Goal: Task Accomplishment & Management: Complete application form

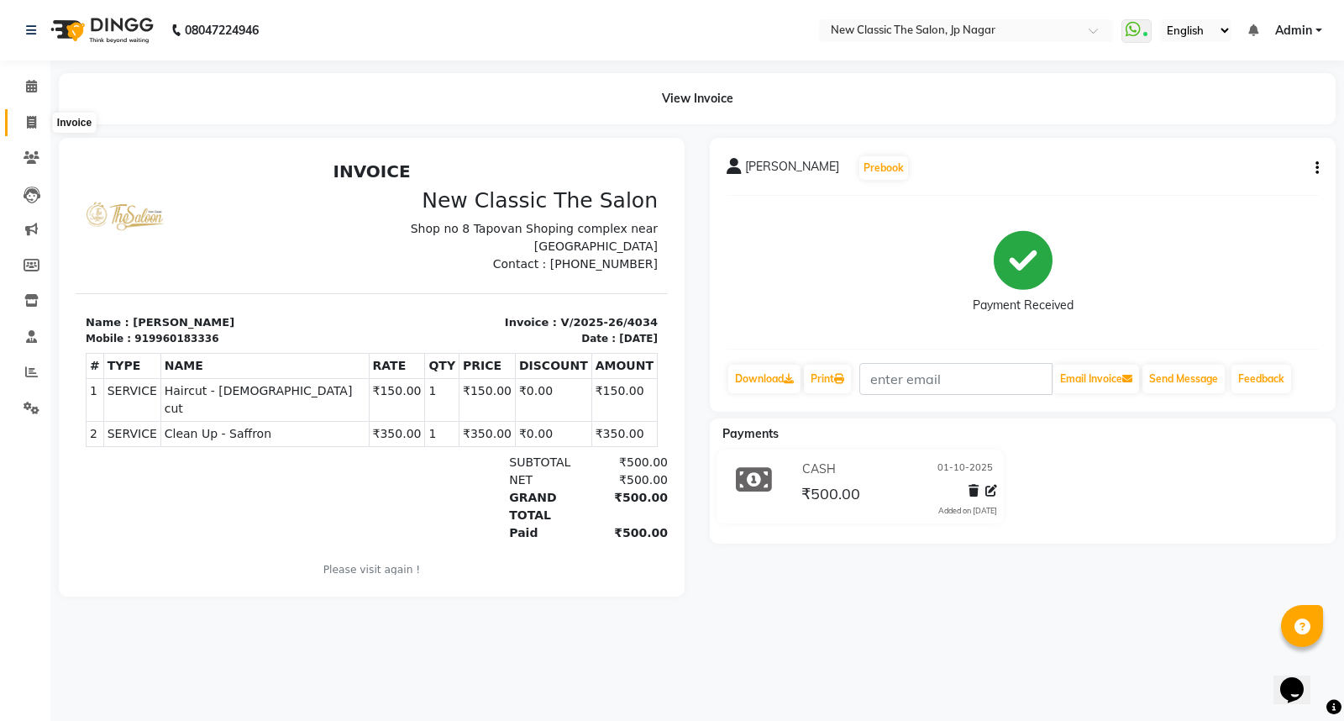
click at [30, 120] on icon at bounding box center [31, 122] width 9 height 13
select select "service"
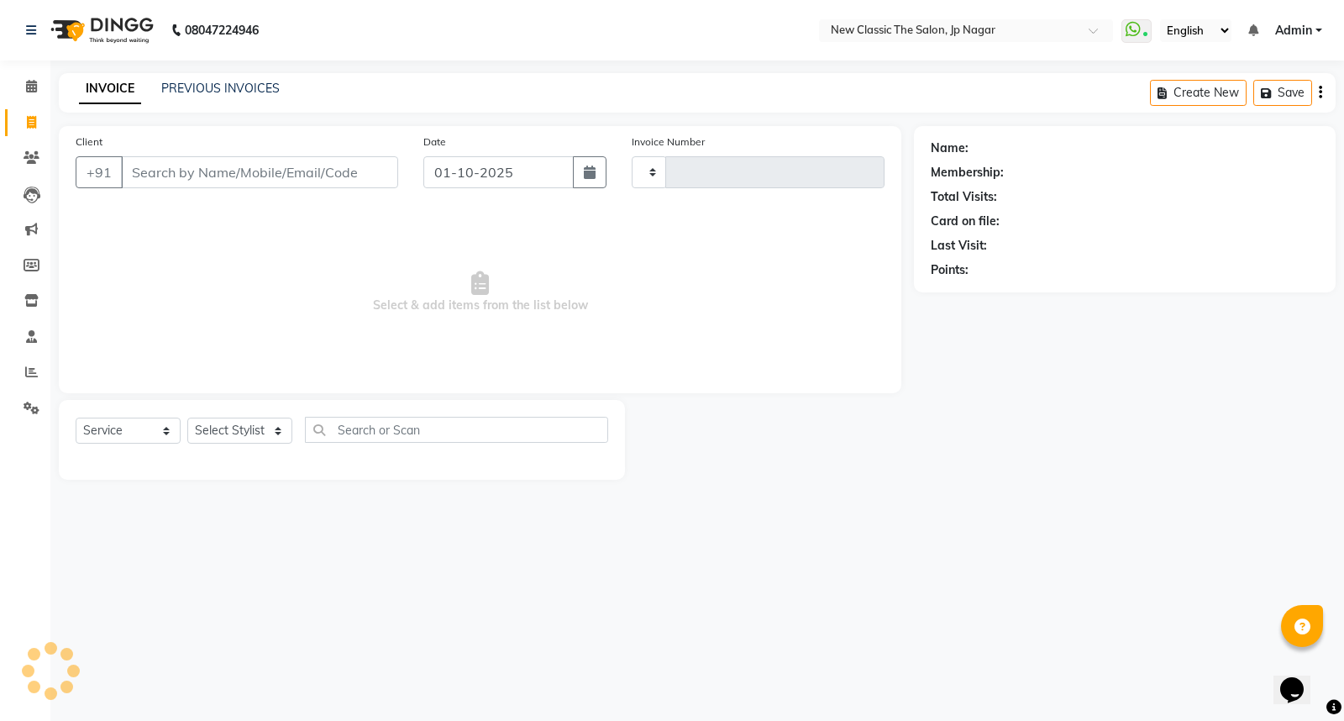
type input "4035"
select select "4678"
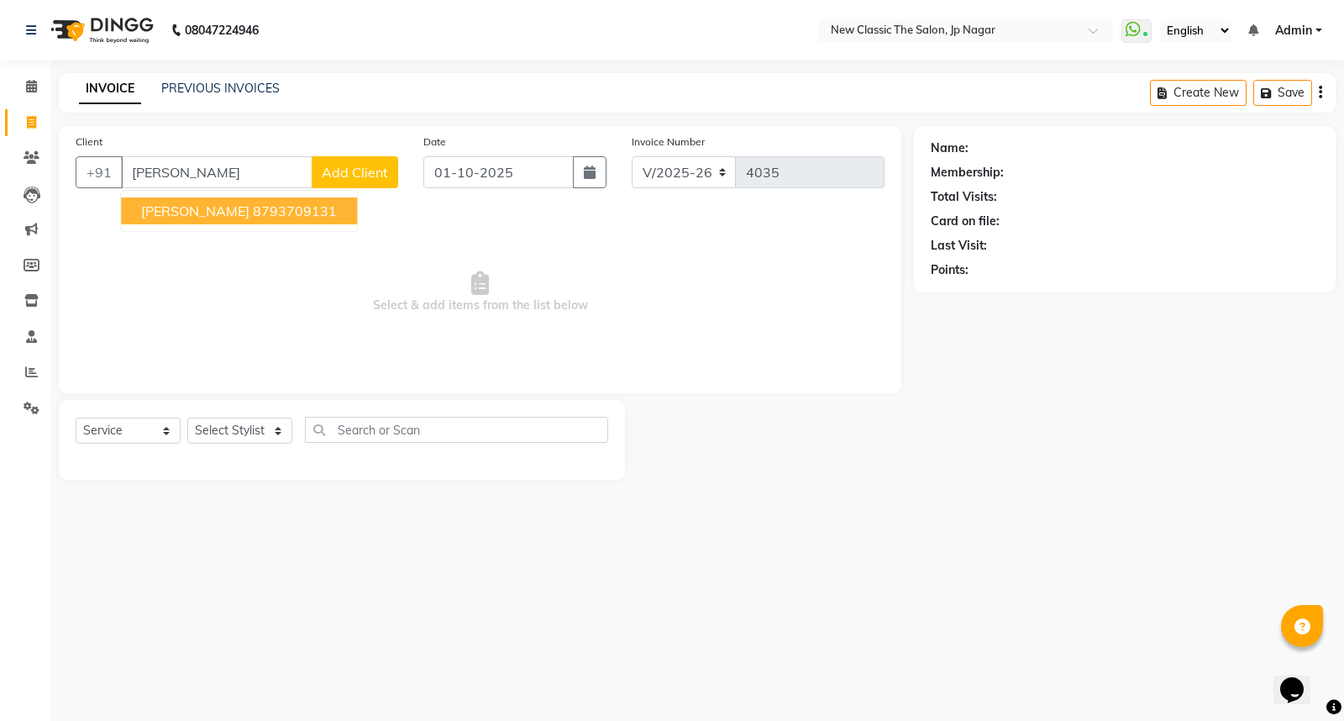
drag, startPoint x: 239, startPoint y: 213, endPoint x: 228, endPoint y: 238, distance: 26.7
click at [238, 214] on span "Jeetu Sathawane" at bounding box center [195, 210] width 108 height 17
type input "8793709131"
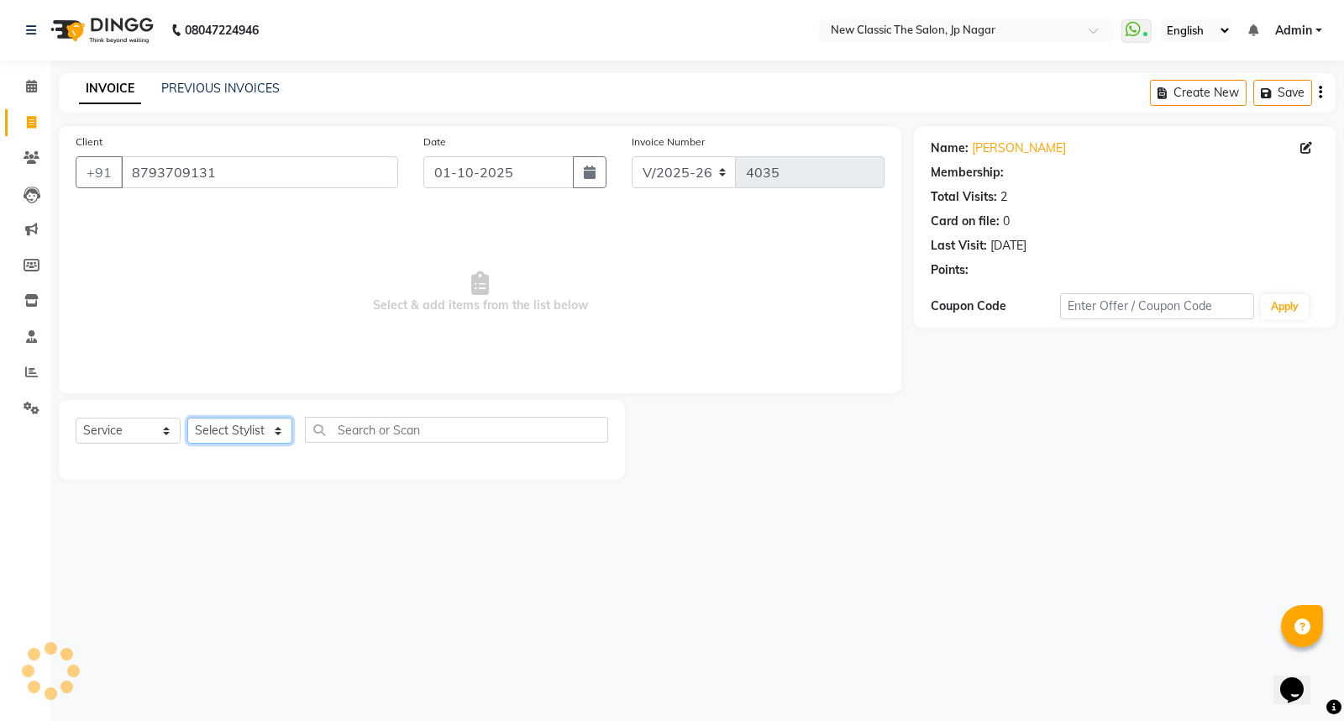
click at [212, 426] on select "Select Stylist Amit Amol Anil Kirti Komal Manager Prachi Rina Shital Smita sure…" at bounding box center [239, 430] width 105 height 26
select select "27632"
click at [187, 418] on select "Select Stylist Amit Amol Anil Kirti Komal Manager Prachi Rina Shital Smita sure…" at bounding box center [239, 430] width 105 height 26
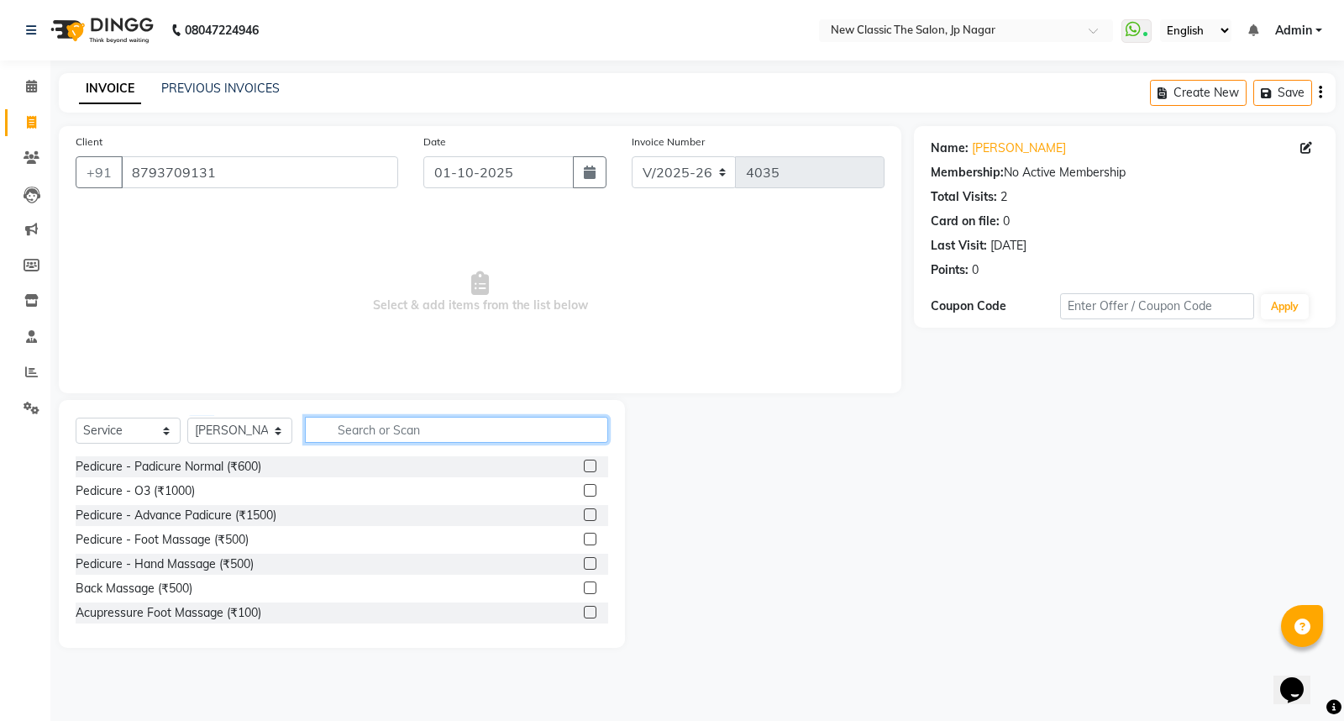
click at [454, 424] on input "text" at bounding box center [456, 430] width 303 height 26
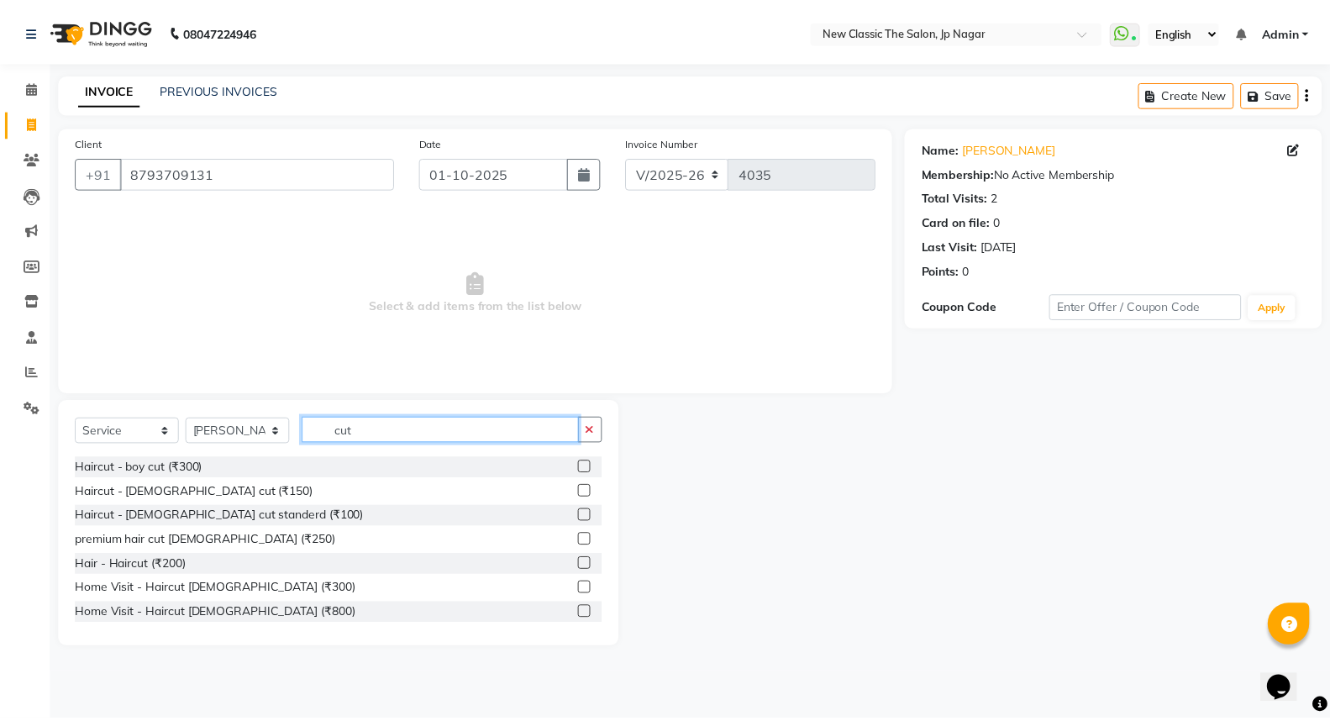
scroll to position [148, 0]
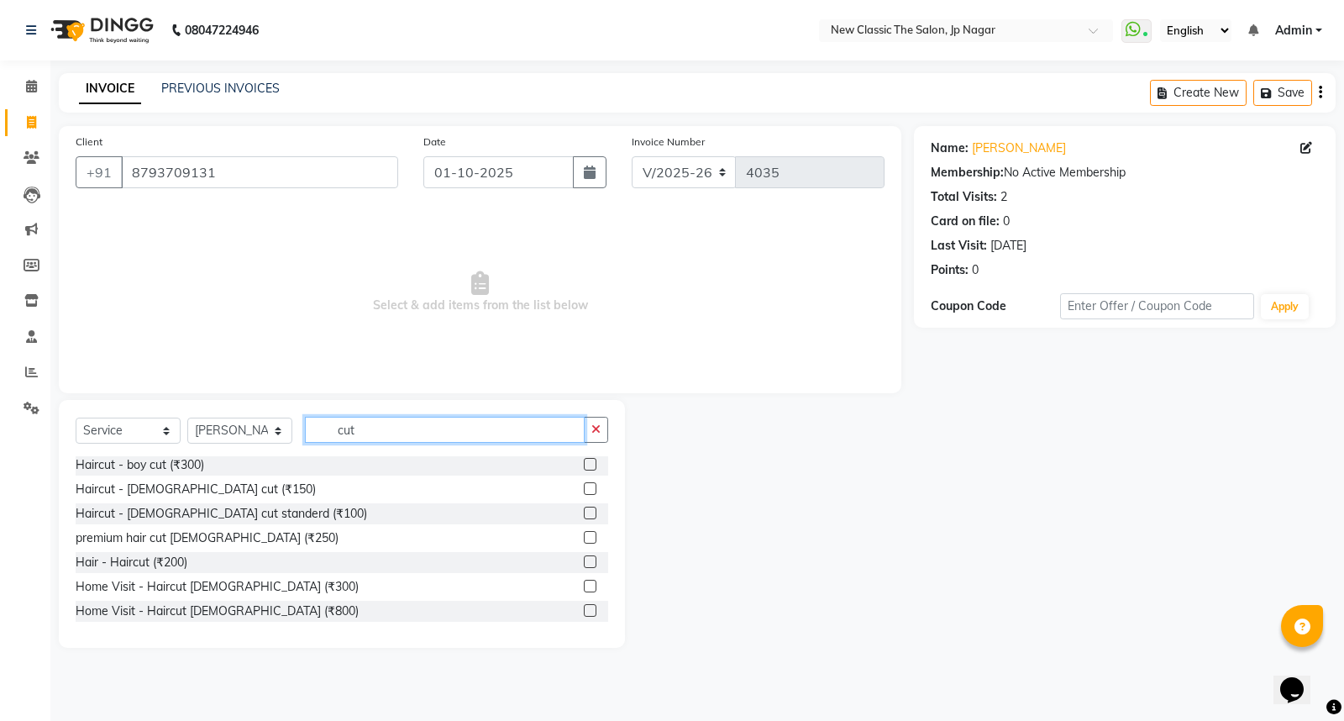
type input "cut"
click at [584, 490] on label at bounding box center [590, 488] width 13 height 13
click at [584, 490] on input "checkbox" at bounding box center [589, 489] width 11 height 11
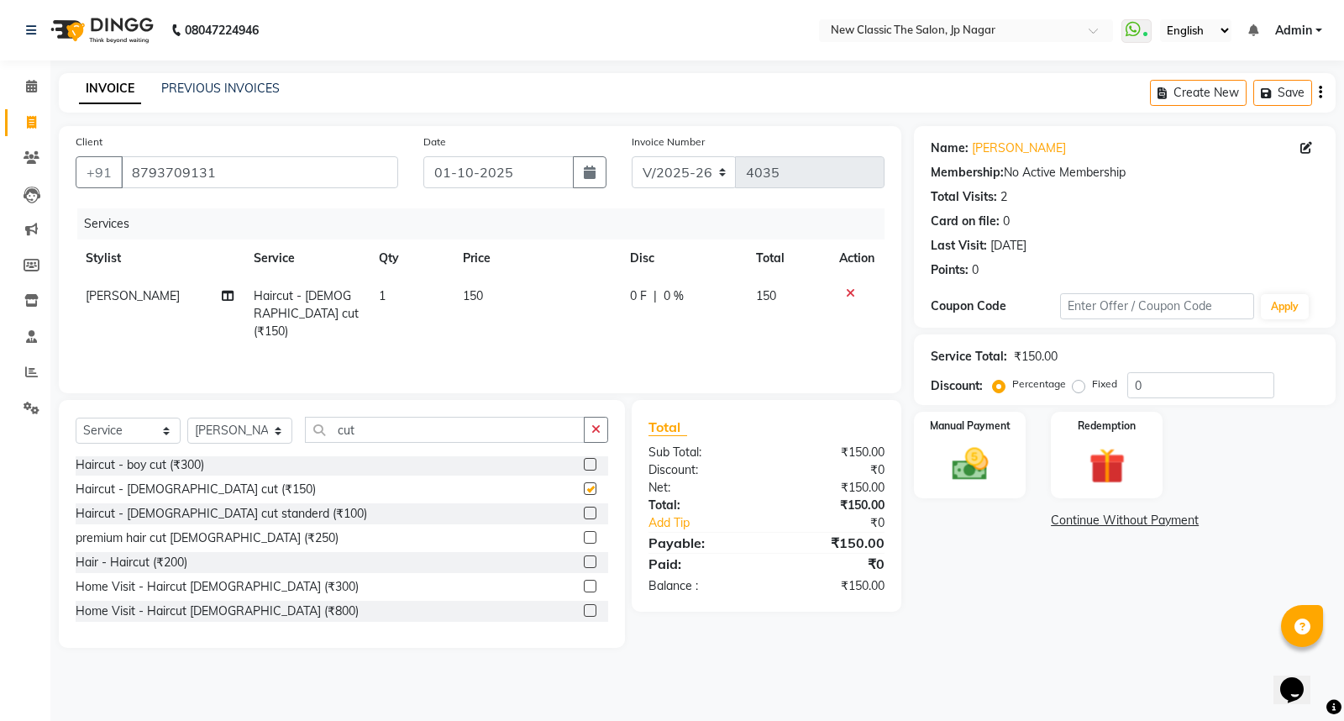
checkbox input "false"
drag, startPoint x: 972, startPoint y: 469, endPoint x: 1008, endPoint y: 498, distance: 46.6
click at [973, 469] on img at bounding box center [970, 464] width 60 height 43
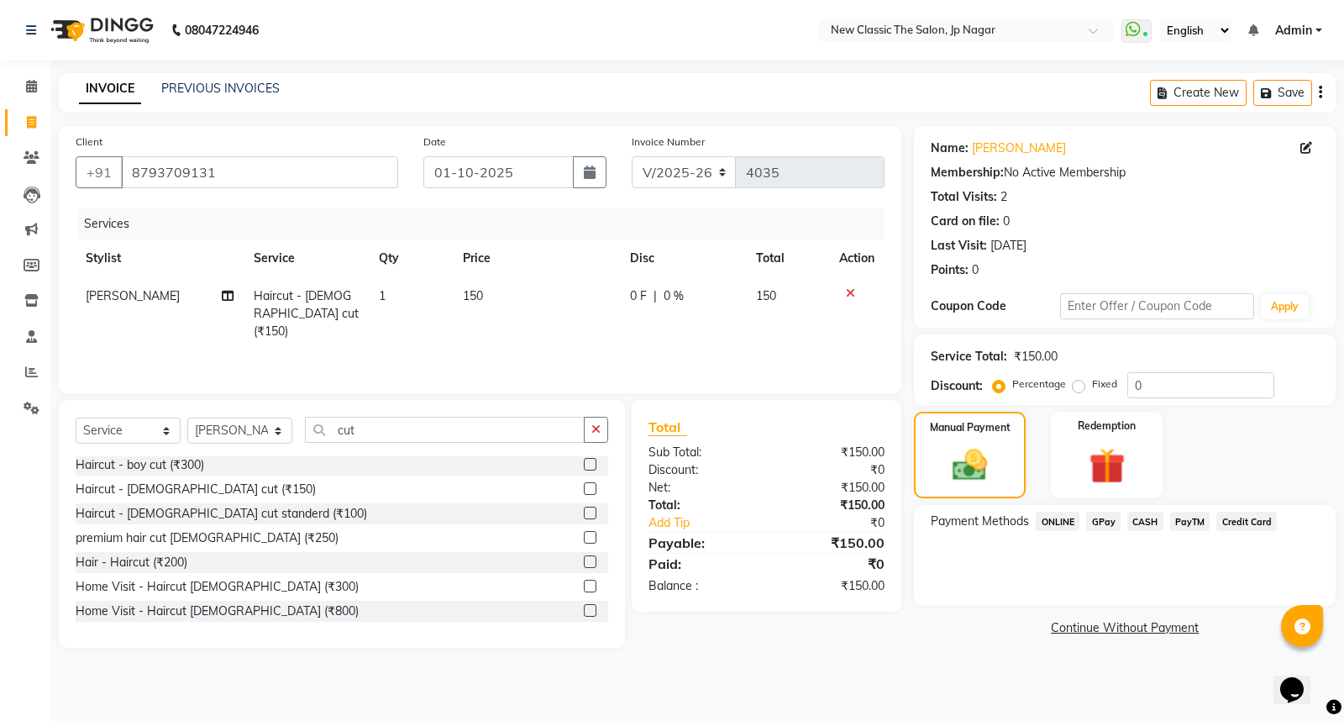
click at [1141, 521] on span "CASH" at bounding box center [1145, 521] width 36 height 19
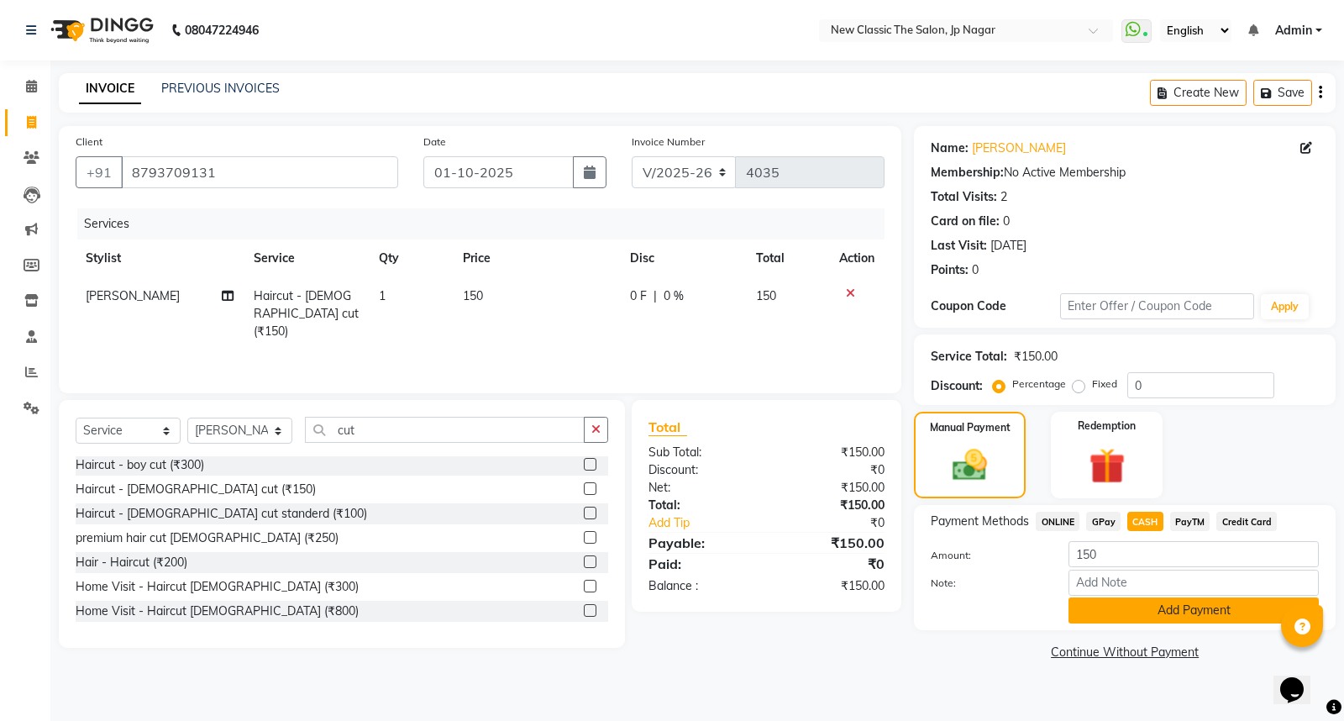
click at [1136, 611] on button "Add Payment" at bounding box center [1193, 610] width 250 height 26
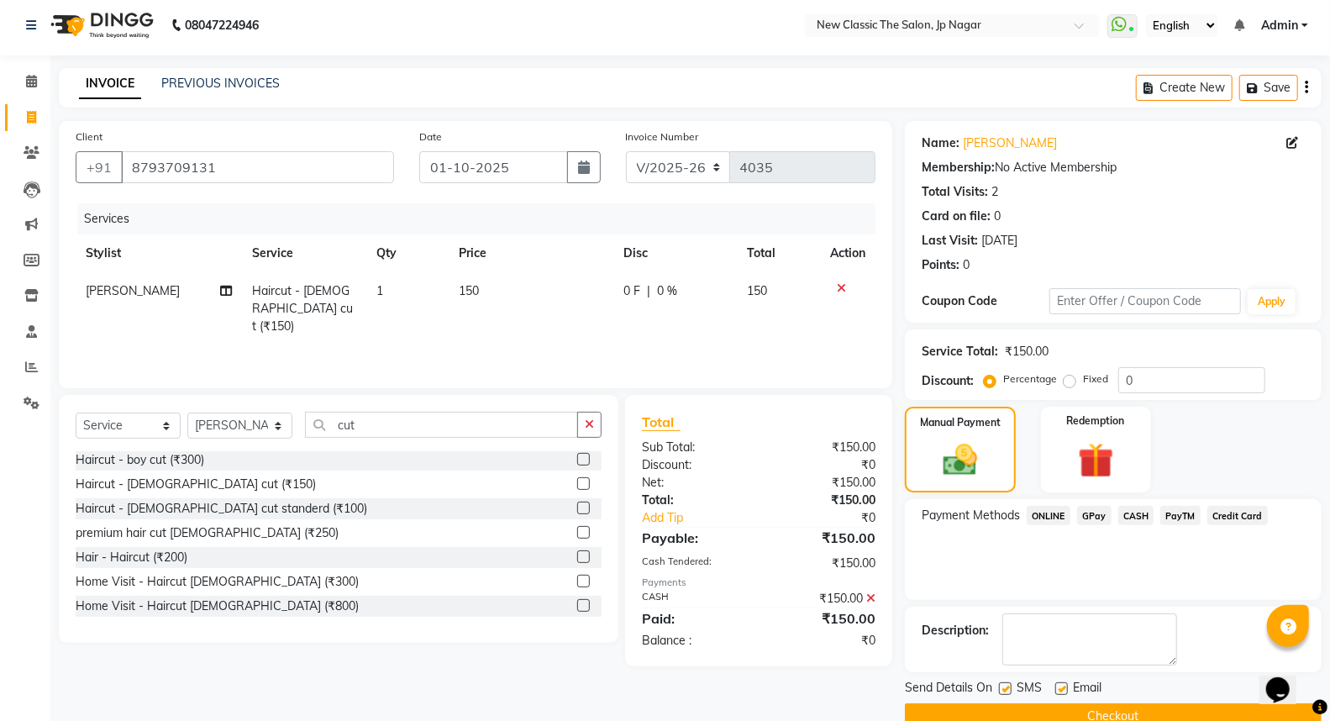
scroll to position [38, 0]
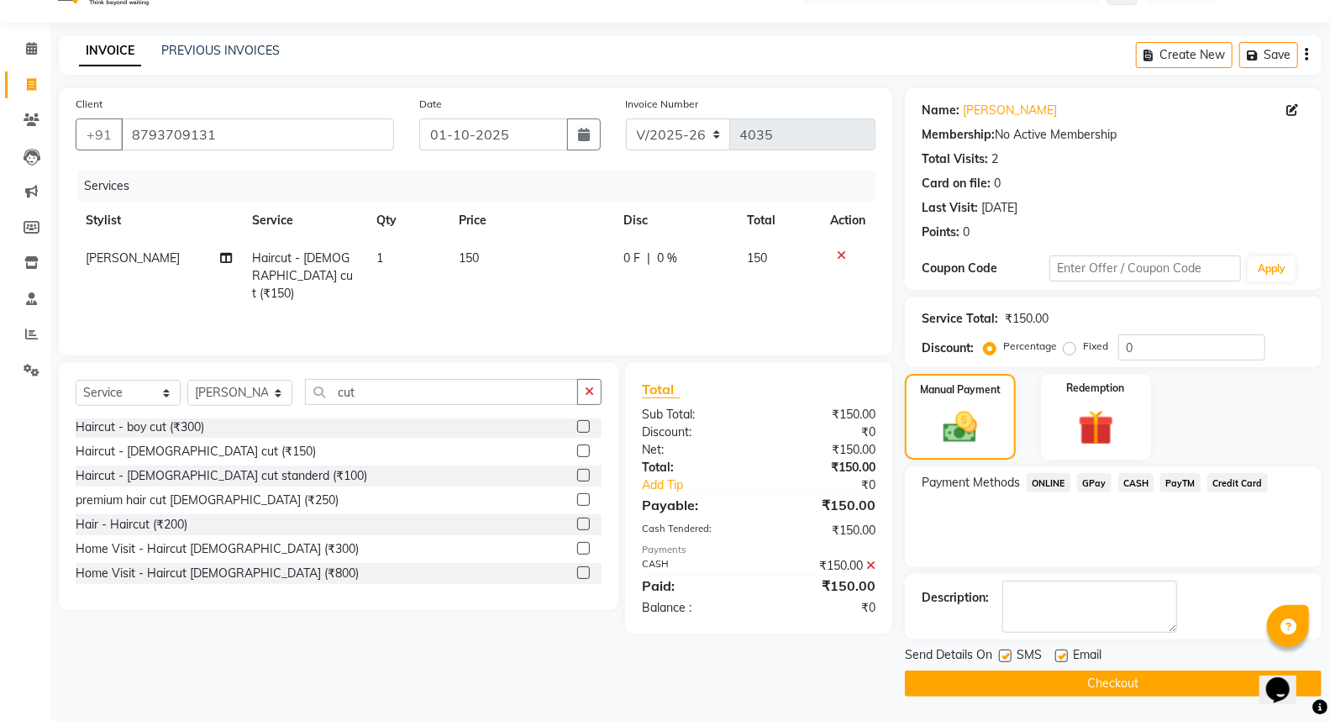
click at [1105, 691] on button "Checkout" at bounding box center [1113, 683] width 417 height 26
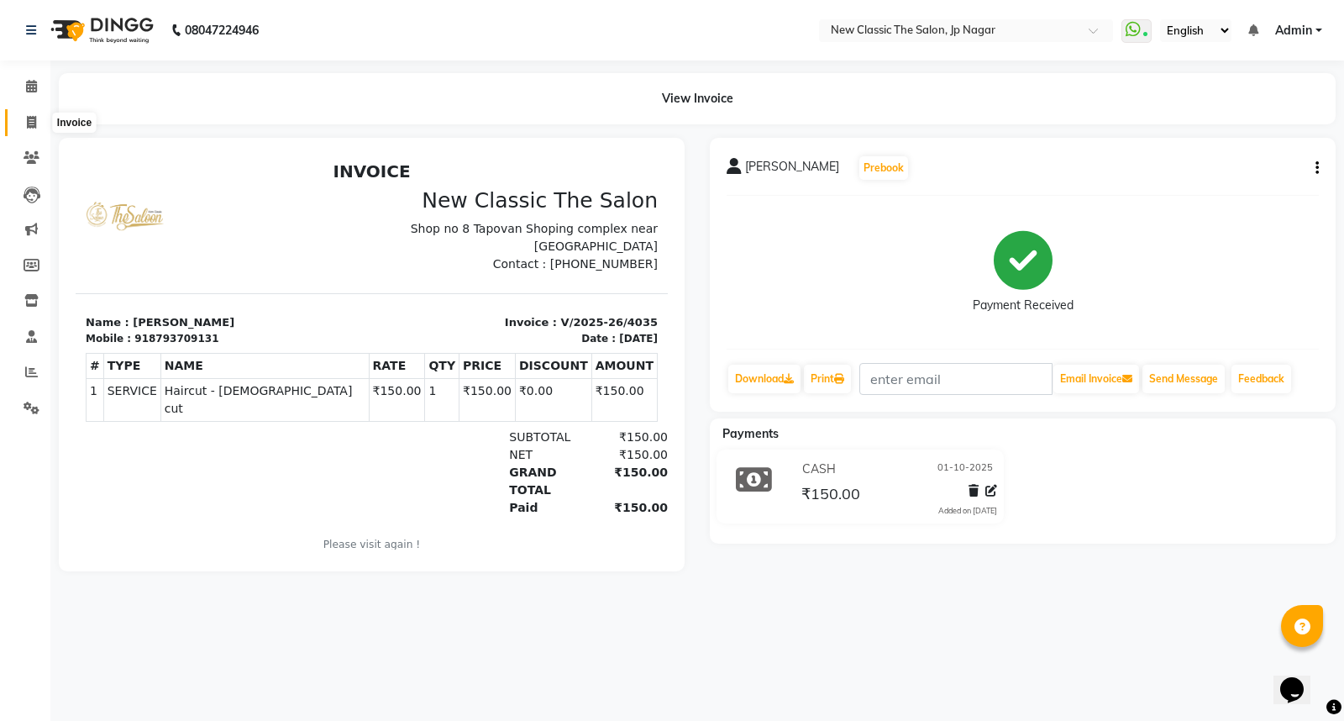
click at [29, 122] on icon at bounding box center [31, 122] width 9 height 13
select select "service"
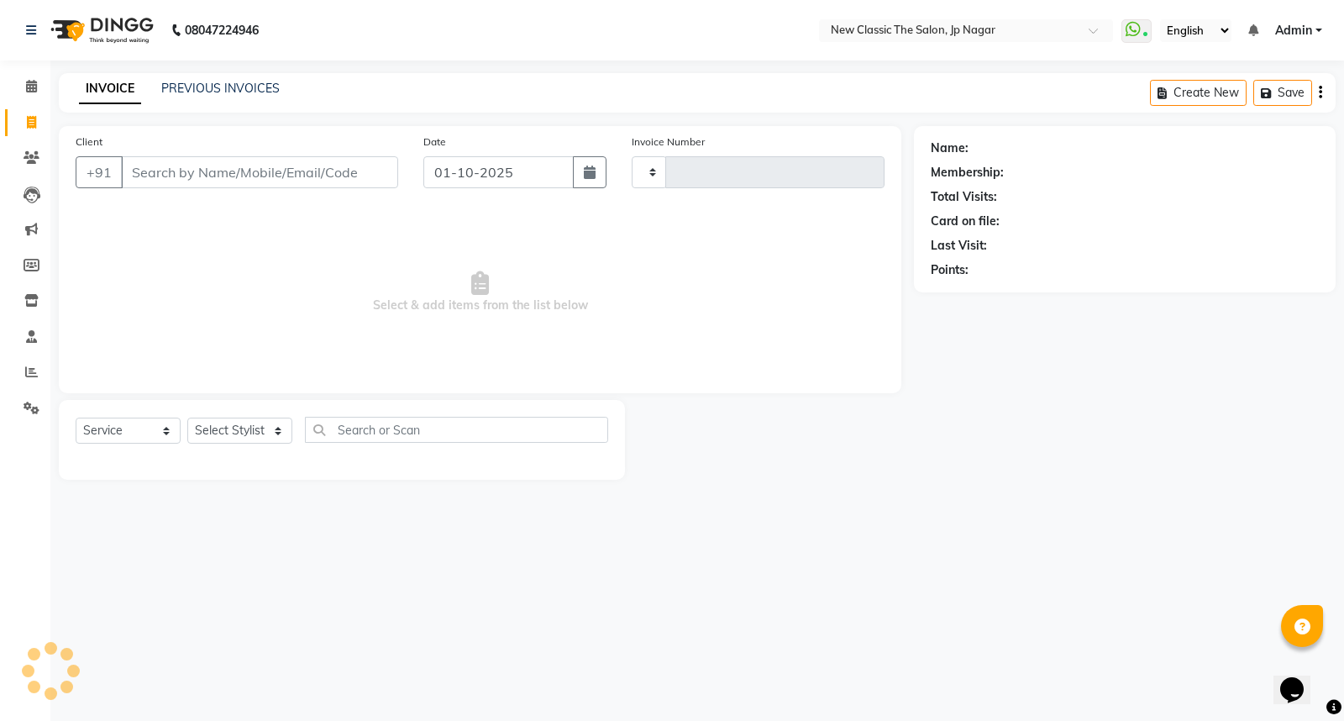
type input "4036"
select select "4678"
click at [249, 177] on input "Client" at bounding box center [259, 172] width 277 height 32
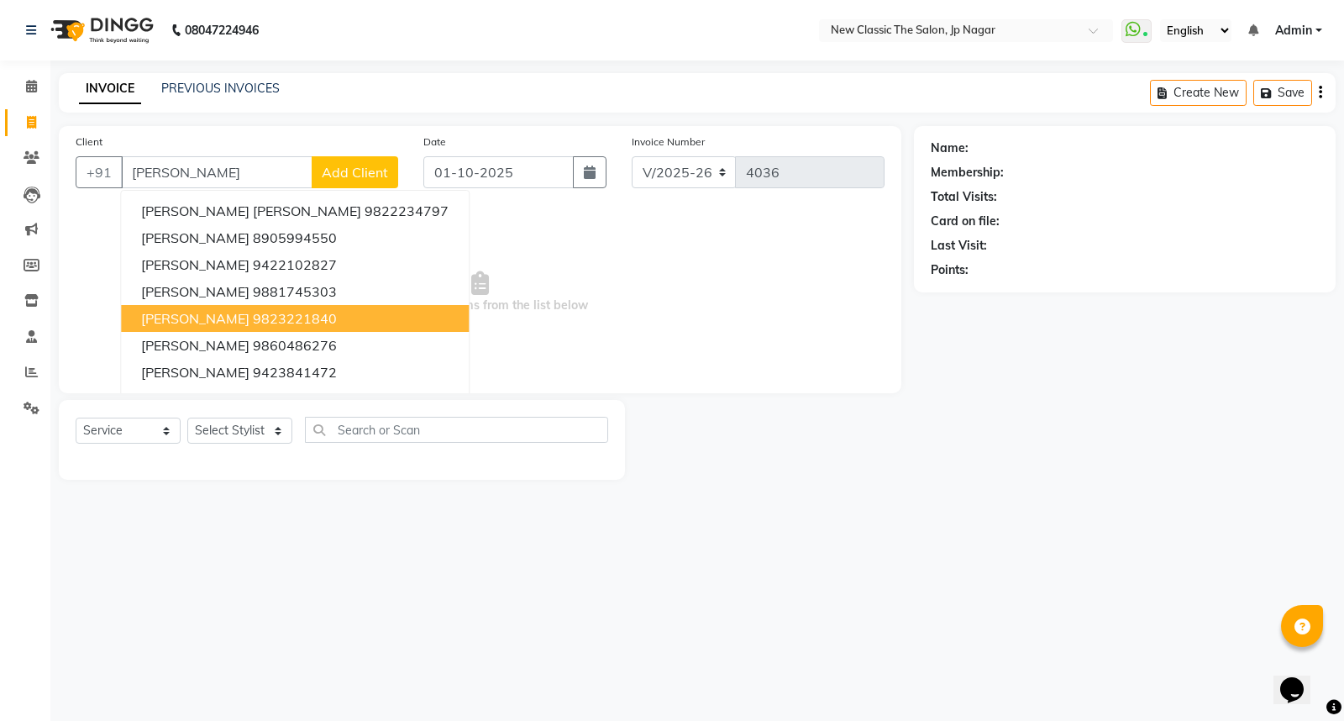
click at [253, 316] on ngb-highlight "9823221840" at bounding box center [295, 318] width 84 height 17
type input "9823221840"
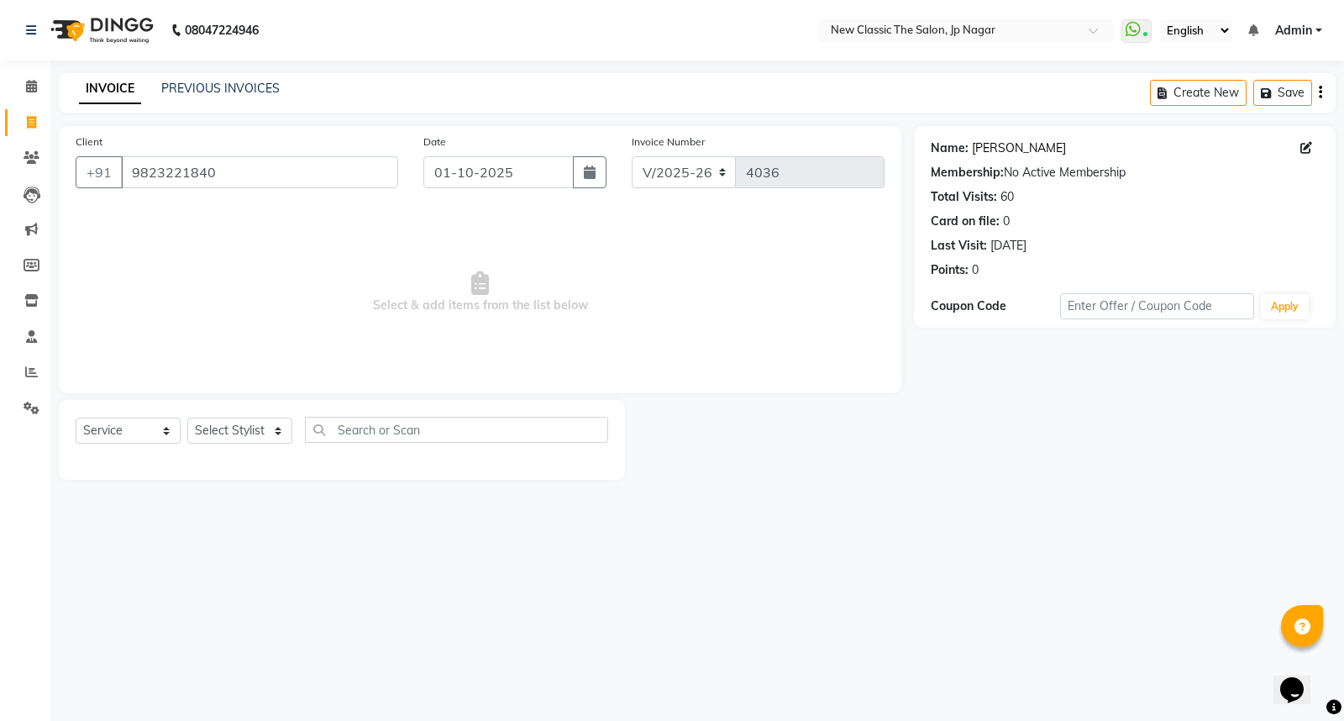
click at [998, 145] on link "[PERSON_NAME]" at bounding box center [1019, 148] width 94 height 18
click at [217, 428] on select "Select Stylist Amit Amol Anil Kirti Komal Manager Prachi Rina Shital Smita sure…" at bounding box center [239, 430] width 105 height 26
select select "27630"
click at [187, 418] on select "Select Stylist Amit Amol Anil Kirti Komal Manager Prachi Rina Shital Smita sure…" at bounding box center [239, 430] width 105 height 26
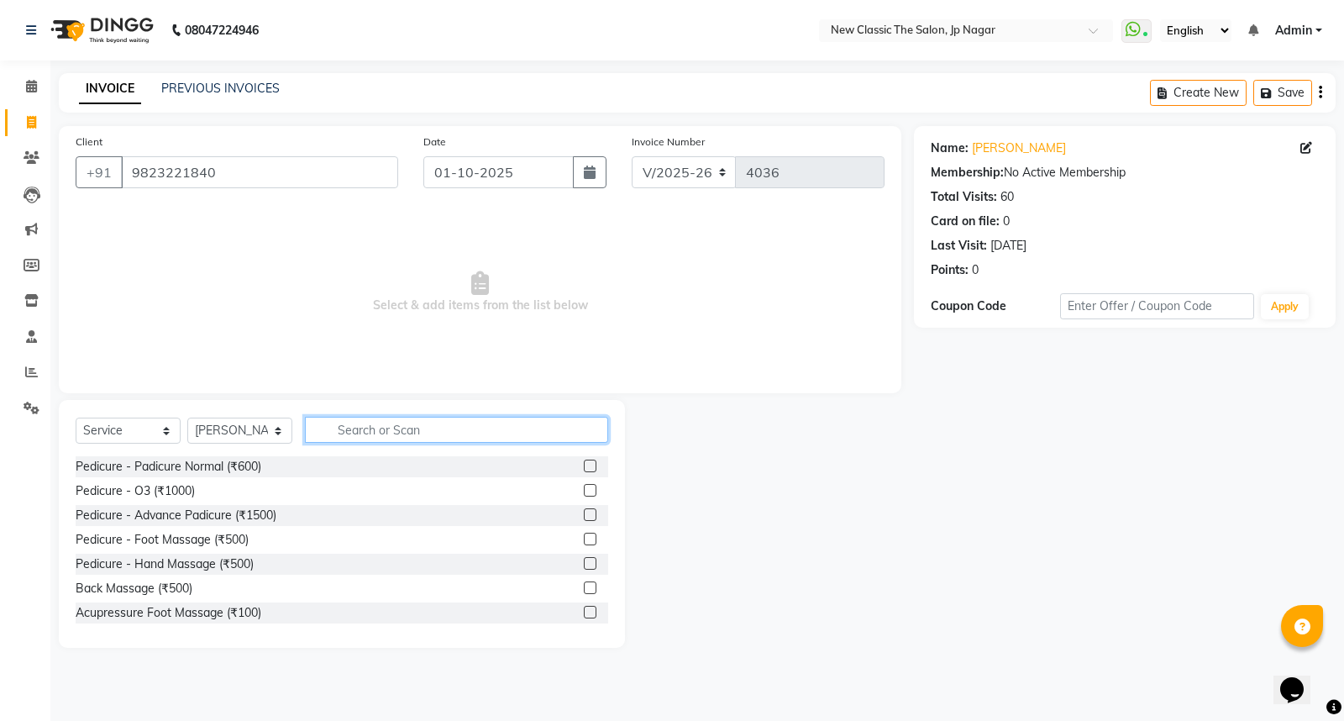
click at [446, 423] on input "text" at bounding box center [456, 430] width 303 height 26
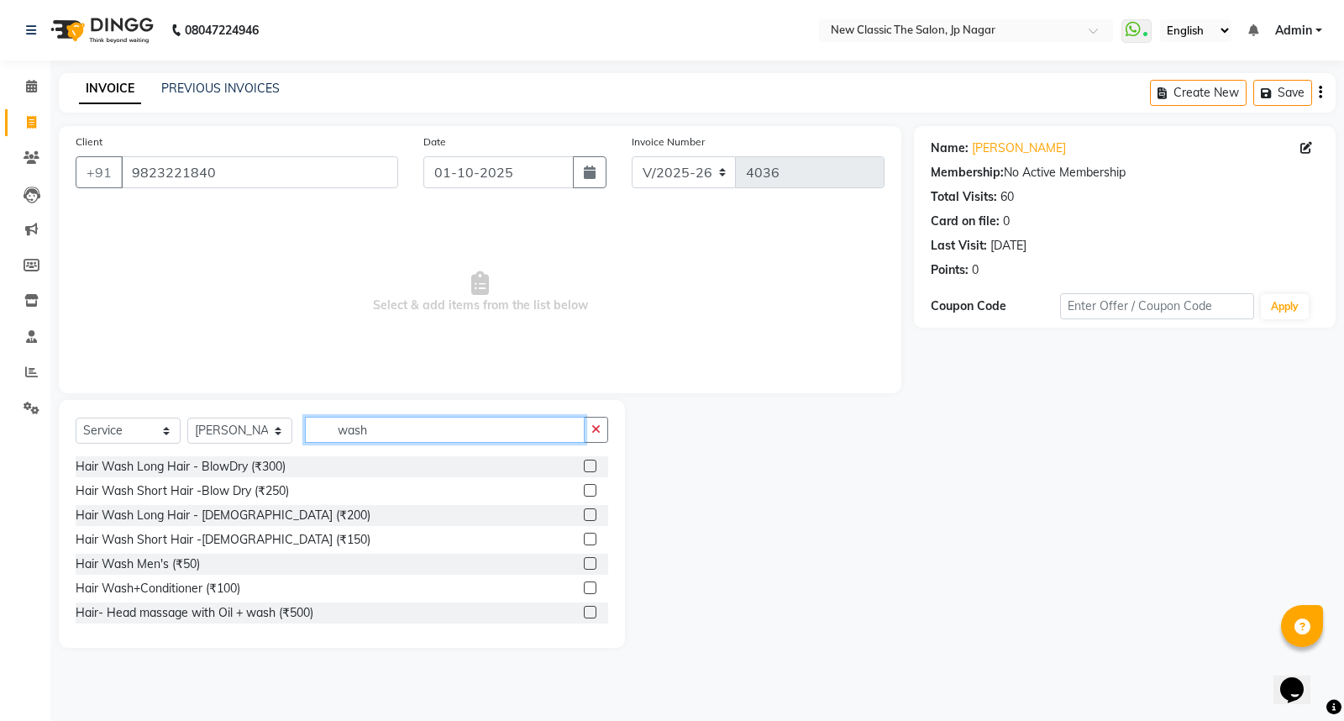
type input "wash"
click at [584, 541] on label at bounding box center [590, 539] width 13 height 13
click at [584, 541] on input "checkbox" at bounding box center [589, 539] width 11 height 11
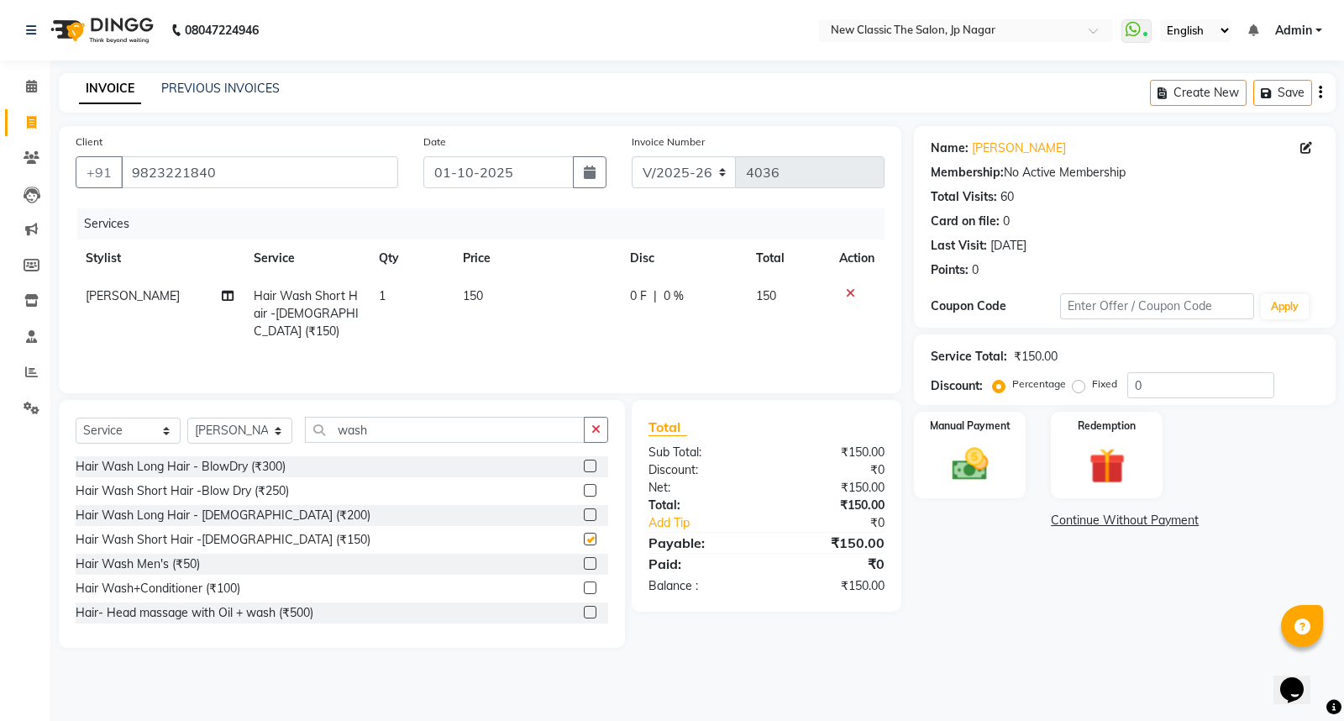
checkbox input "false"
click at [584, 488] on label at bounding box center [590, 490] width 13 height 13
click at [584, 488] on input "checkbox" at bounding box center [589, 490] width 11 height 11
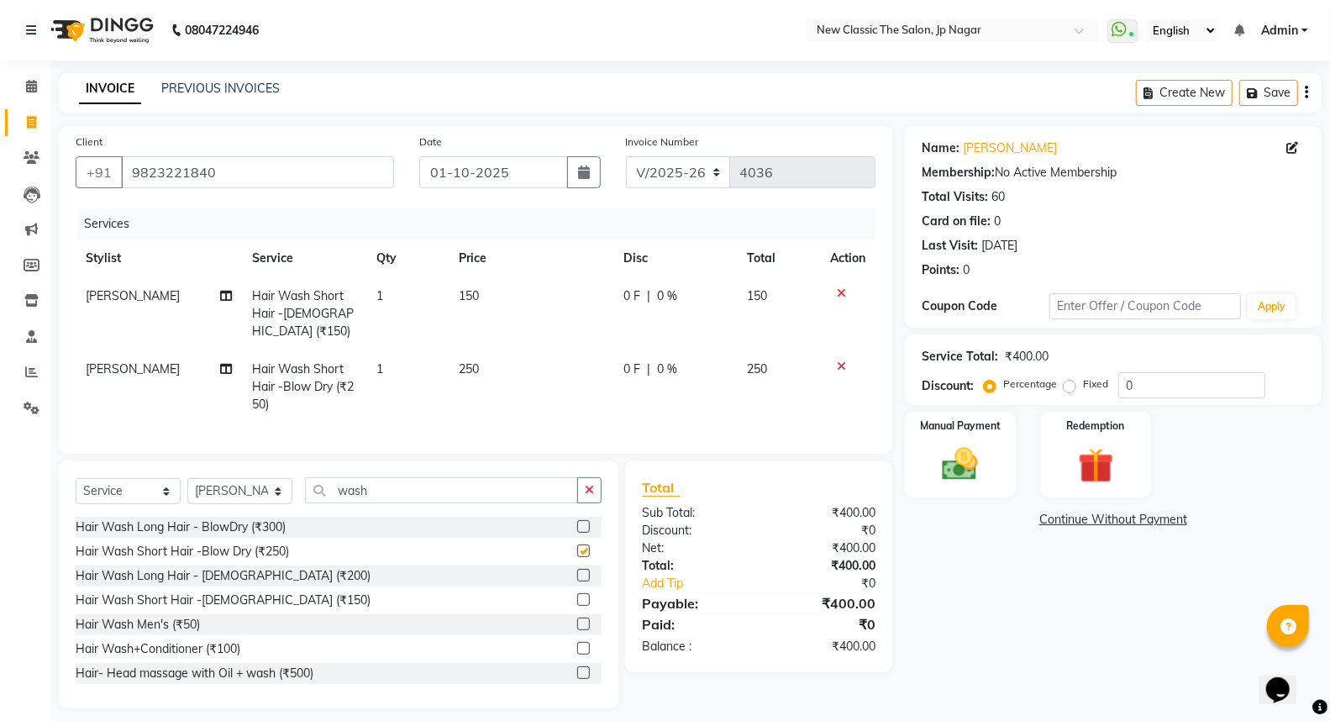
checkbox input "false"
click at [840, 291] on icon at bounding box center [841, 293] width 9 height 12
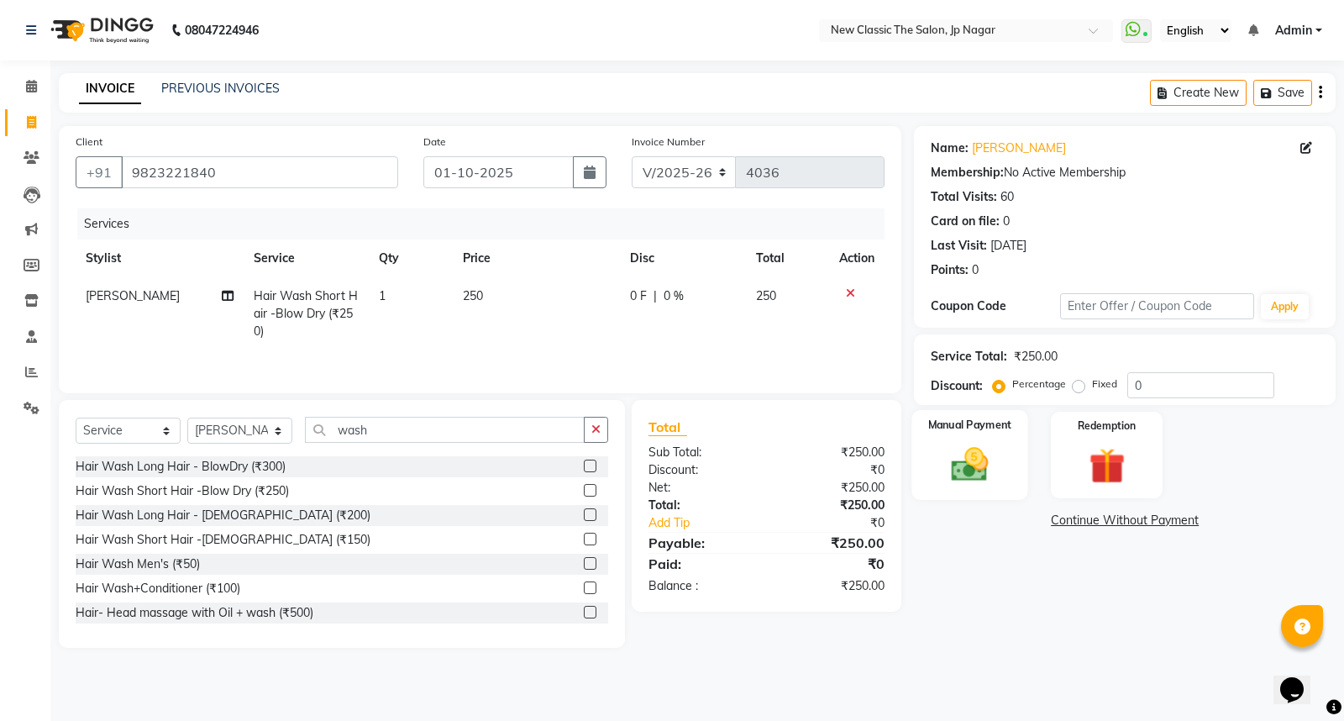
click at [959, 465] on img at bounding box center [970, 464] width 60 height 43
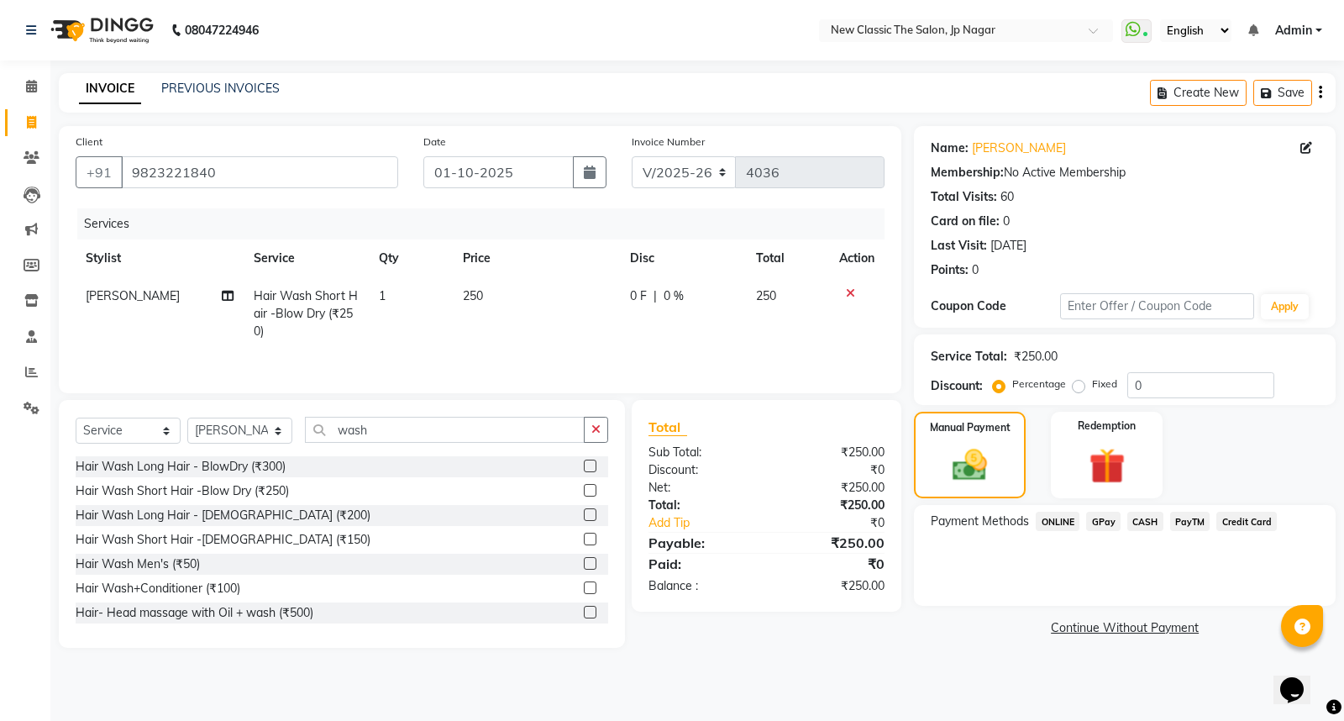
click at [1148, 522] on span "CASH" at bounding box center [1145, 521] width 36 height 19
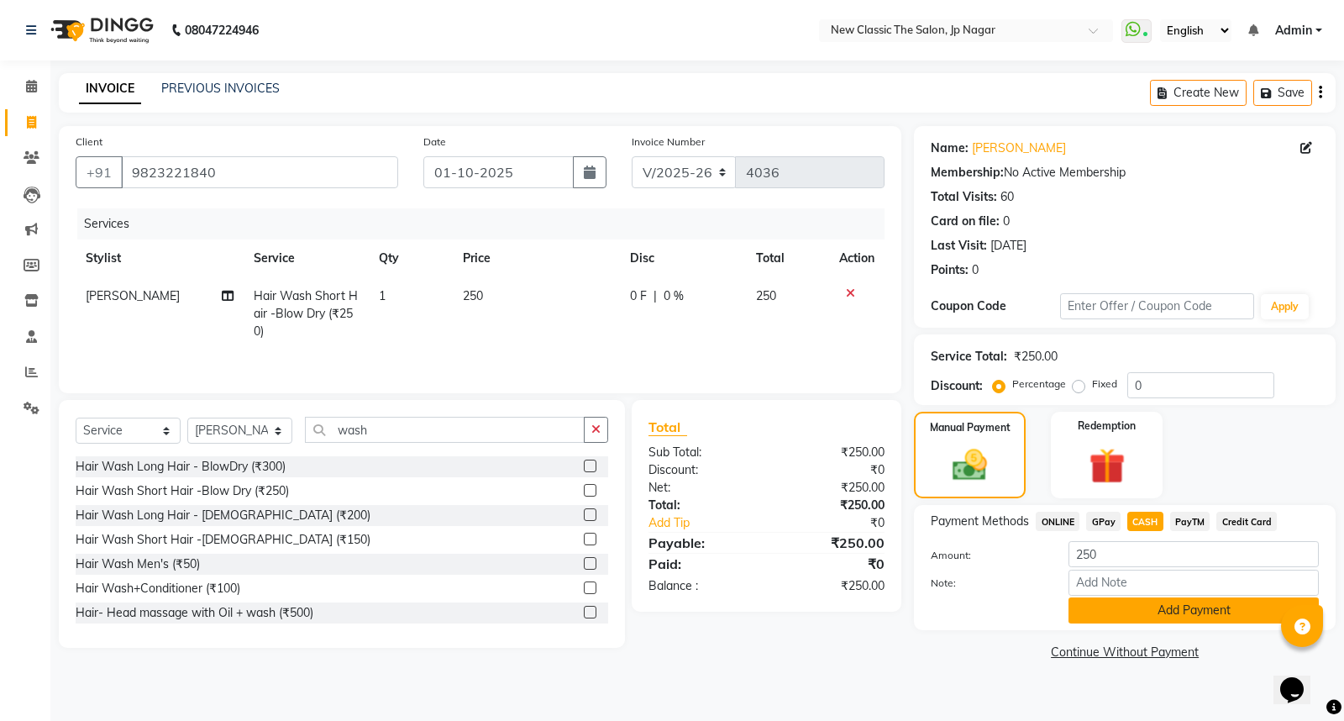
click at [1149, 615] on button "Add Payment" at bounding box center [1193, 610] width 250 height 26
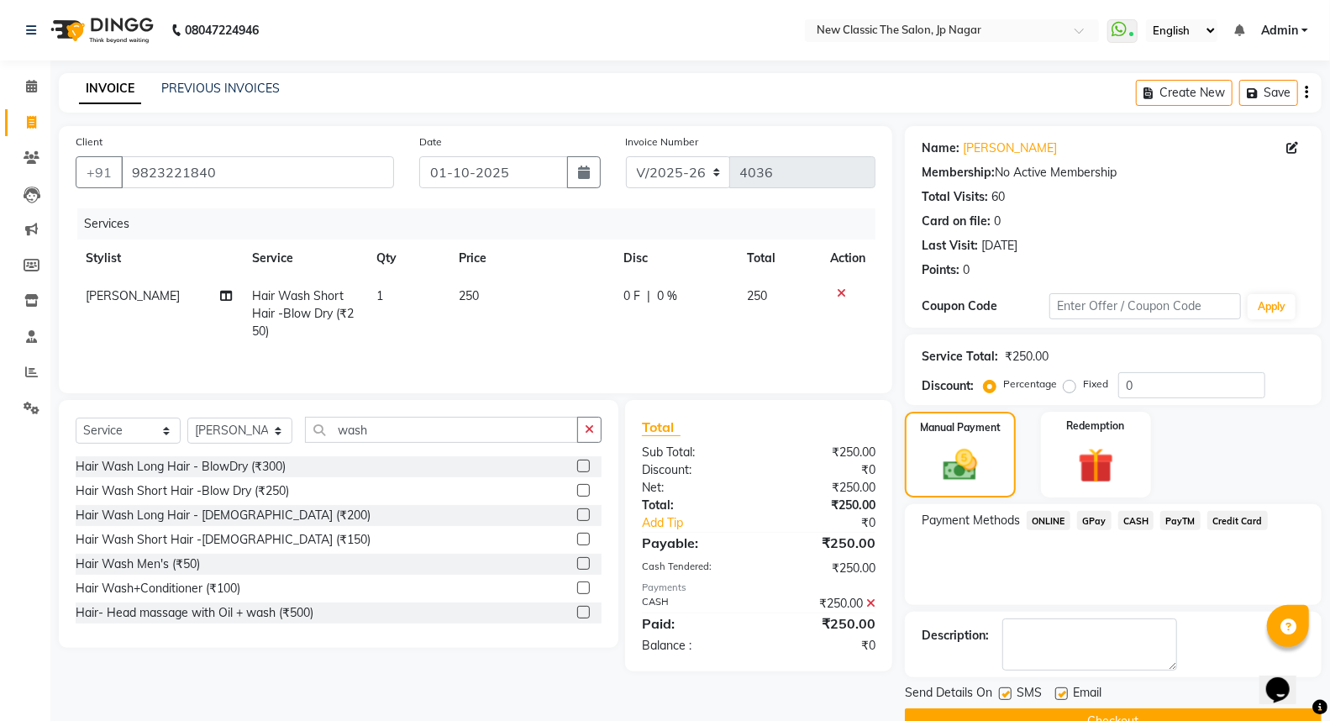
click at [1109, 711] on button "Checkout" at bounding box center [1113, 721] width 417 height 26
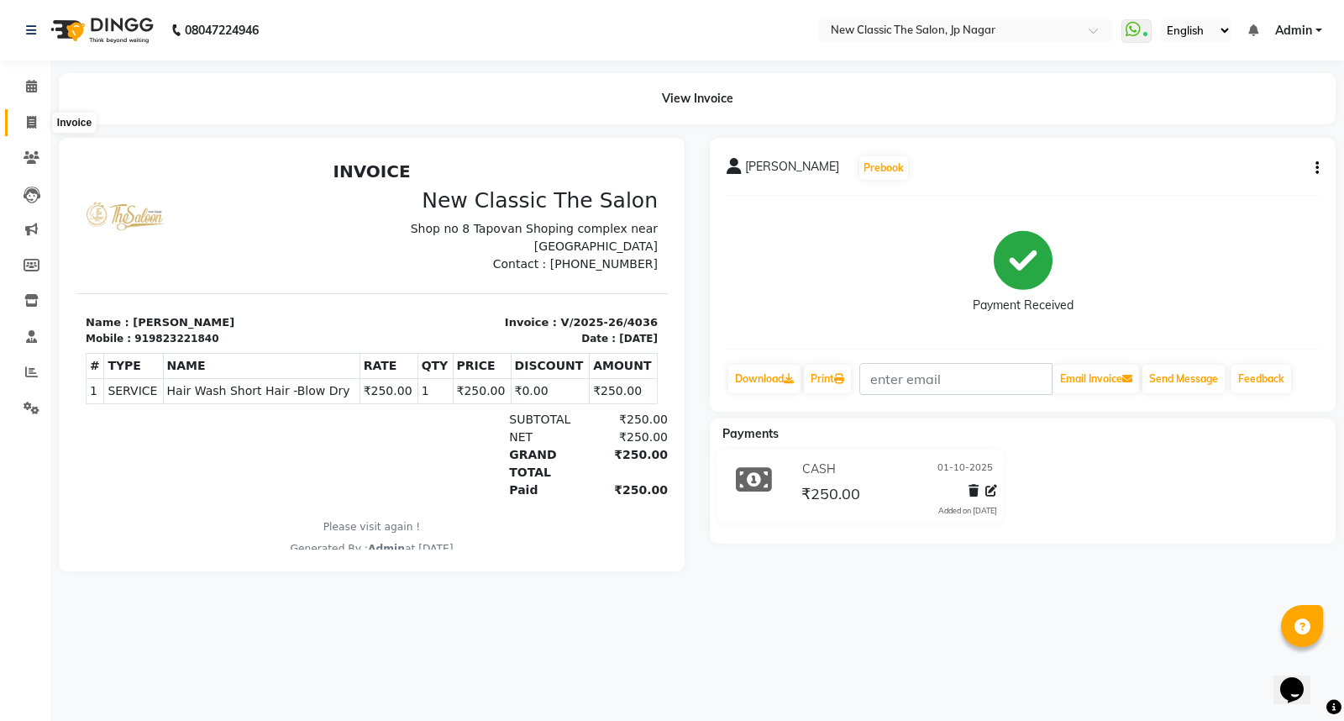
click at [30, 124] on icon at bounding box center [31, 122] width 9 height 13
select select "service"
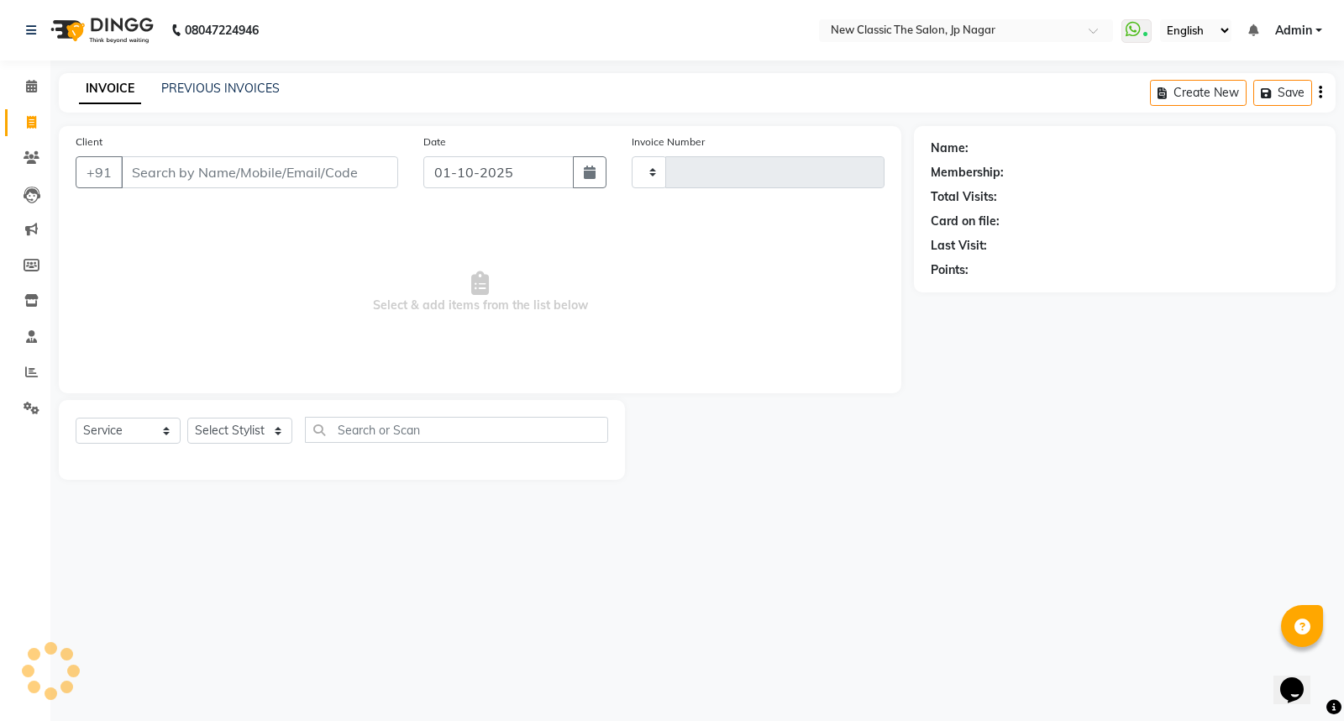
type input "4037"
select select "4678"
click at [197, 166] on input "Client" at bounding box center [259, 172] width 277 height 32
click at [235, 179] on input "Client" at bounding box center [259, 172] width 277 height 32
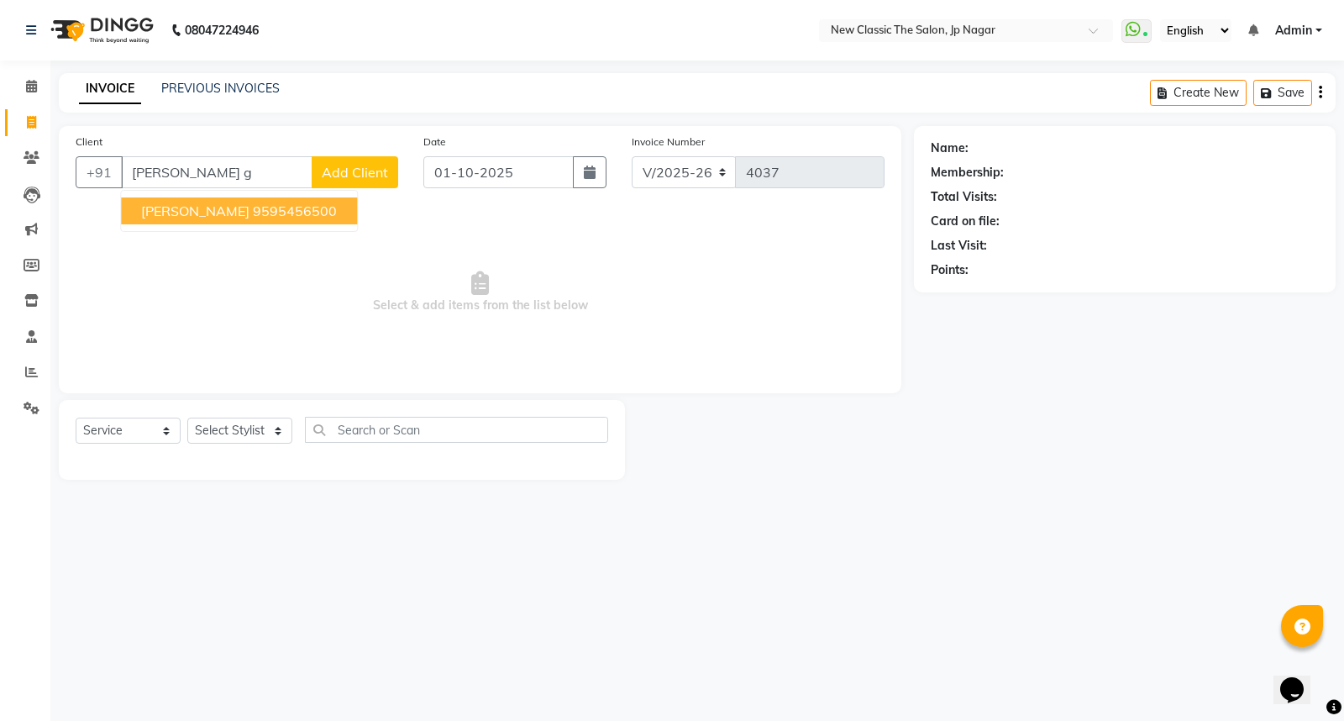
click at [193, 207] on span "VIVEK GARGE" at bounding box center [195, 210] width 108 height 17
type input "9595456500"
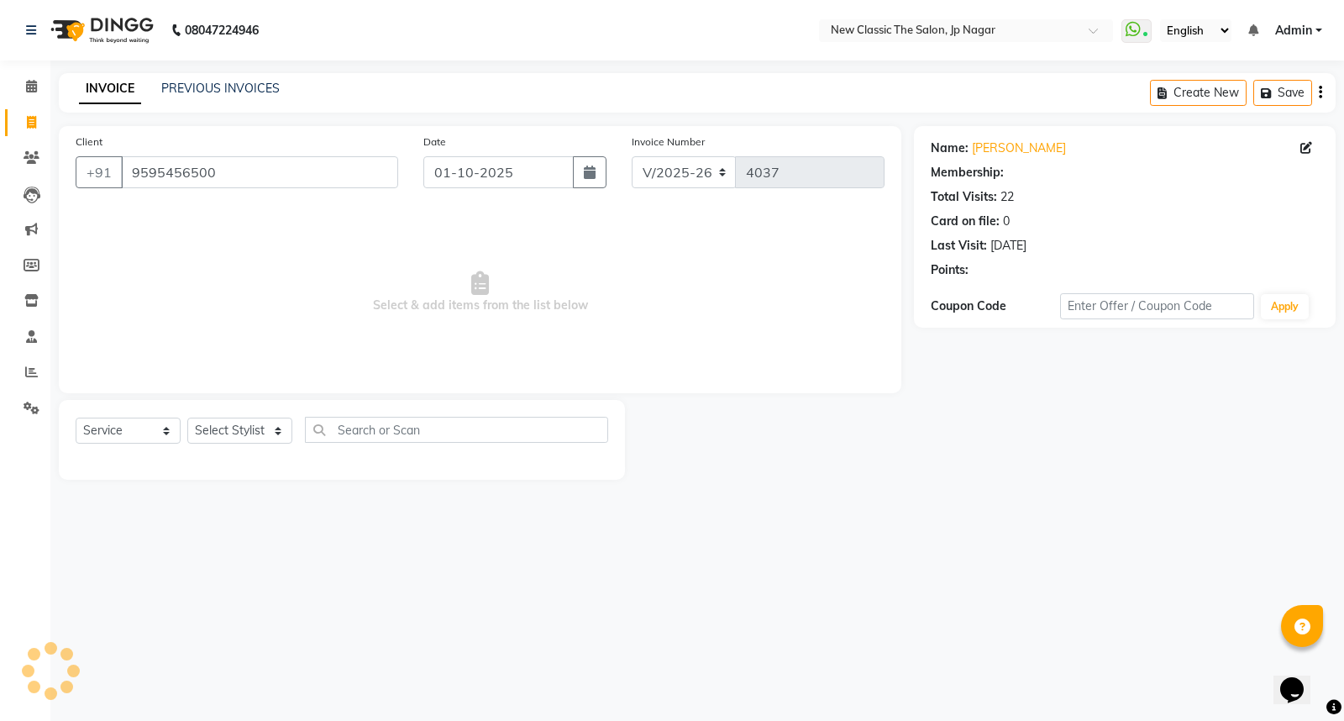
select select "1: Object"
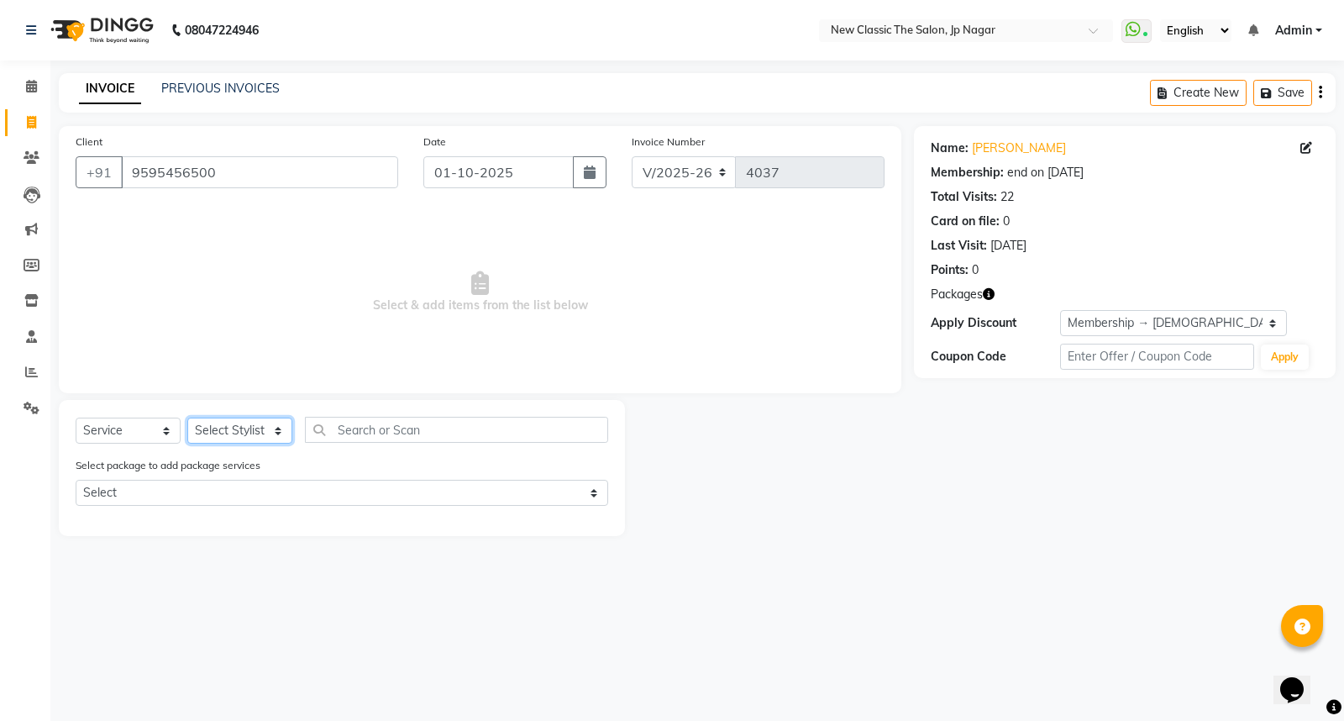
click at [241, 428] on select "Select Stylist Amit Amol Anil Kirti Komal Manager Prachi Rina Shital Smita sure…" at bounding box center [239, 430] width 105 height 26
select select "27631"
click at [187, 418] on select "Select Stylist Amit Amol Anil Kirti Komal Manager Prachi Rina Shital Smita sure…" at bounding box center [239, 430] width 105 height 26
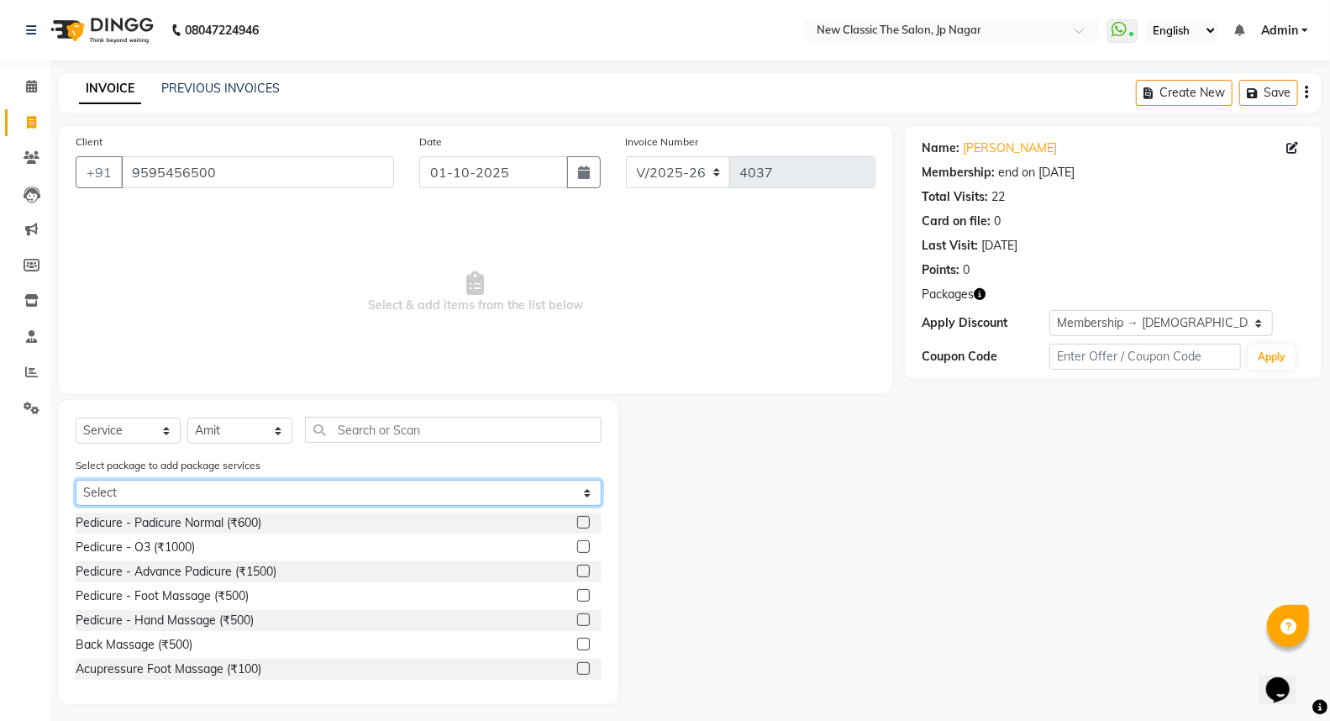
drag, startPoint x: 177, startPoint y: 483, endPoint x: 168, endPoint y: 502, distance: 21.4
click at [175, 483] on select "Select male member 1500" at bounding box center [339, 493] width 526 height 26
select select "1: Object"
click at [76, 480] on select "Select male member 1500" at bounding box center [339, 493] width 526 height 26
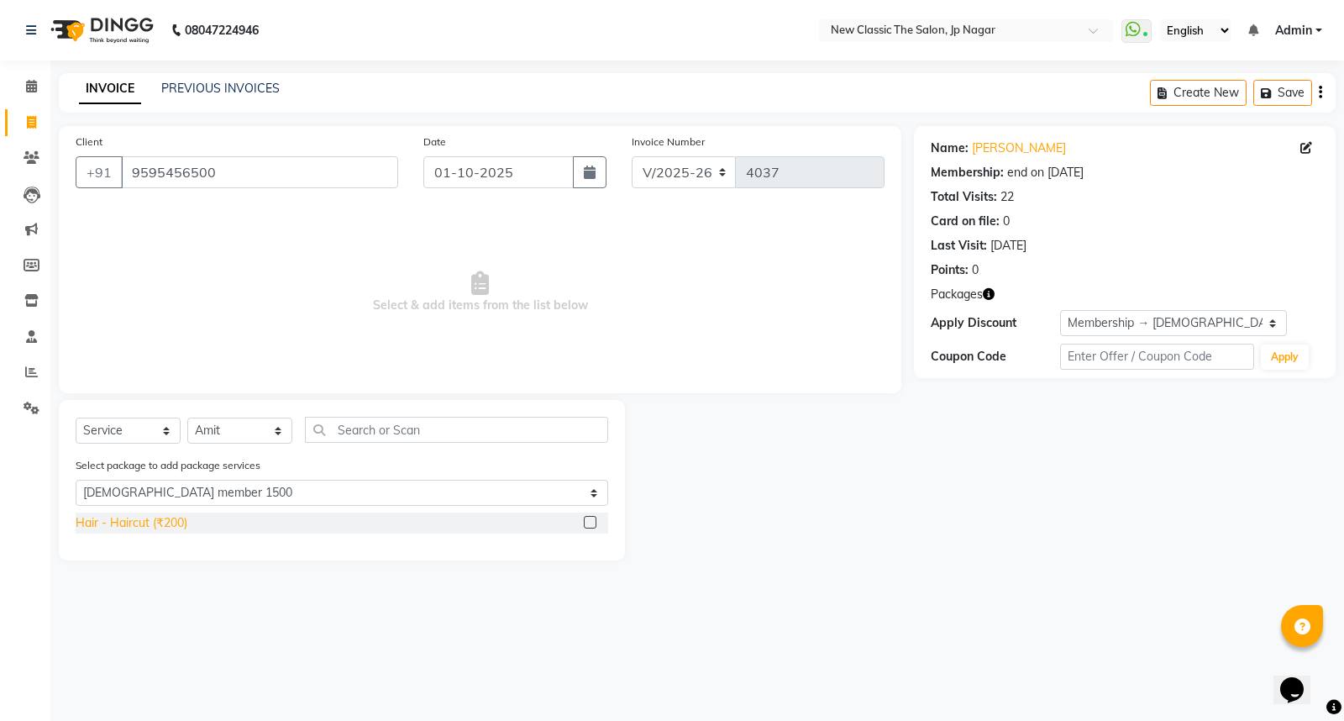
click at [160, 521] on div "Hair - Haircut (₹200)" at bounding box center [132, 523] width 112 height 18
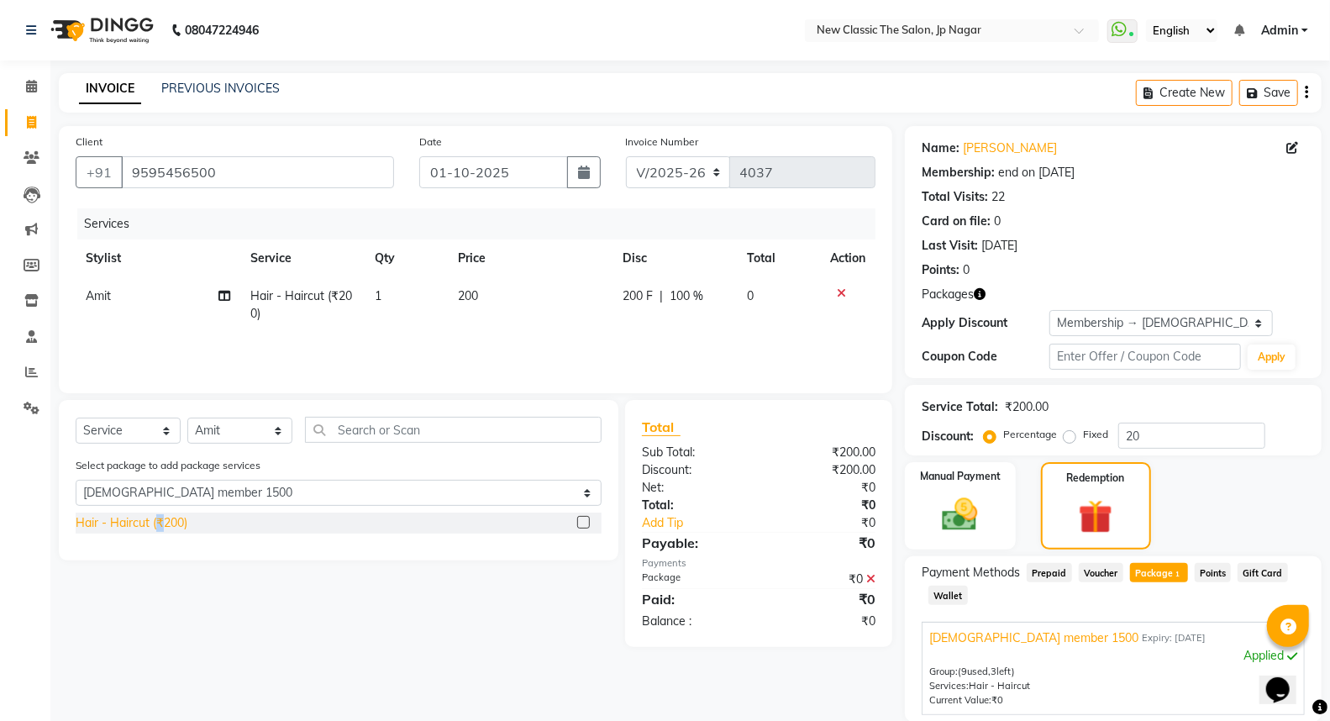
click at [160, 521] on div "Hair - Haircut (₹200)" at bounding box center [132, 523] width 112 height 18
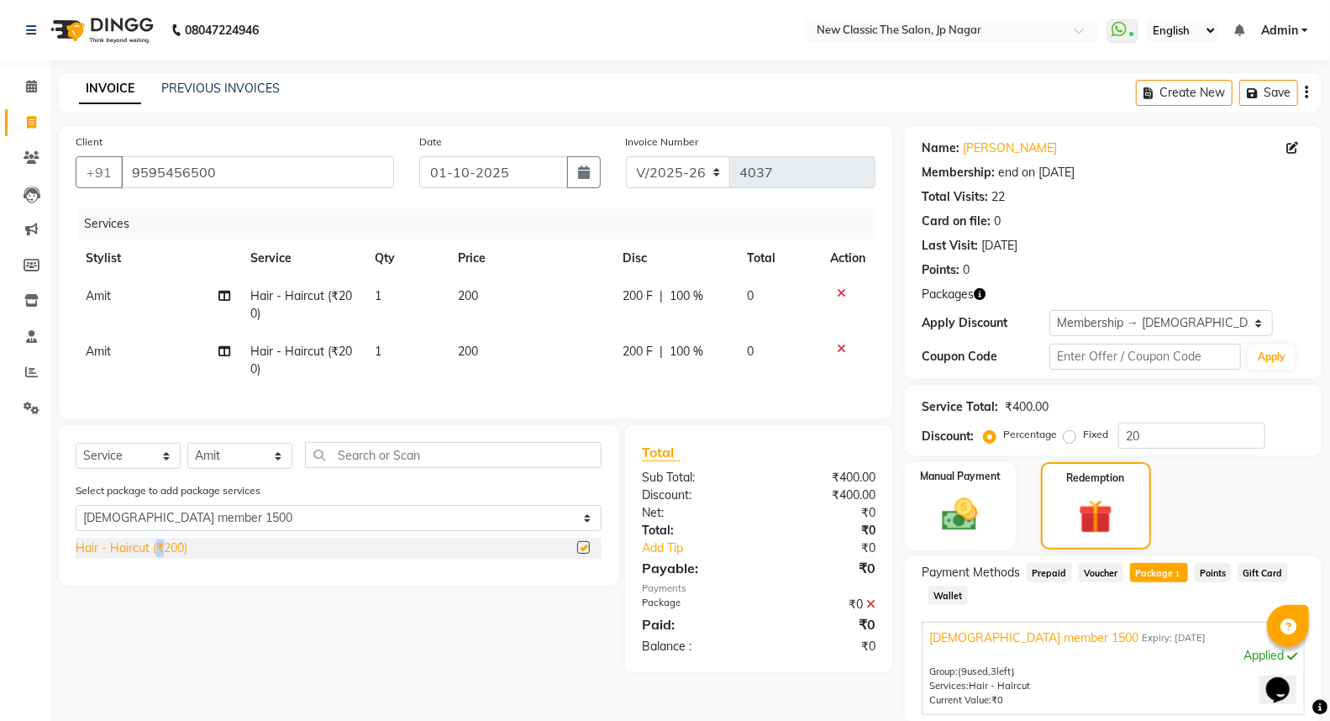
checkbox input "false"
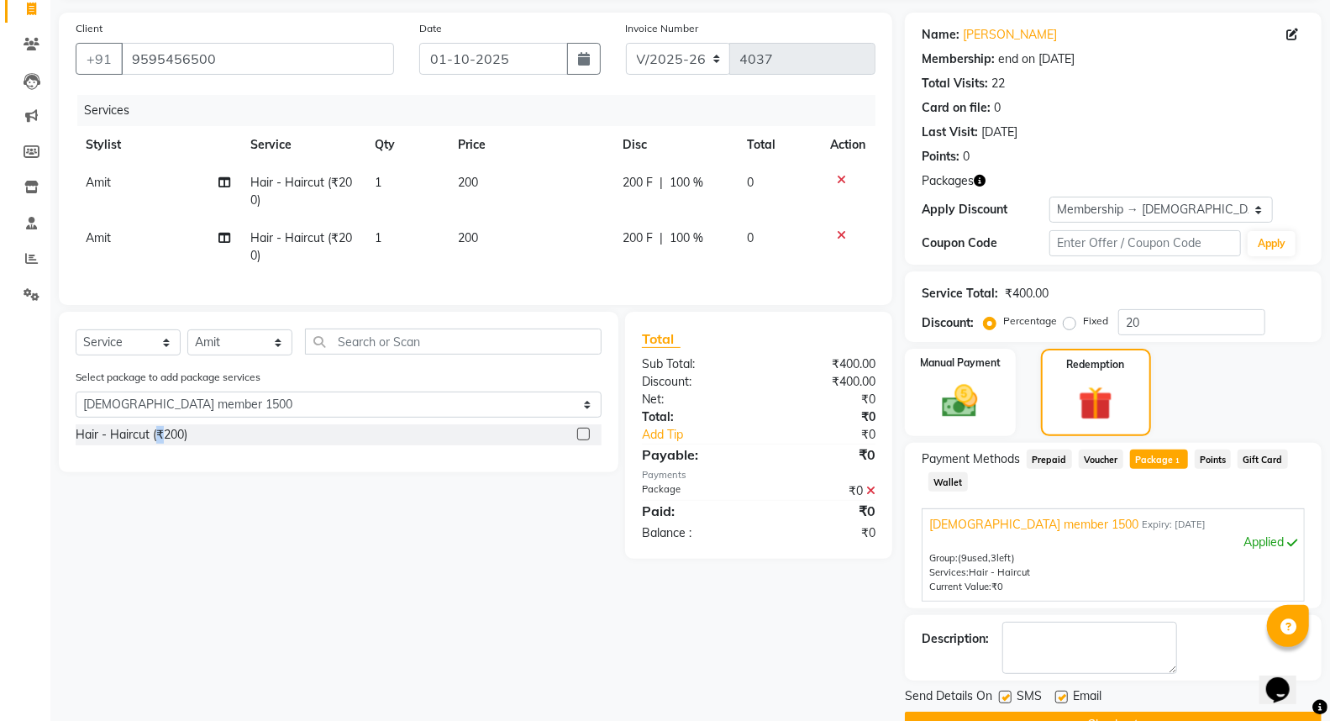
scroll to position [154, 0]
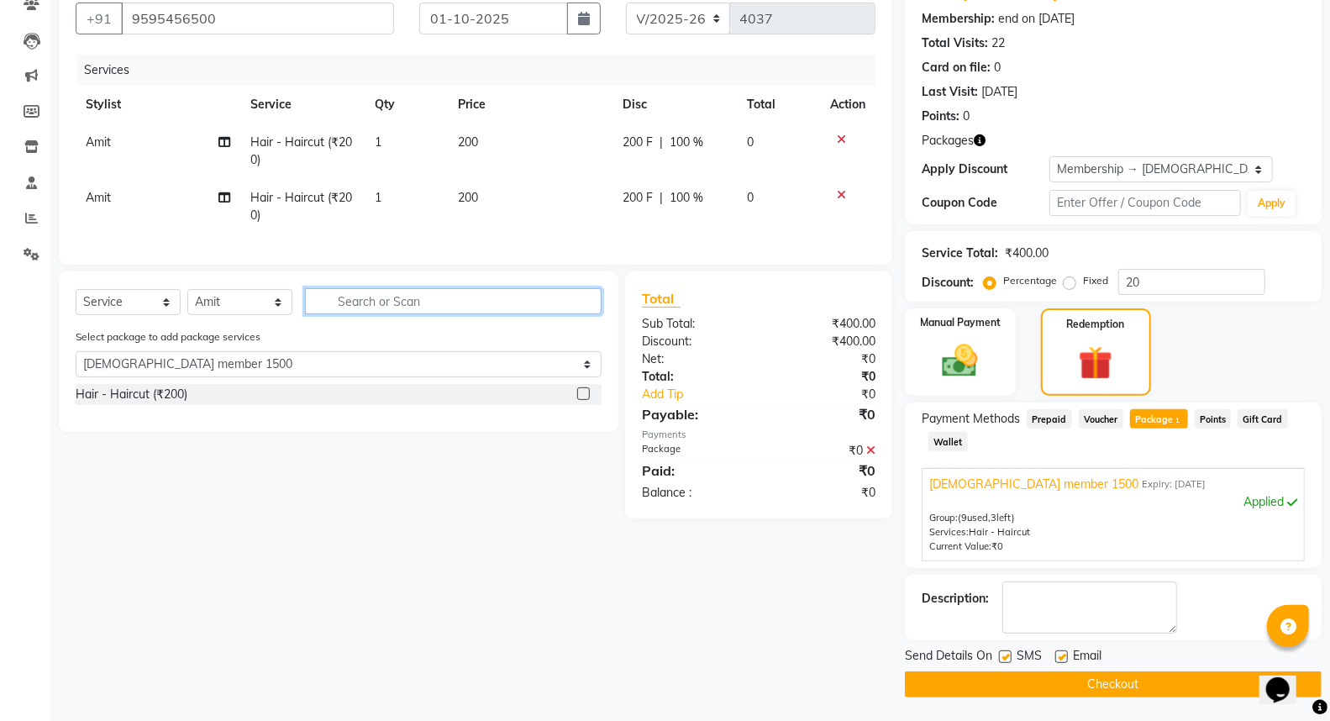
click at [370, 312] on input "text" at bounding box center [453, 301] width 296 height 26
type input "c"
select select "0: undefined"
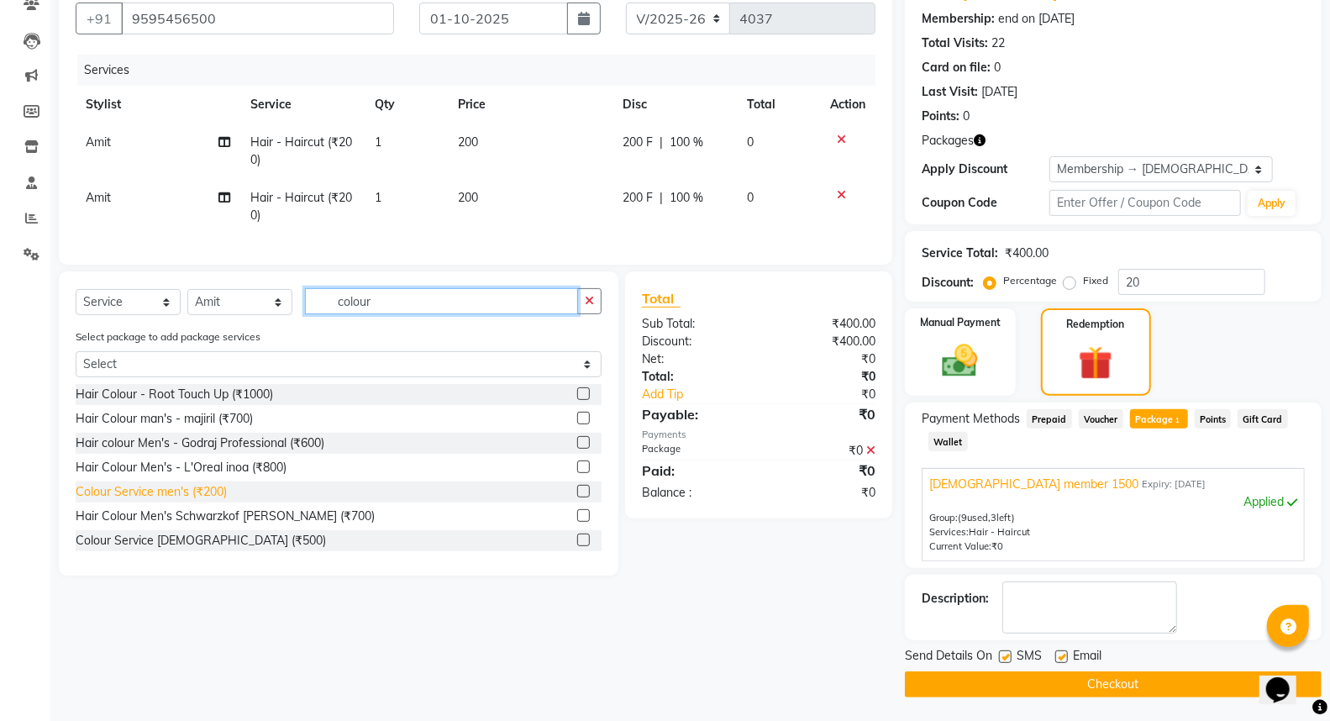
type input "colour"
click at [130, 501] on div "Colour Service men's (₹200)" at bounding box center [151, 492] width 151 height 18
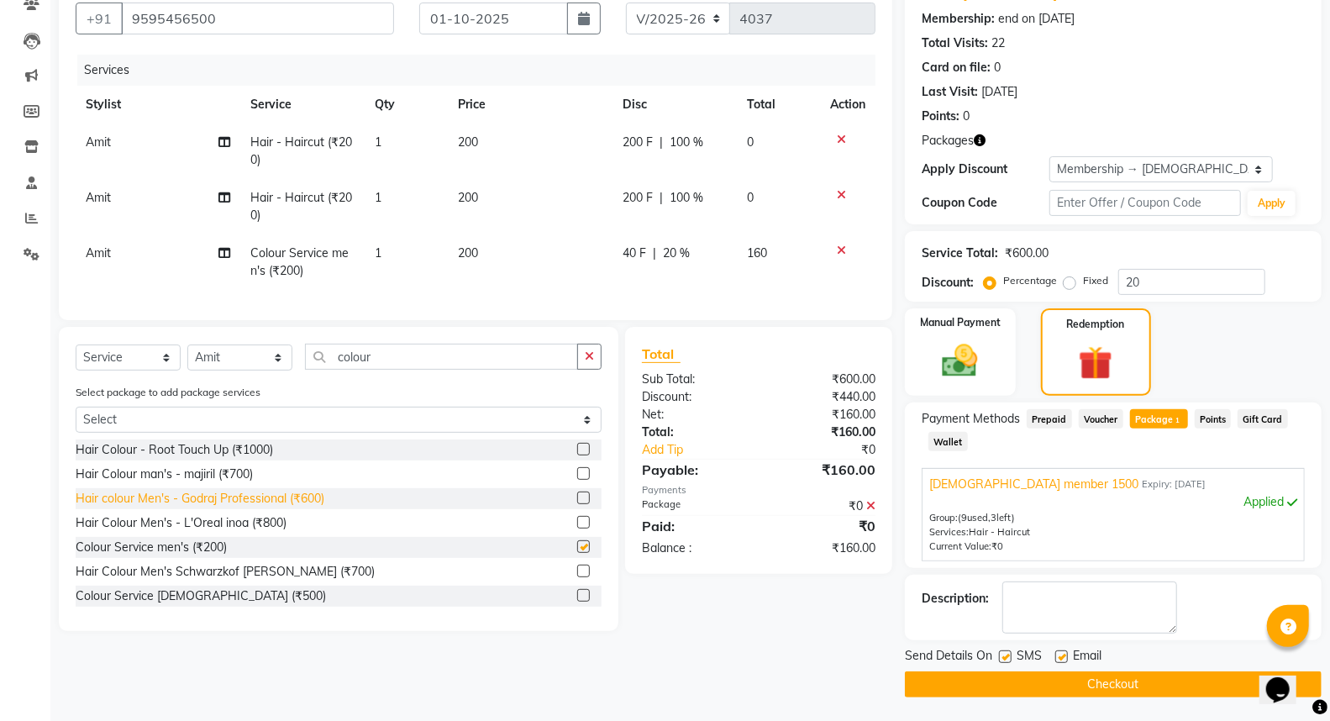
checkbox input "false"
click at [954, 334] on div "Manual Payment" at bounding box center [959, 352] width 115 height 91
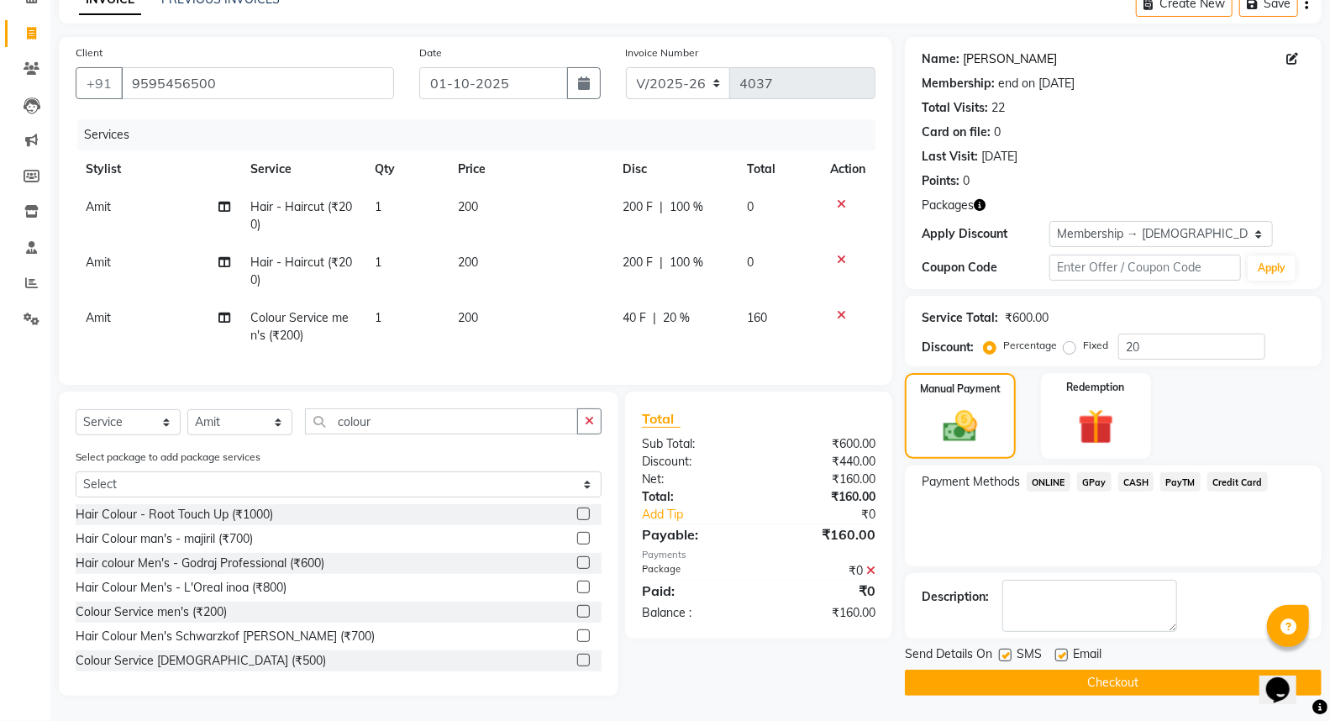
click at [994, 50] on link "Vivek Garge" at bounding box center [1010, 59] width 94 height 18
click at [623, 309] on span "40 F" at bounding box center [634, 318] width 24 height 18
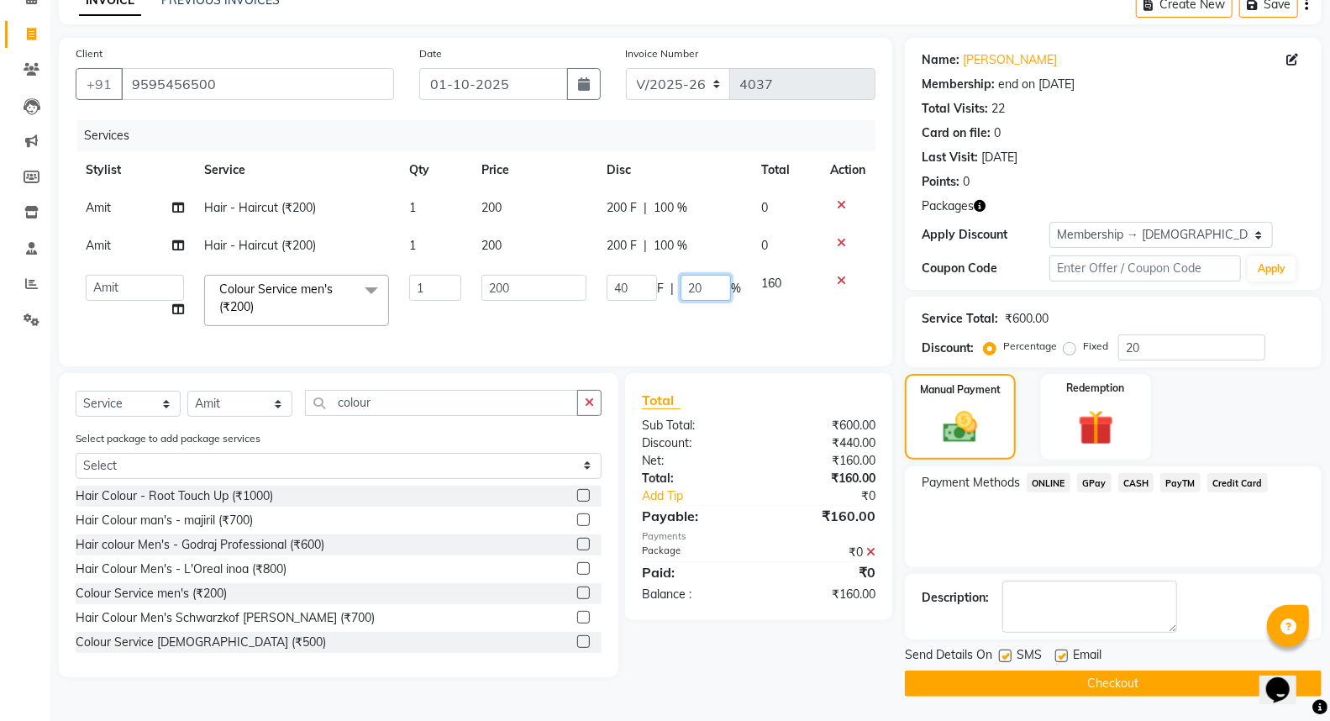
drag, startPoint x: 703, startPoint y: 287, endPoint x: 673, endPoint y: 296, distance: 31.4
click at [673, 296] on div "40 F | 20 %" at bounding box center [673, 288] width 134 height 26
type input "30"
click at [632, 333] on td "40 F | 30 %" at bounding box center [673, 300] width 155 height 71
drag, startPoint x: 700, startPoint y: 287, endPoint x: 655, endPoint y: 301, distance: 46.5
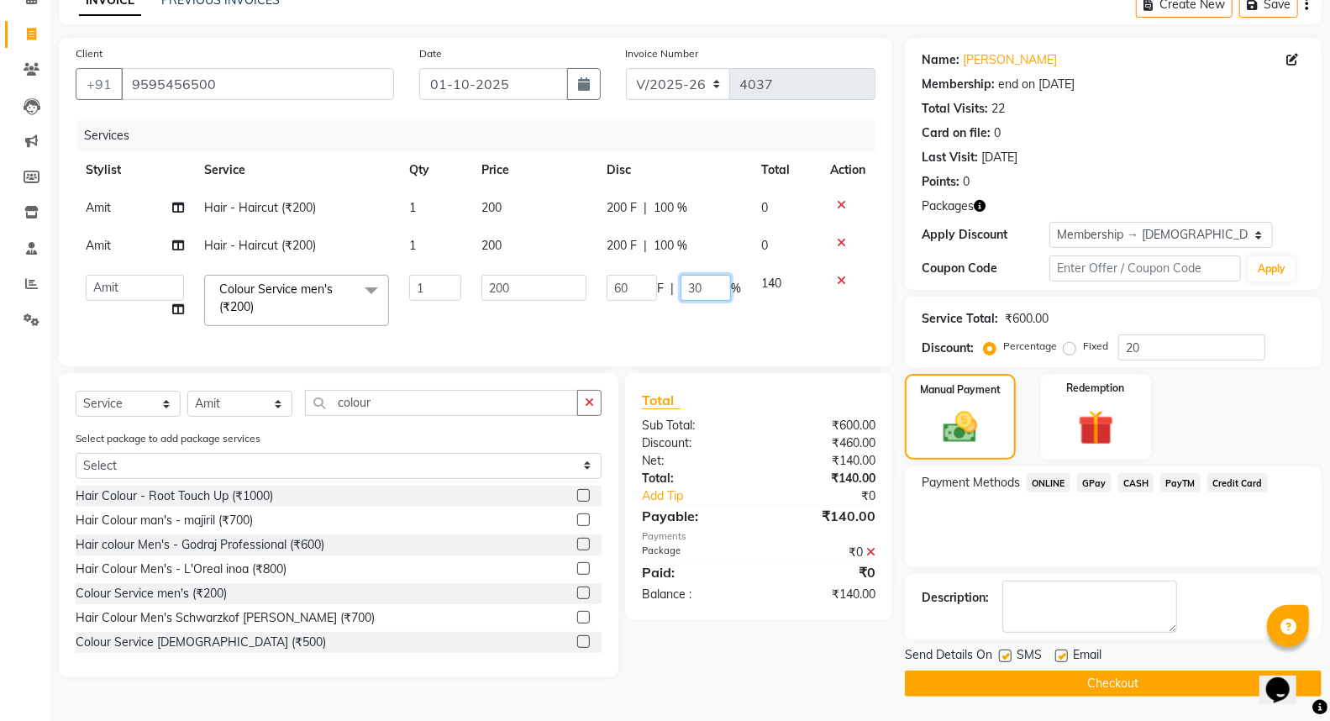
click at [660, 296] on div "60 F | 30 %" at bounding box center [673, 288] width 134 height 26
type input "40"
click at [634, 333] on td "60 F | 40 %" at bounding box center [673, 300] width 155 height 71
drag, startPoint x: 531, startPoint y: 279, endPoint x: 491, endPoint y: 297, distance: 44.3
click at [465, 288] on tr "Amit Amol Anil Kirti Komal Manager Prachi Rina Shital Smita surendra Colour Ser…" at bounding box center [476, 300] width 800 height 71
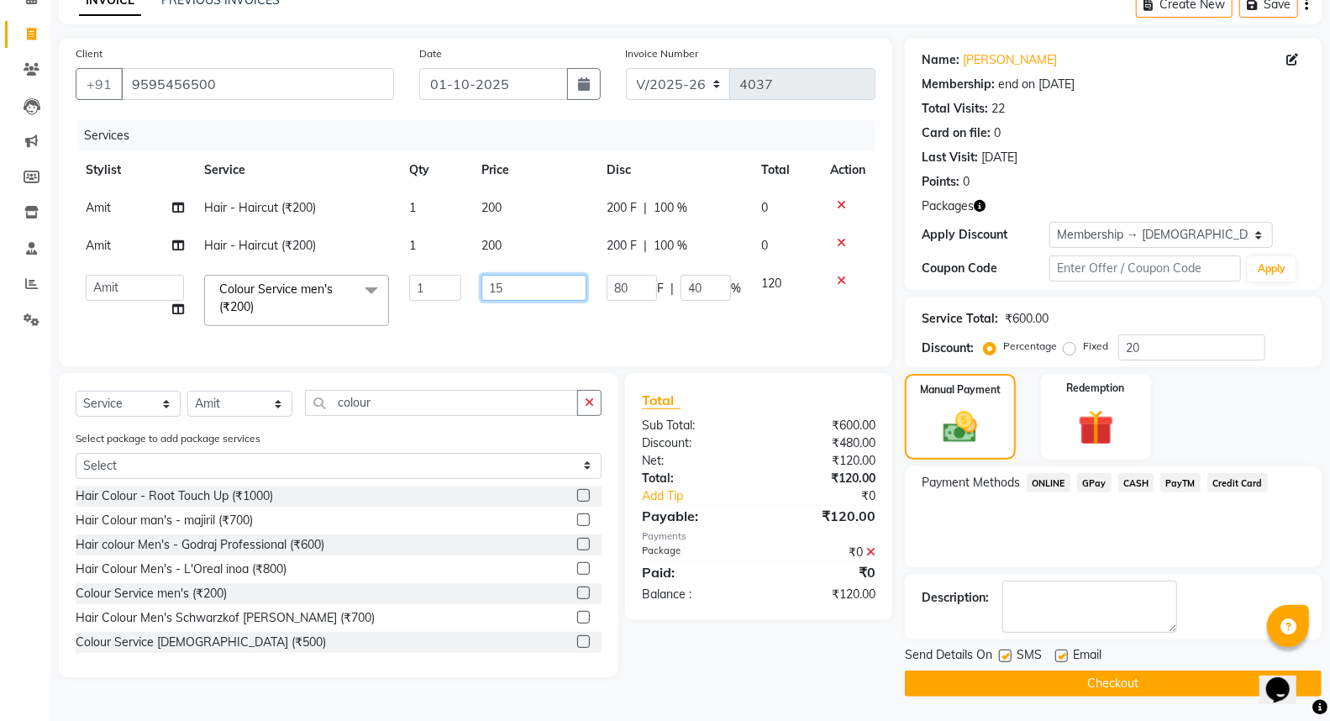
type input "150"
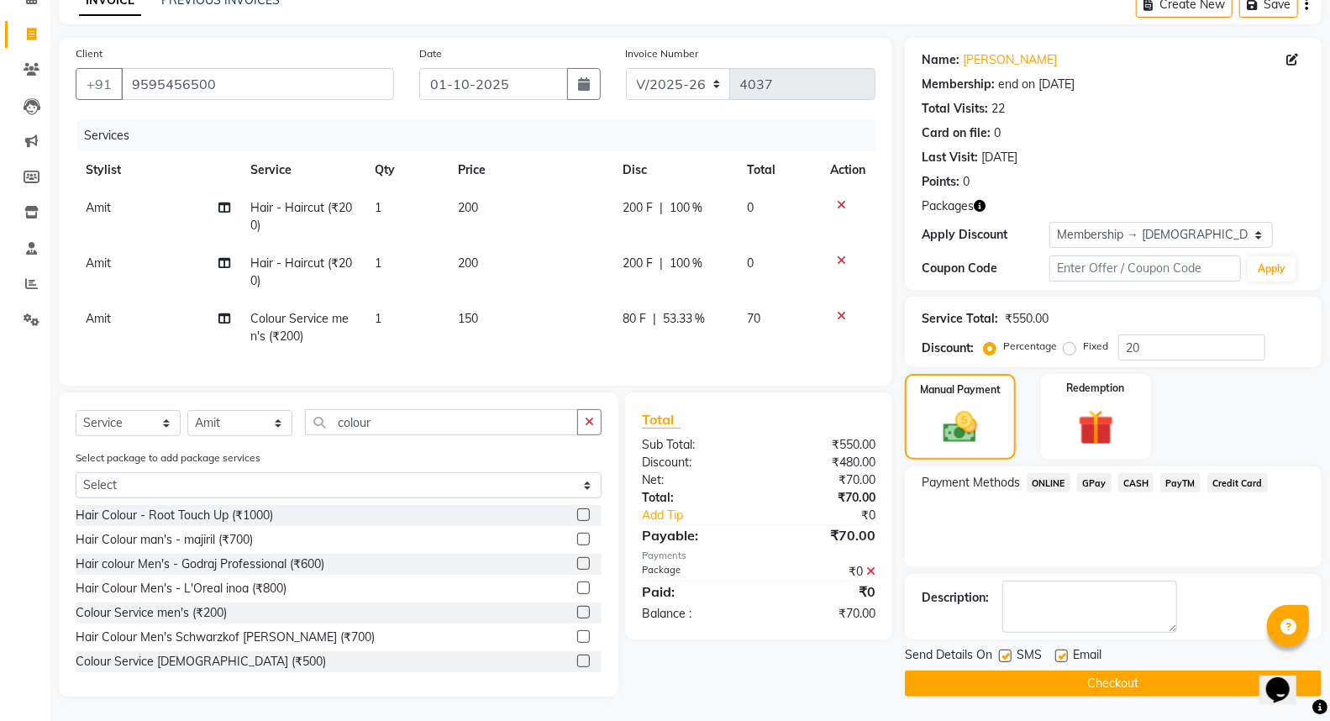
click at [676, 323] on span "53.33 %" at bounding box center [684, 319] width 43 height 18
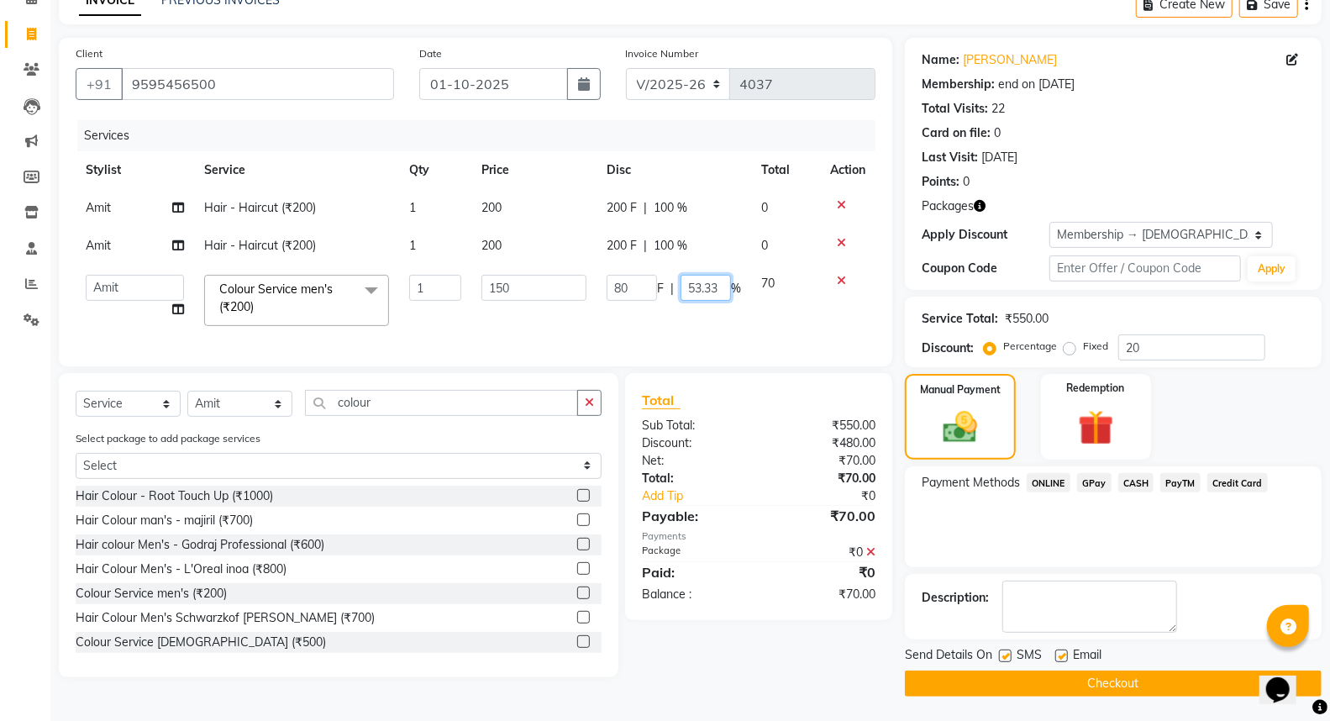
drag, startPoint x: 716, startPoint y: 290, endPoint x: 697, endPoint y: 319, distance: 35.2
click at [667, 306] on td "80 F | 53.33 %" at bounding box center [673, 300] width 155 height 71
type input "20"
click at [719, 328] on td "80 F | 20 %" at bounding box center [673, 300] width 155 height 71
drag, startPoint x: 1100, startPoint y: 685, endPoint x: 1095, endPoint y: 544, distance: 140.4
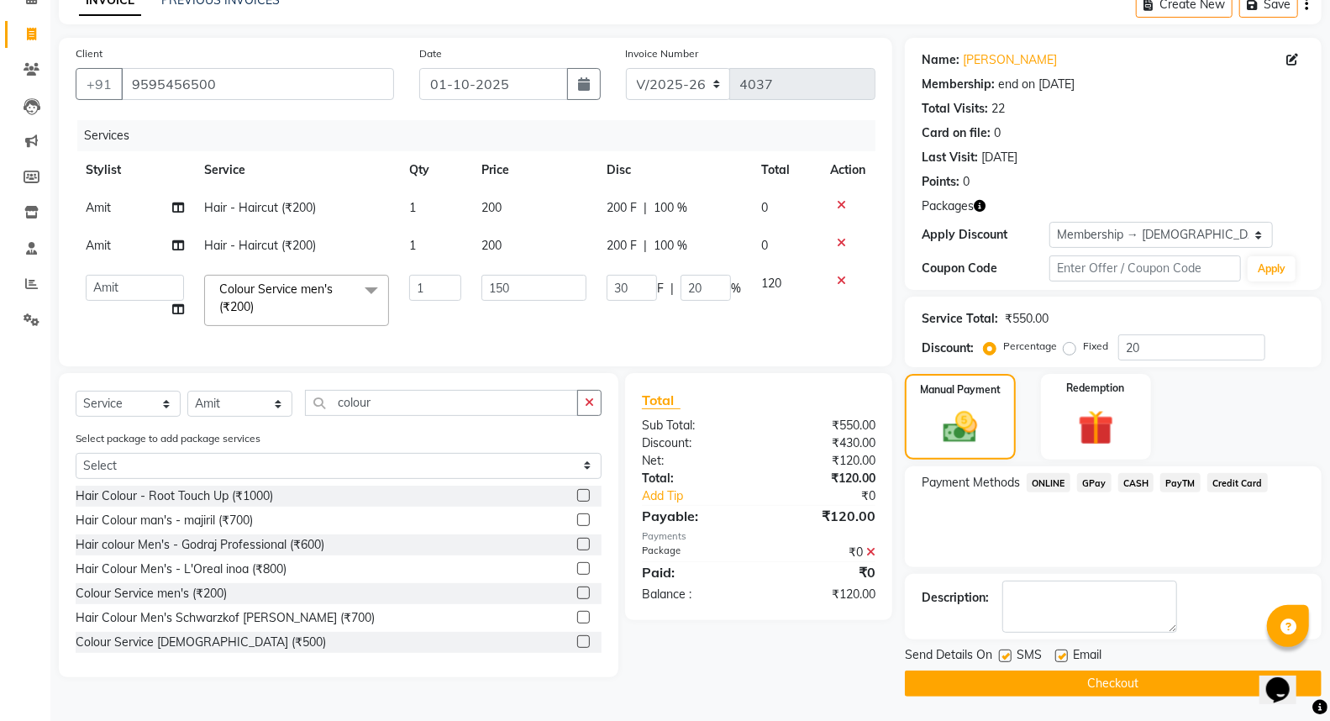
click at [1095, 544] on div "Name: Vivek Garge Membership: end on 08-10-2025 Total Visits: 22 Card on file: …" at bounding box center [1119, 367] width 429 height 658
drag, startPoint x: 1131, startPoint y: 479, endPoint x: 1130, endPoint y: 496, distance: 17.7
click at [1131, 480] on span "CASH" at bounding box center [1136, 482] width 36 height 19
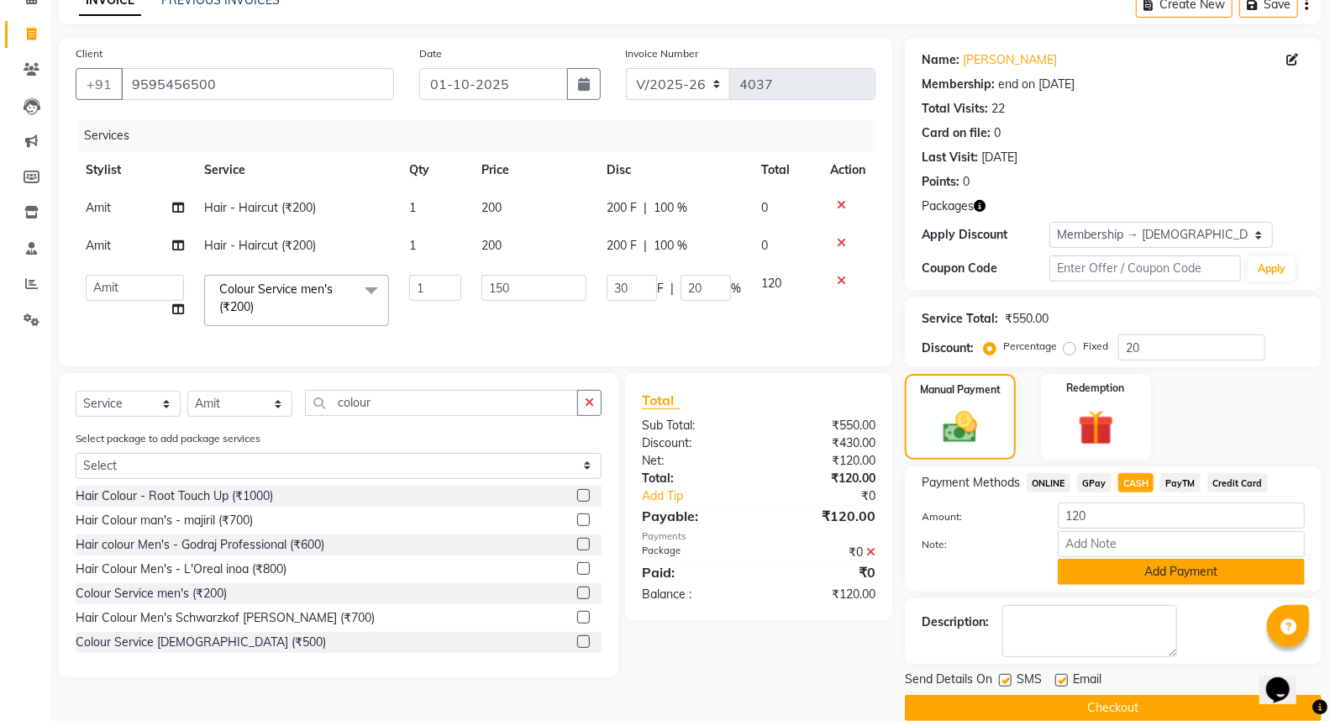
click at [1129, 569] on button "Add Payment" at bounding box center [1180, 572] width 247 height 26
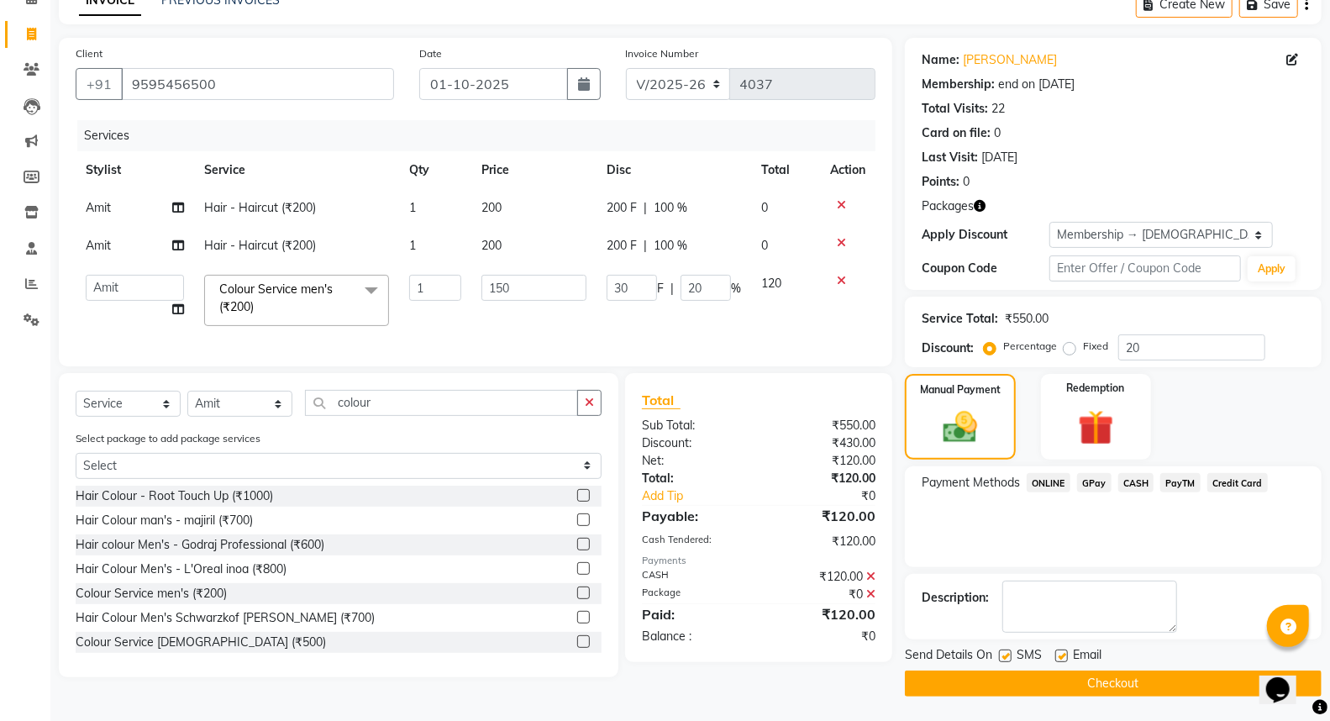
click at [868, 600] on icon at bounding box center [870, 594] width 9 height 12
click at [871, 582] on icon at bounding box center [870, 576] width 9 height 12
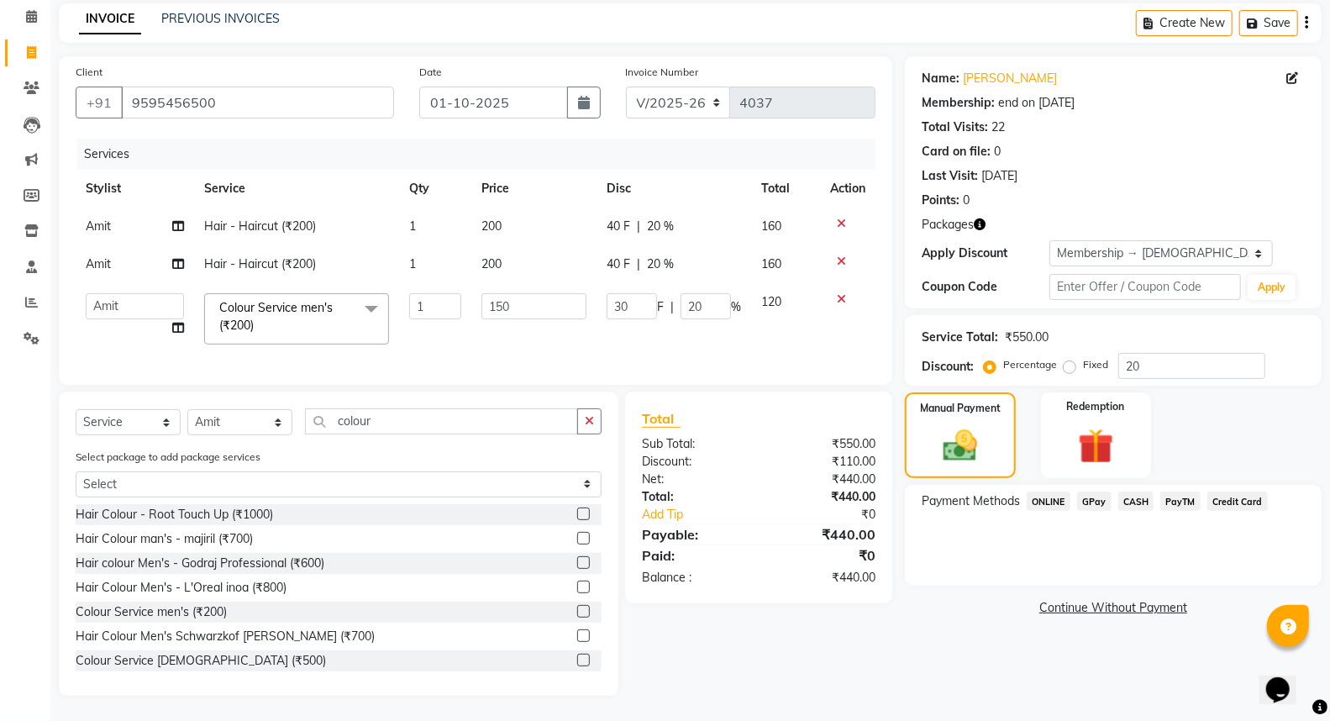
scroll to position [82, 0]
click at [658, 218] on span "20 %" at bounding box center [660, 227] width 27 height 18
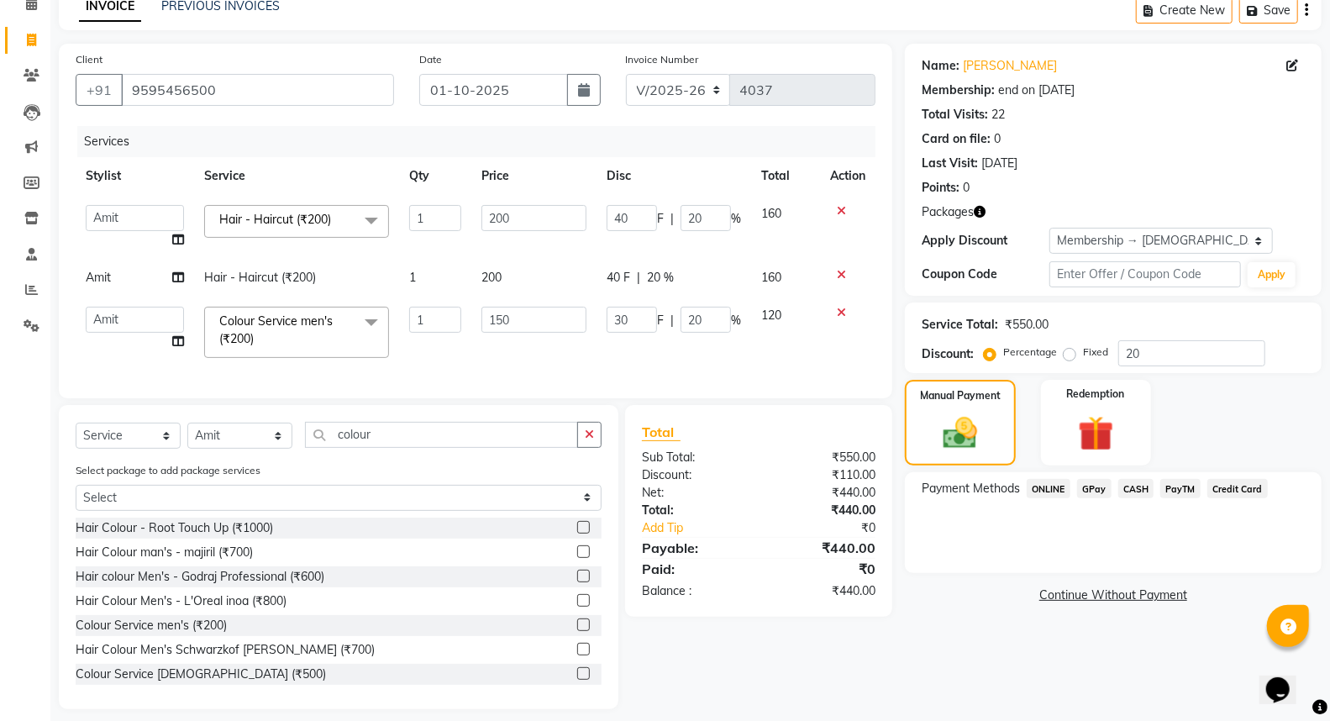
scroll to position [88, 0]
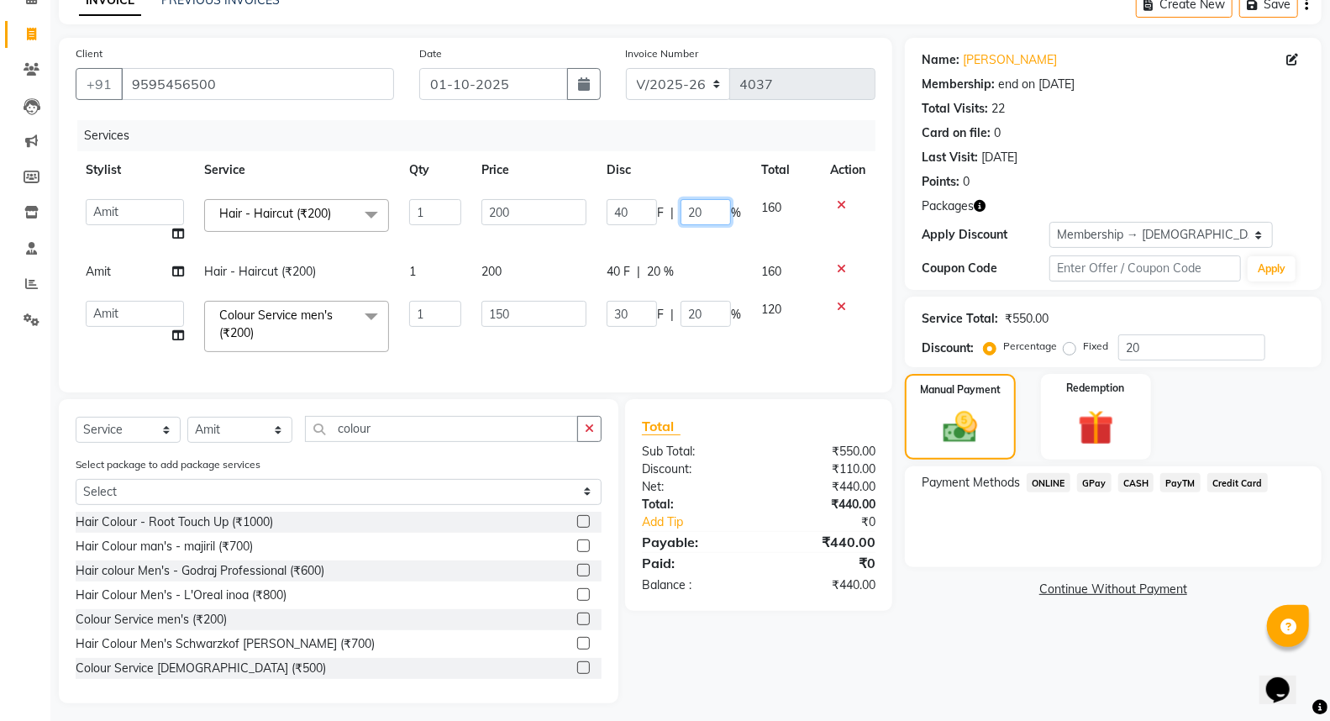
click at [687, 207] on input "20" at bounding box center [705, 212] width 50 height 26
type input "120"
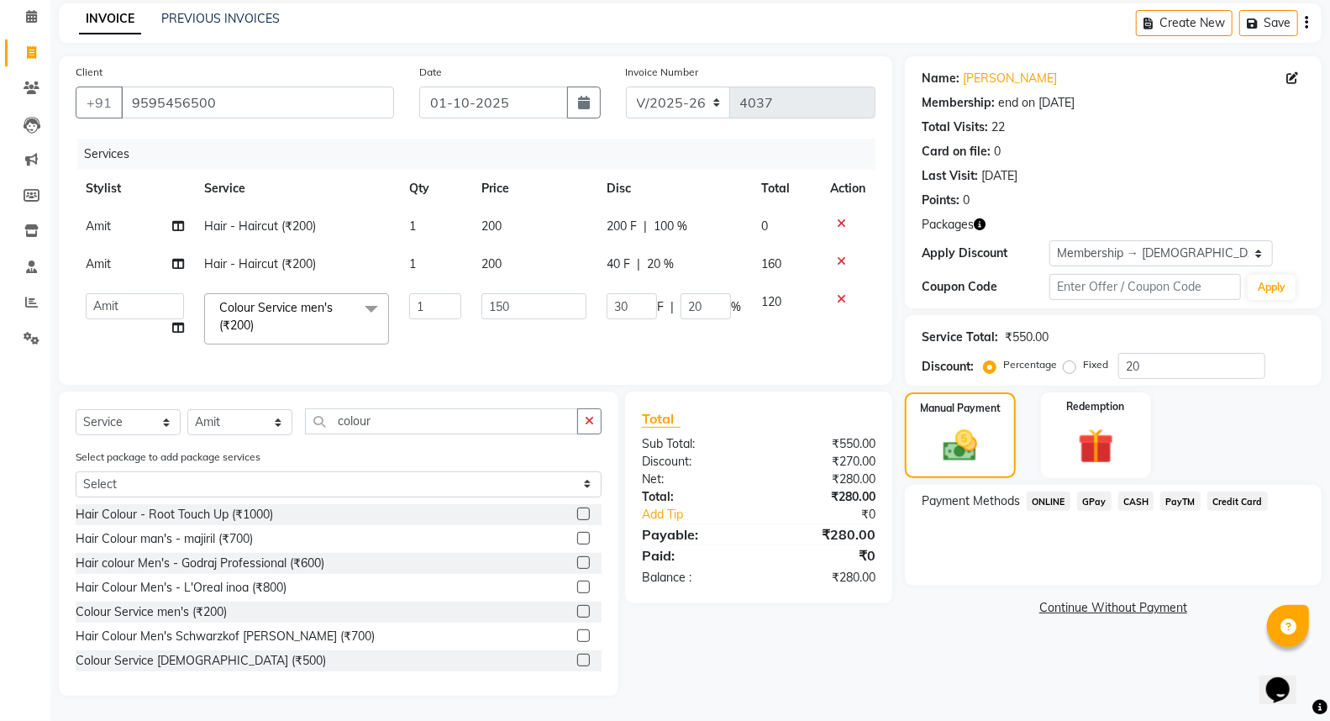
scroll to position [82, 0]
click at [666, 239] on tbody "Amit Hair - Haircut (₹200) 1 200 200 F | 100 % 0 Amit Hair - Haircut (₹200) 1 2…" at bounding box center [476, 280] width 800 height 147
click at [644, 255] on div "40 F | 20 %" at bounding box center [673, 264] width 134 height 18
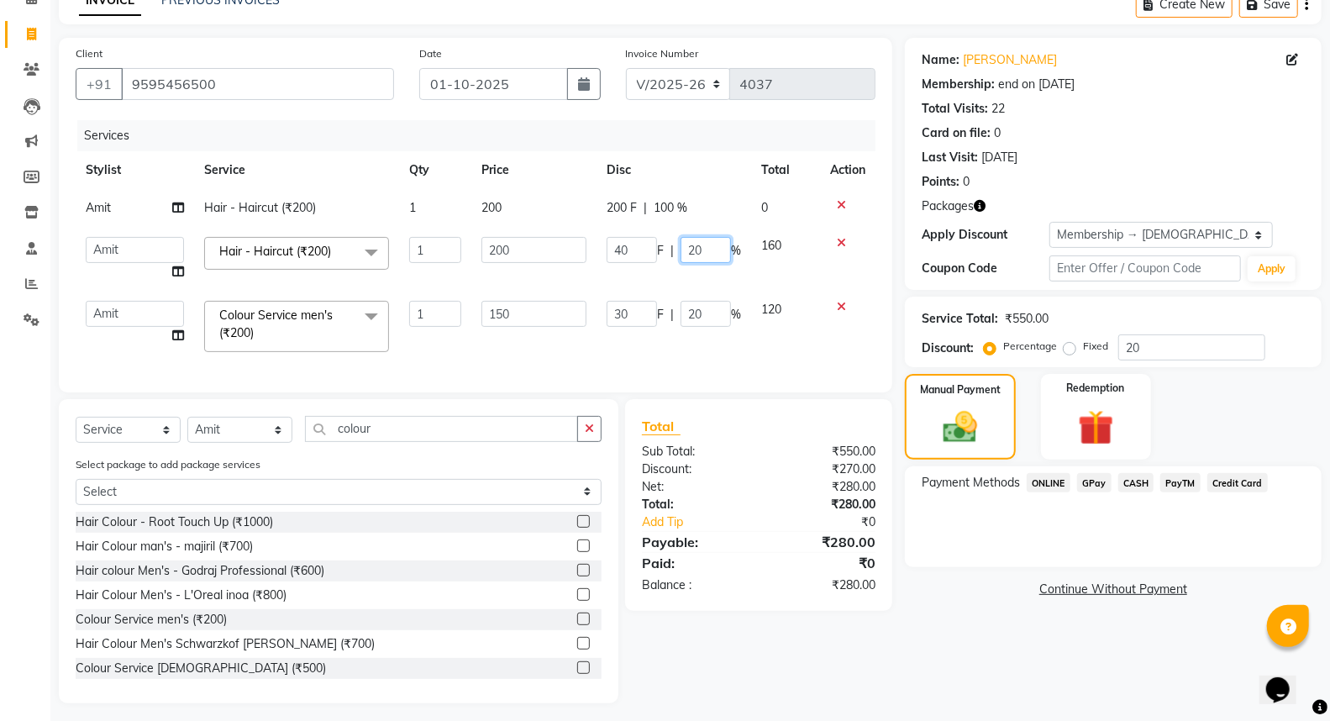
click at [683, 244] on input "20" at bounding box center [705, 250] width 50 height 26
type input "120"
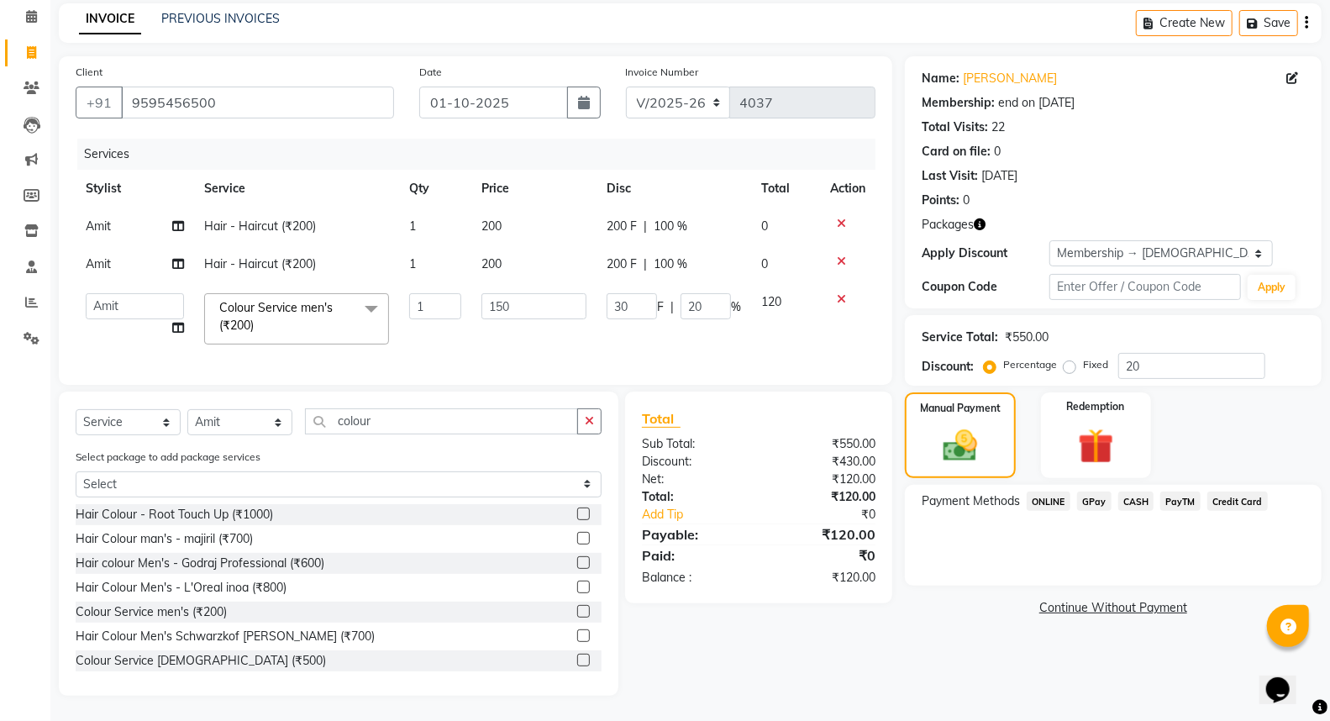
scroll to position [109, 0]
click at [714, 264] on td "200 F | 100 %" at bounding box center [673, 264] width 155 height 38
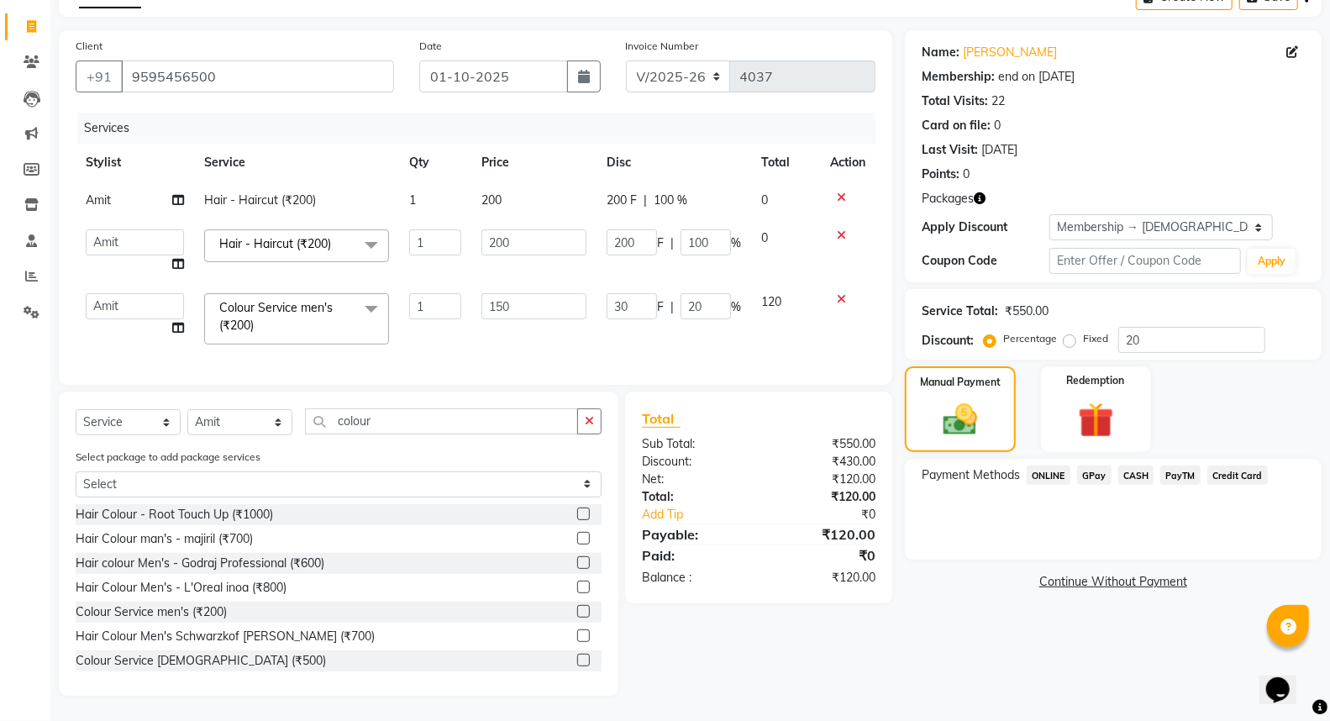
click at [1126, 465] on span "CASH" at bounding box center [1136, 474] width 36 height 19
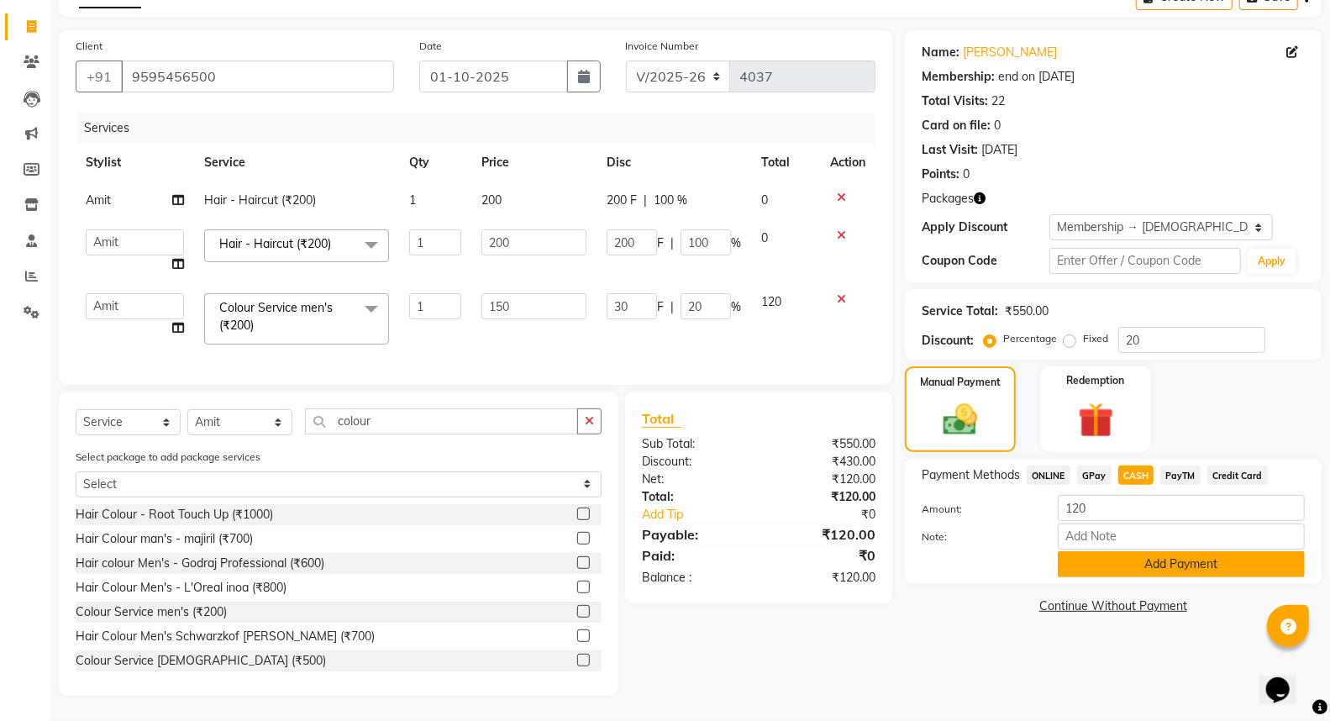
click at [1131, 551] on button "Add Payment" at bounding box center [1180, 564] width 247 height 26
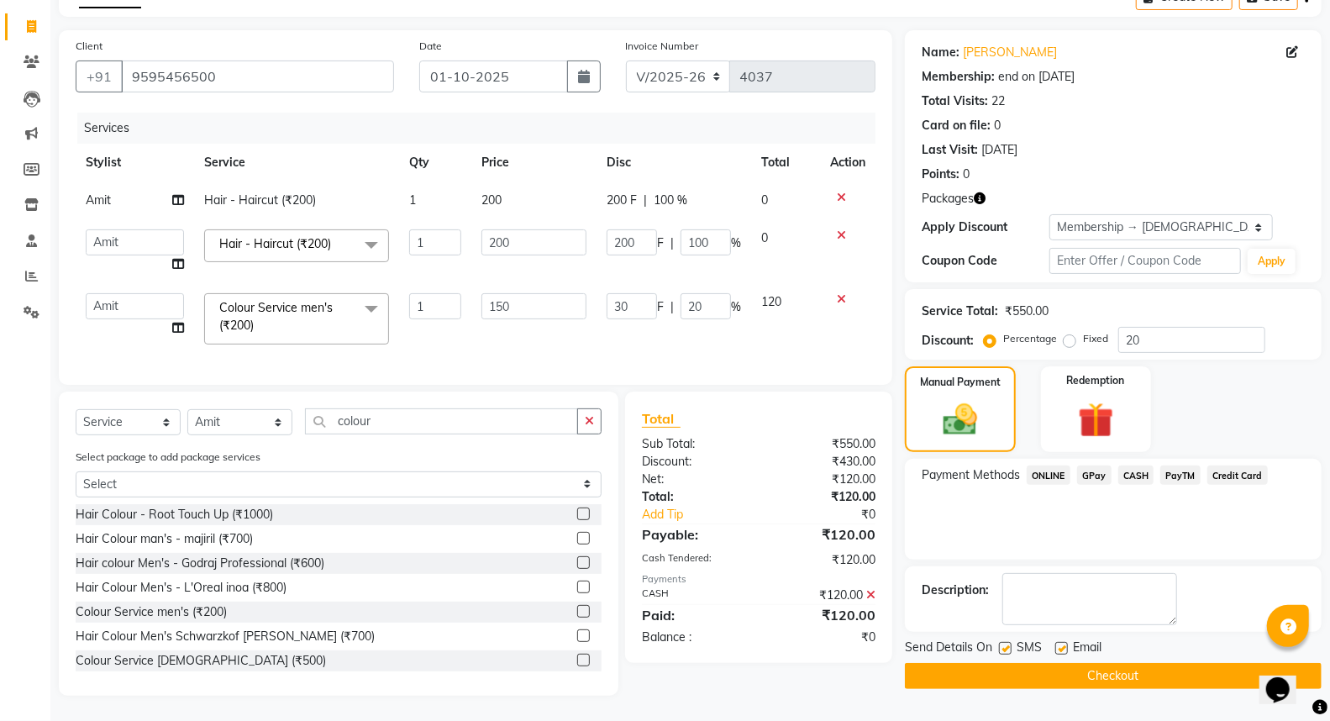
click at [842, 229] on icon at bounding box center [841, 235] width 9 height 12
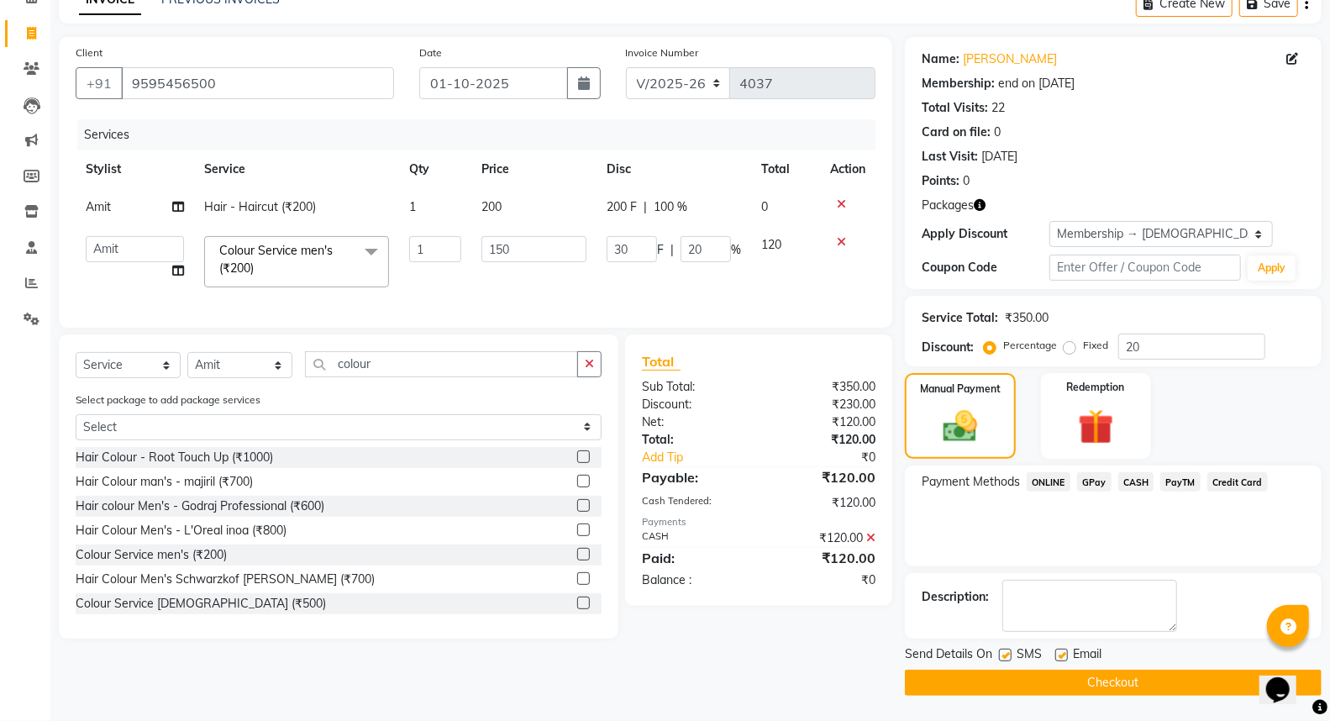
scroll to position [88, 0]
click at [842, 204] on icon at bounding box center [841, 205] width 9 height 12
type input "0"
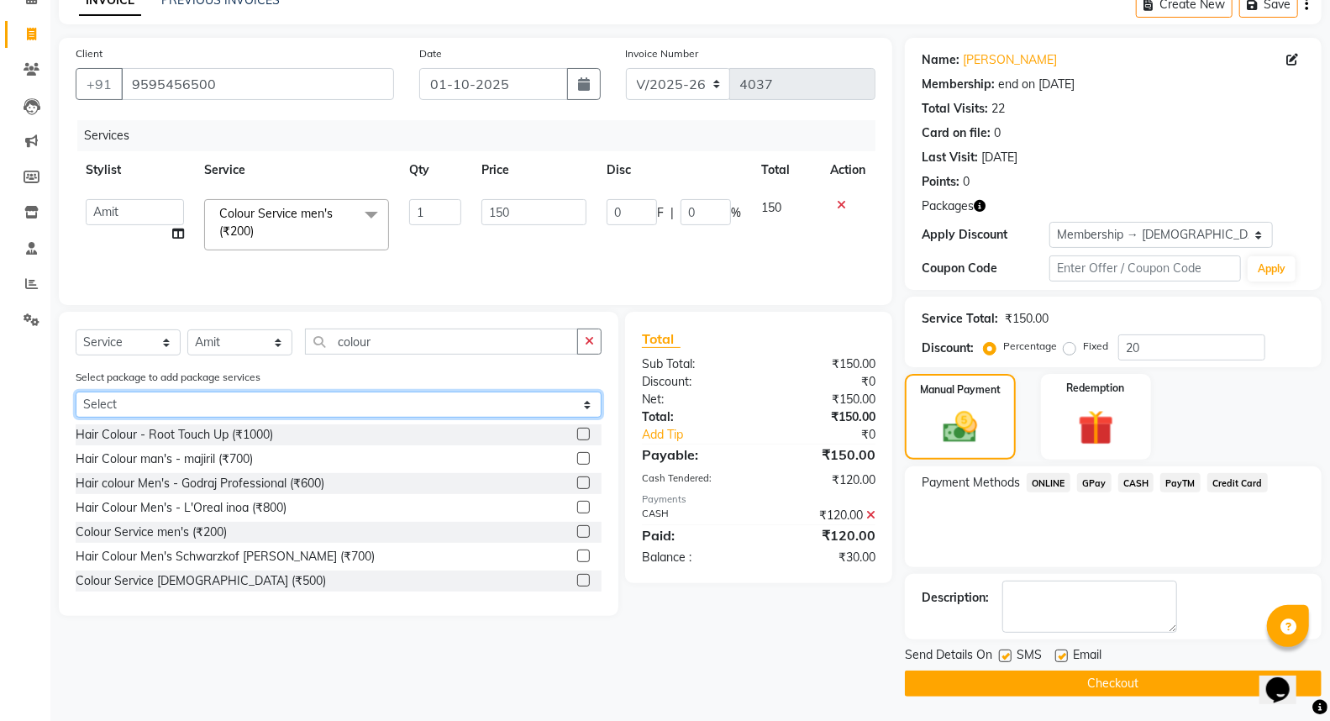
drag, startPoint x: 305, startPoint y: 403, endPoint x: 298, endPoint y: 413, distance: 12.1
click at [305, 403] on select "Select male member 1500" at bounding box center [339, 404] width 526 height 26
select select "1: Object"
click at [76, 391] on select "Select male member 1500" at bounding box center [339, 404] width 526 height 26
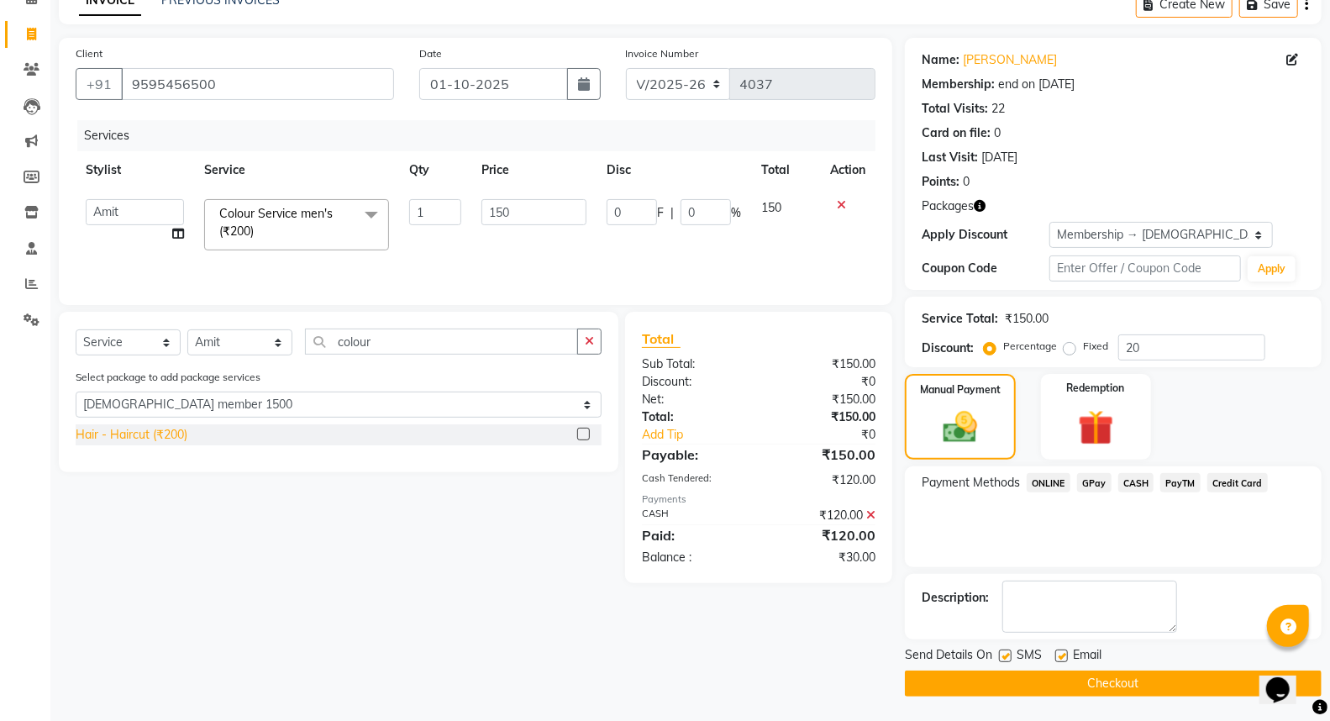
click at [176, 430] on div "Hair - Haircut (₹200)" at bounding box center [132, 435] width 112 height 18
type input "30"
type input "20"
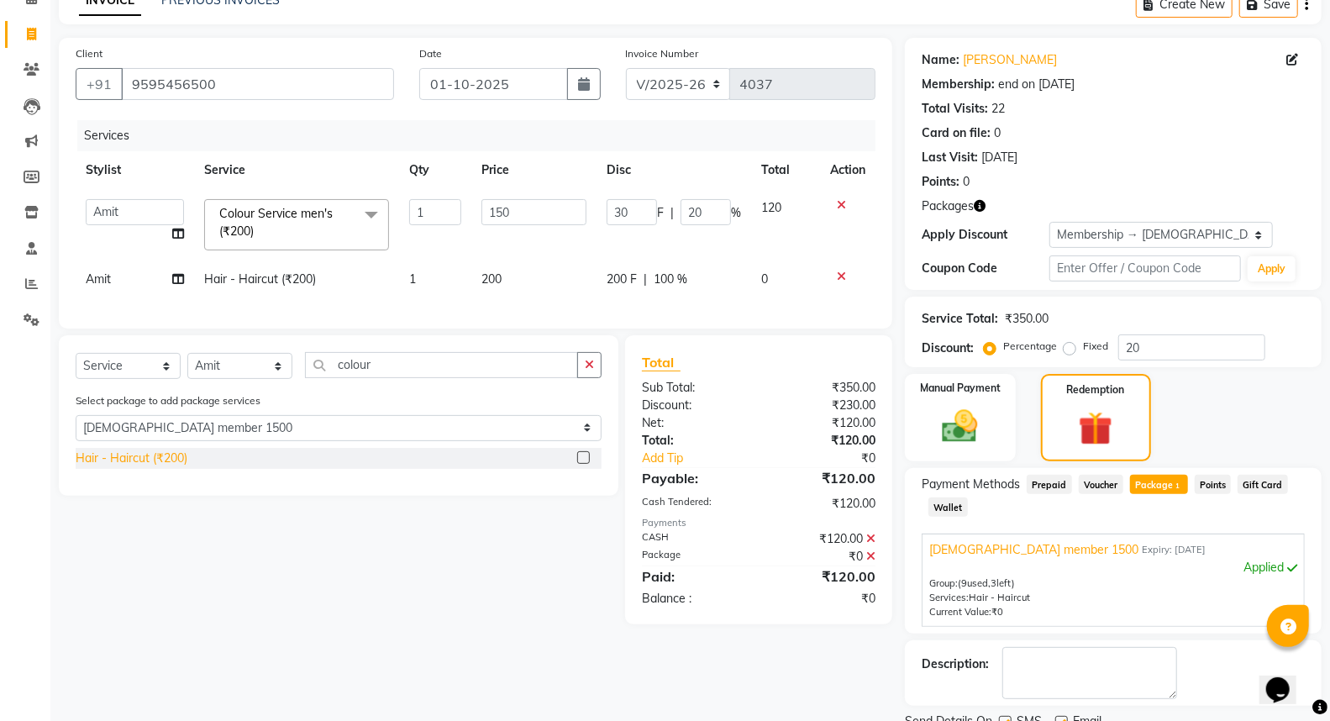
click at [180, 467] on div "Hair - Haircut (₹200)" at bounding box center [132, 458] width 112 height 18
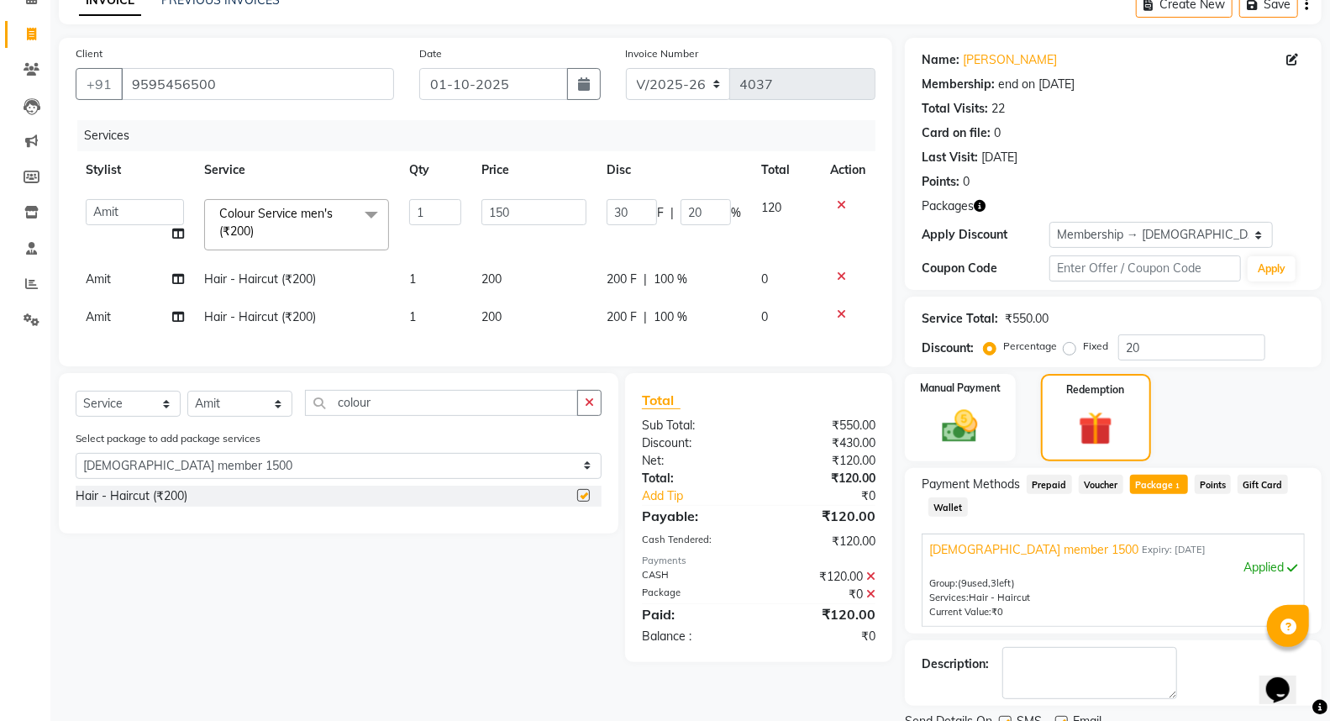
checkbox input "false"
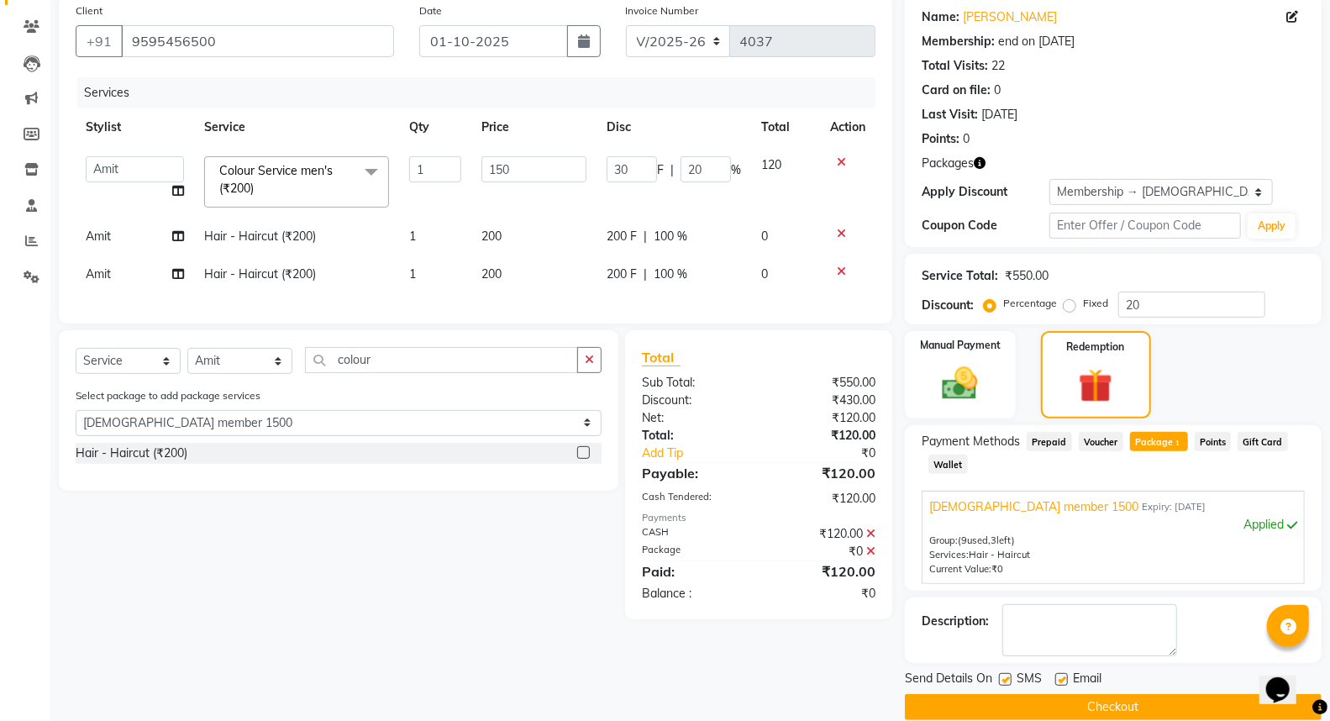
scroll to position [154, 0]
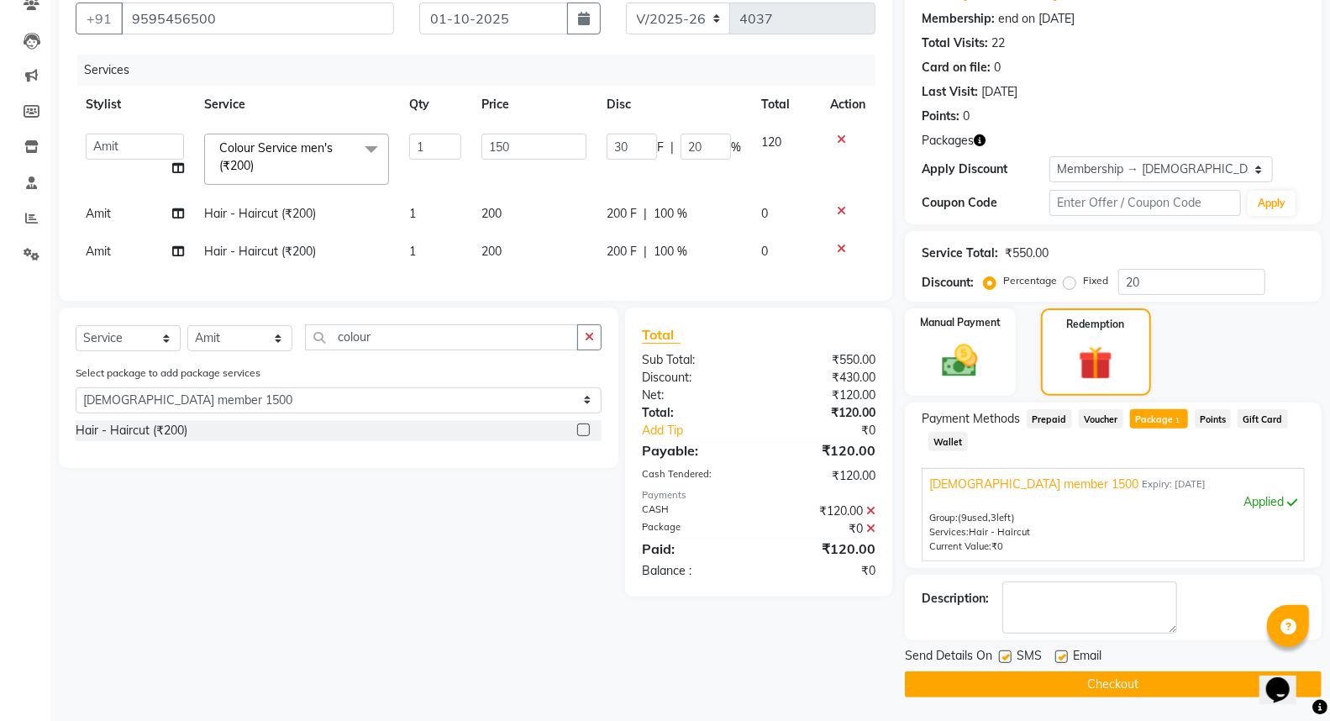
click at [1101, 684] on button "Checkout" at bounding box center [1113, 684] width 417 height 26
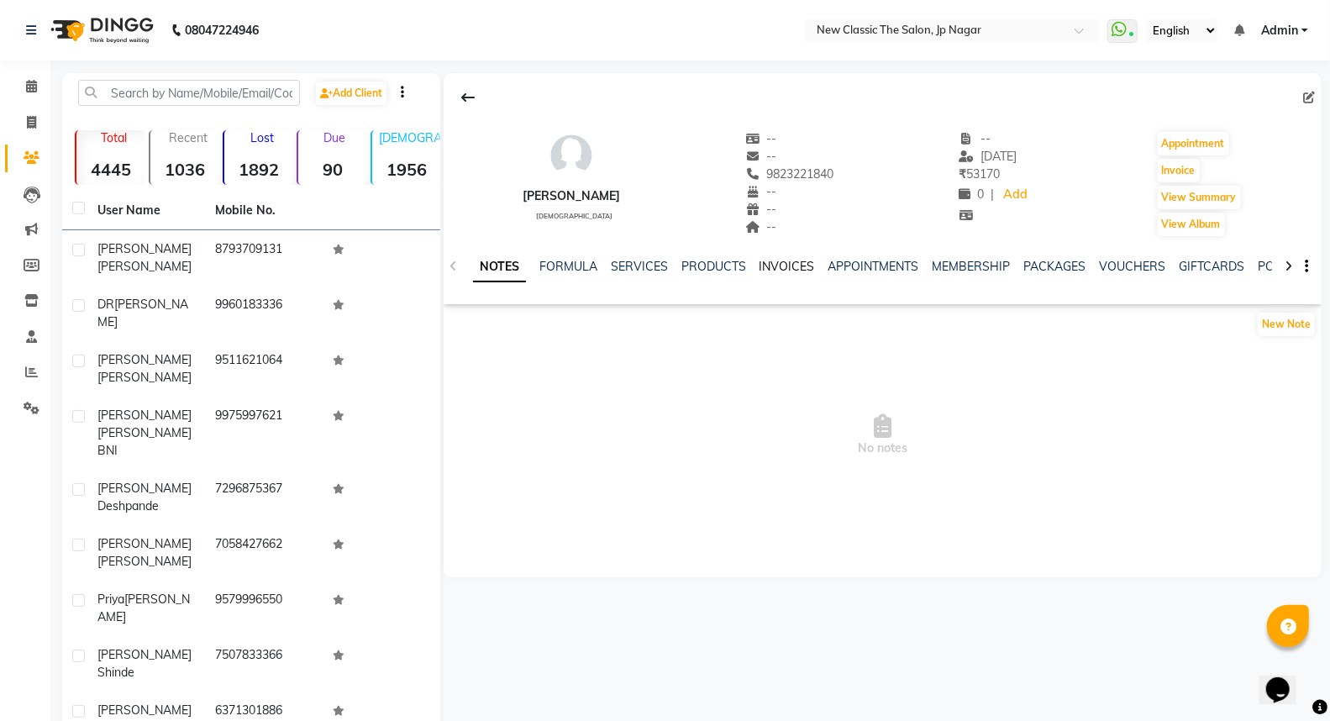
click at [784, 265] on link "INVOICES" at bounding box center [786, 266] width 55 height 15
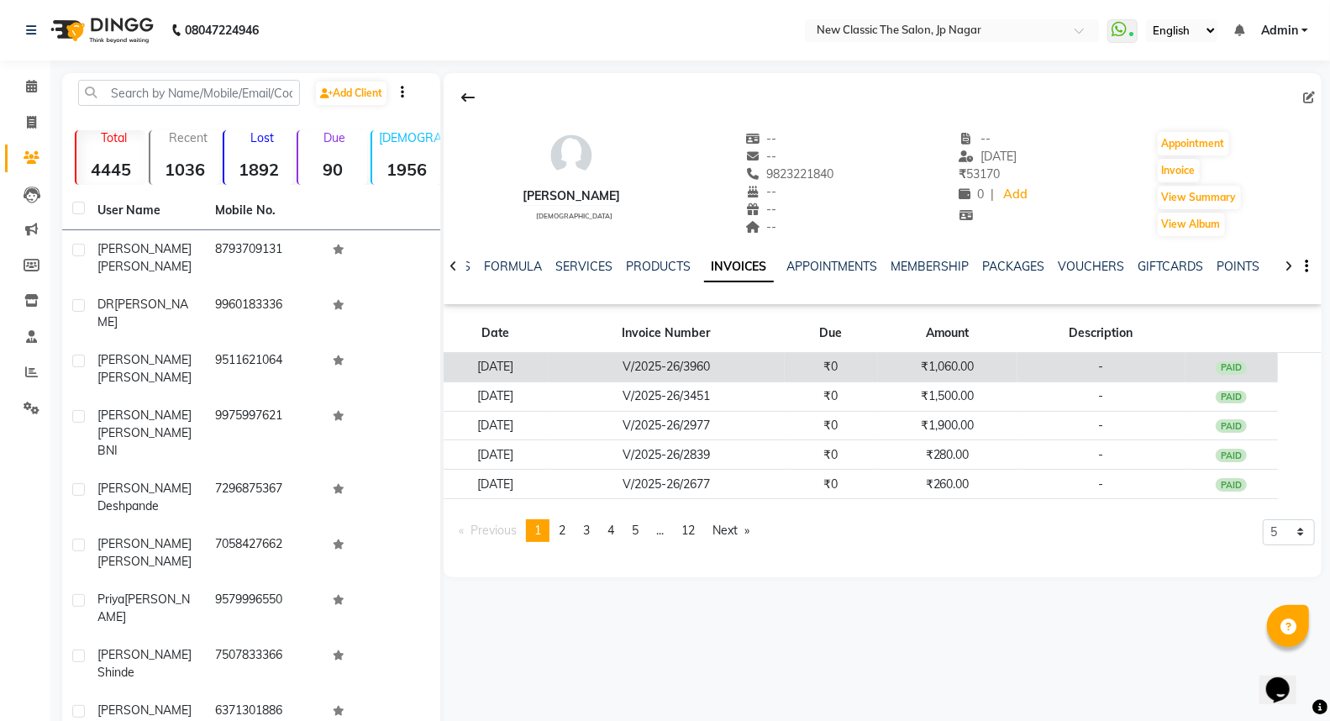
click at [878, 375] on td "₹0" at bounding box center [830, 367] width 93 height 29
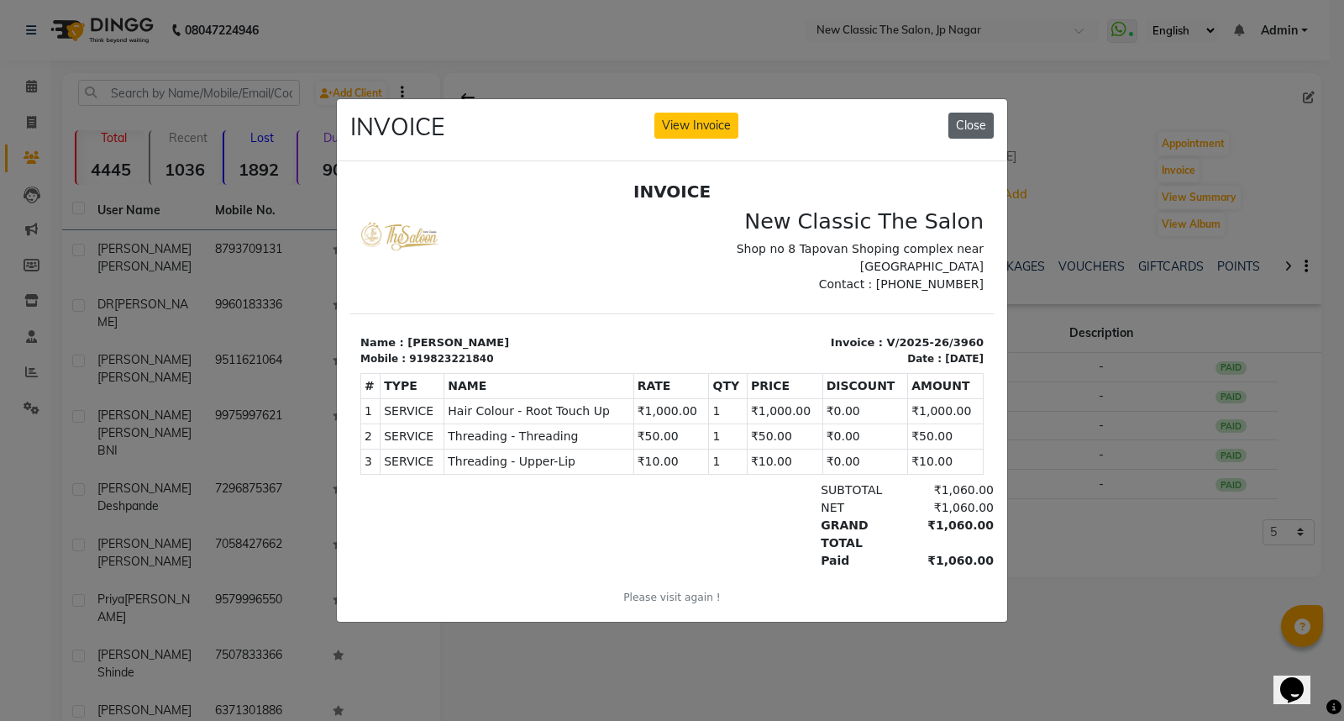
click at [967, 121] on button "Close" at bounding box center [970, 126] width 45 height 26
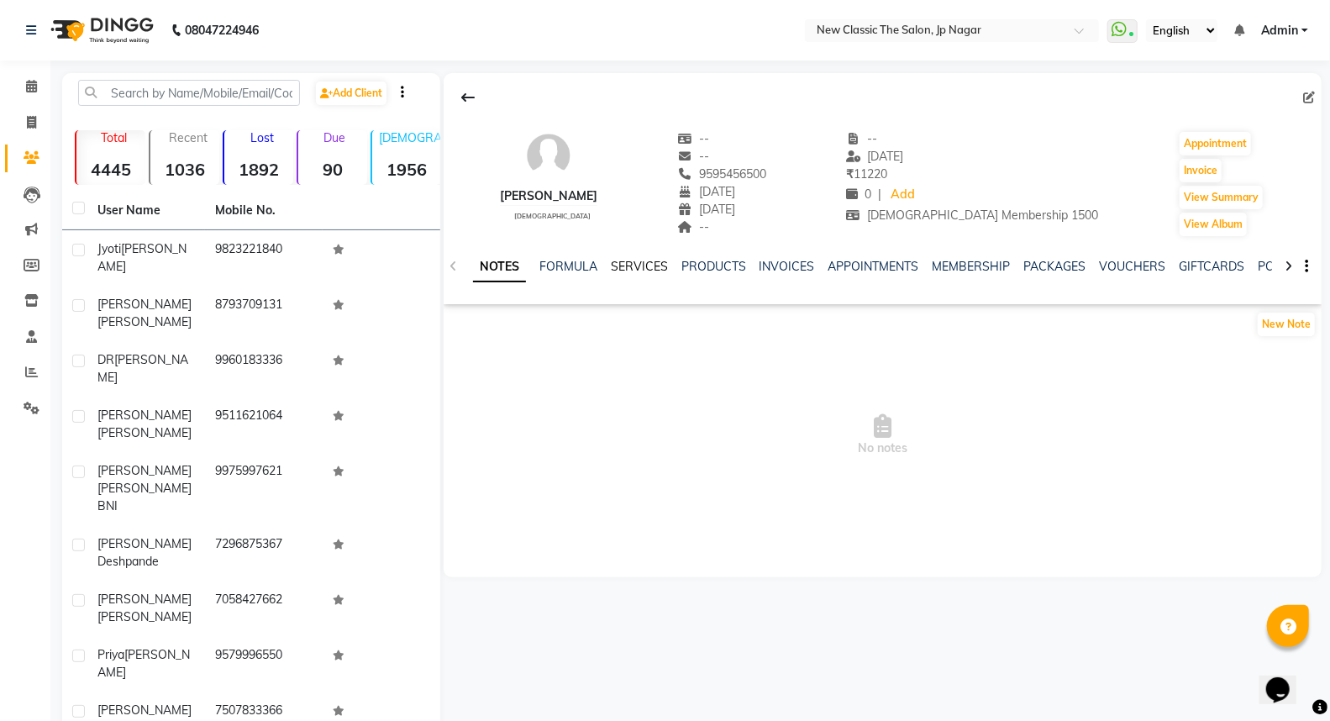
click at [662, 264] on link "SERVICES" at bounding box center [639, 266] width 57 height 15
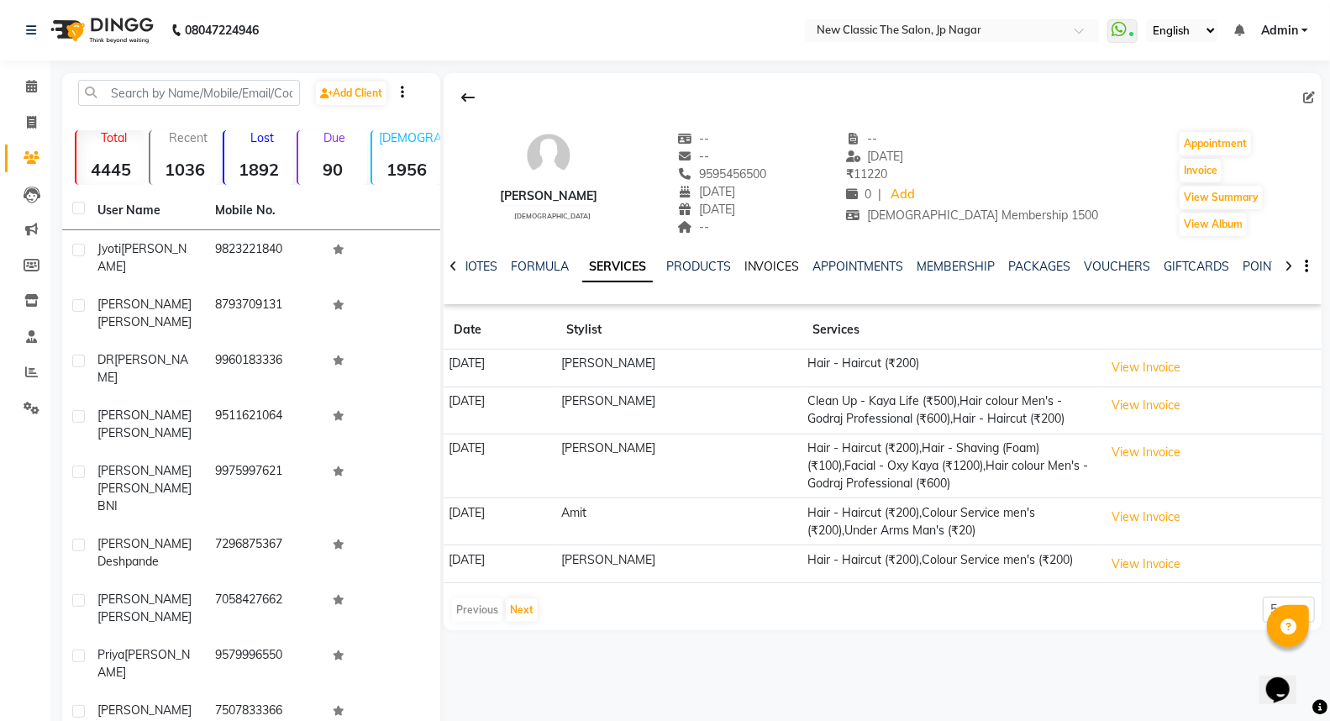
click at [776, 270] on link "INVOICES" at bounding box center [771, 266] width 55 height 15
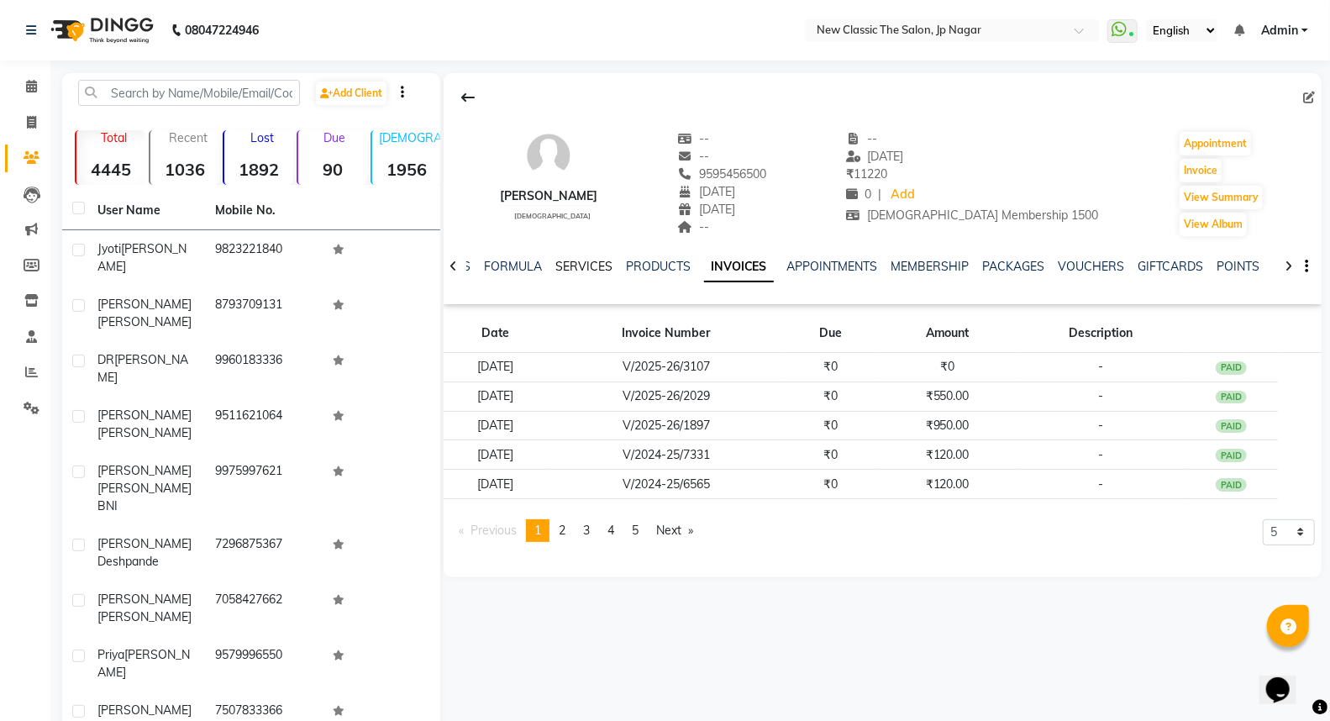
click at [586, 266] on link "SERVICES" at bounding box center [583, 266] width 57 height 15
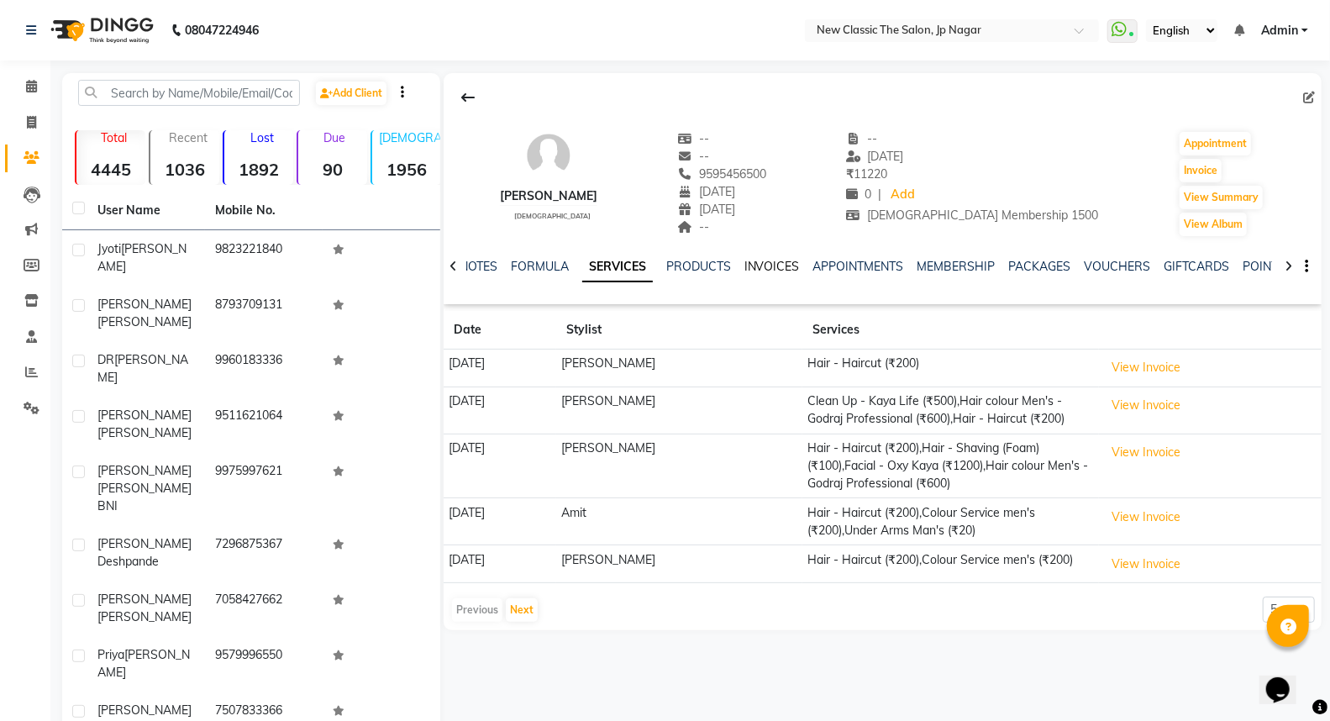
click at [753, 263] on link "INVOICES" at bounding box center [771, 266] width 55 height 15
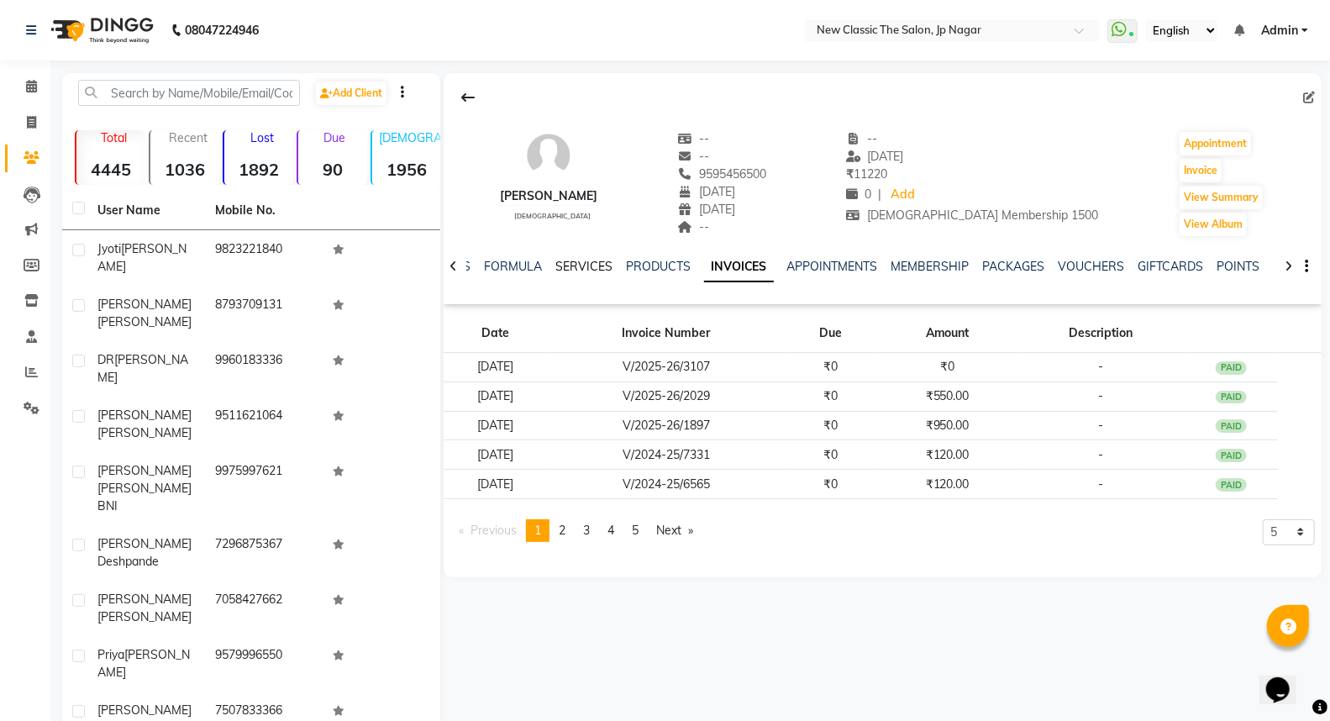
click at [564, 264] on link "SERVICES" at bounding box center [583, 266] width 57 height 15
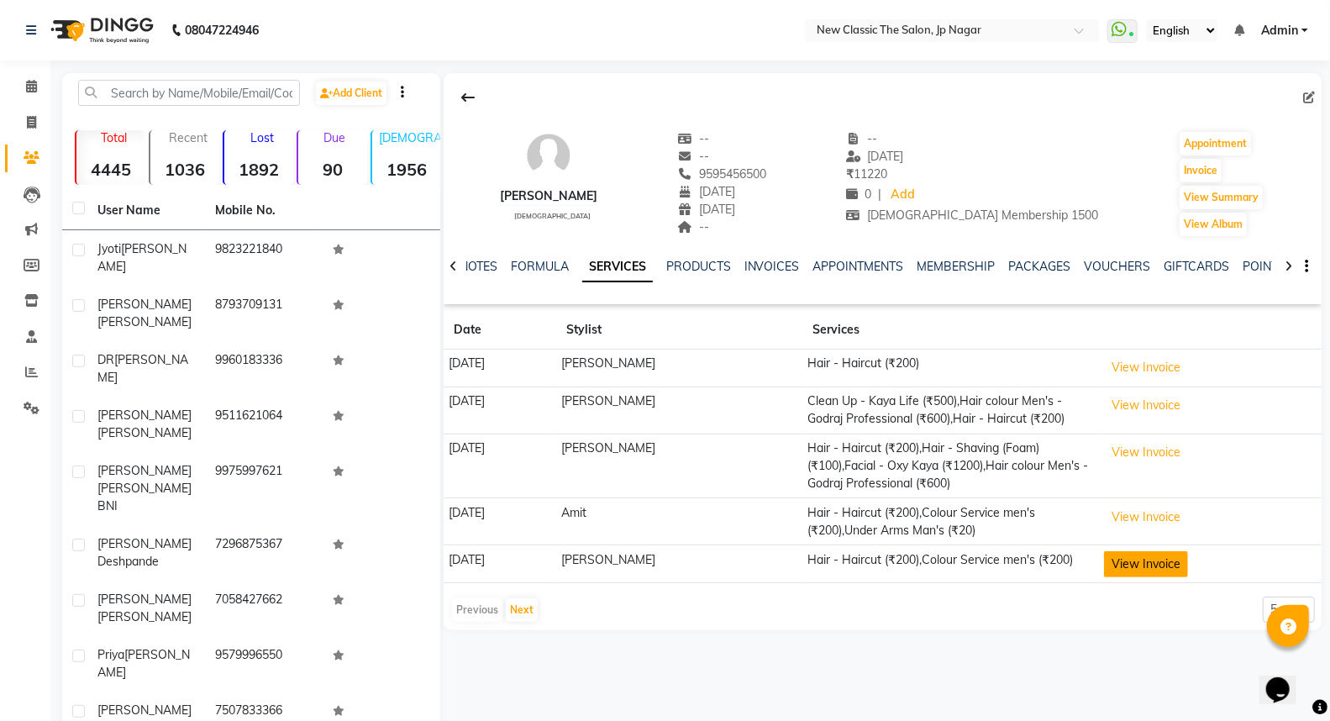
click at [1115, 564] on button "View Invoice" at bounding box center [1146, 564] width 84 height 26
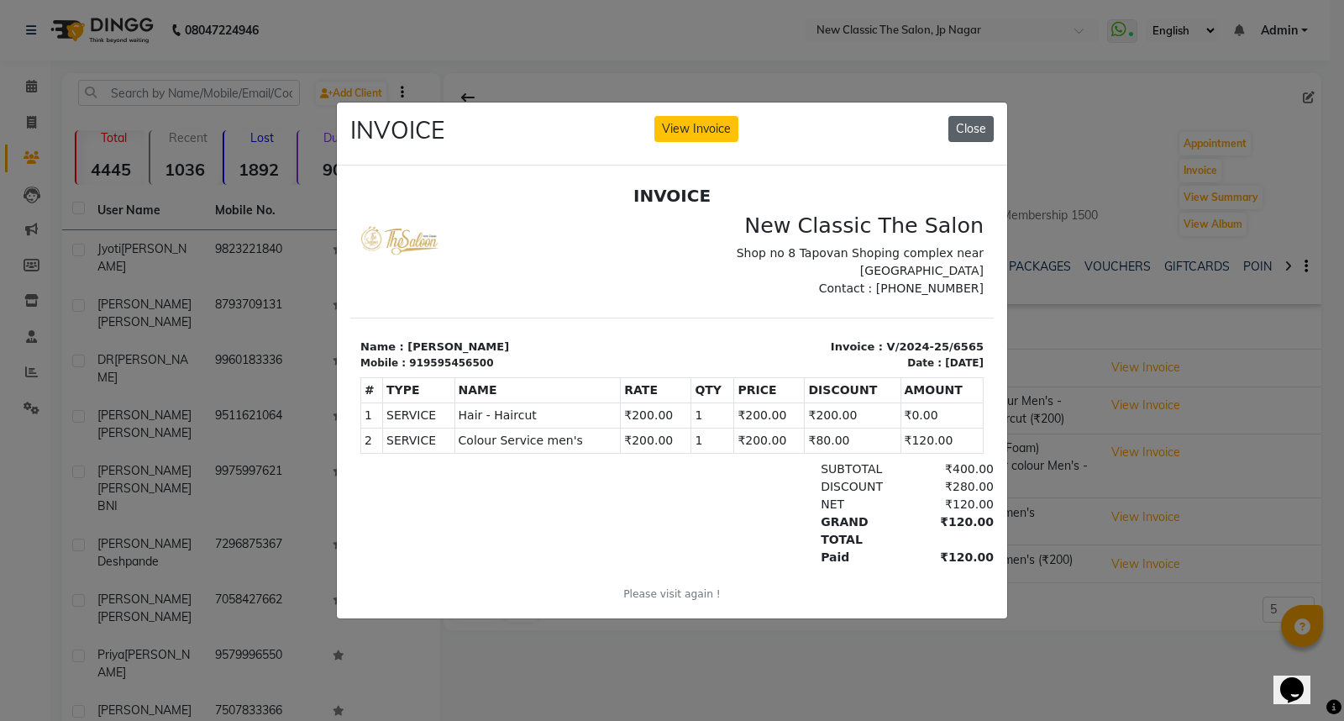
drag, startPoint x: 980, startPoint y: 114, endPoint x: 961, endPoint y: 138, distance: 30.4
click at [979, 116] on button "Close" at bounding box center [970, 129] width 45 height 26
